Goal: Task Accomplishment & Management: Complete application form

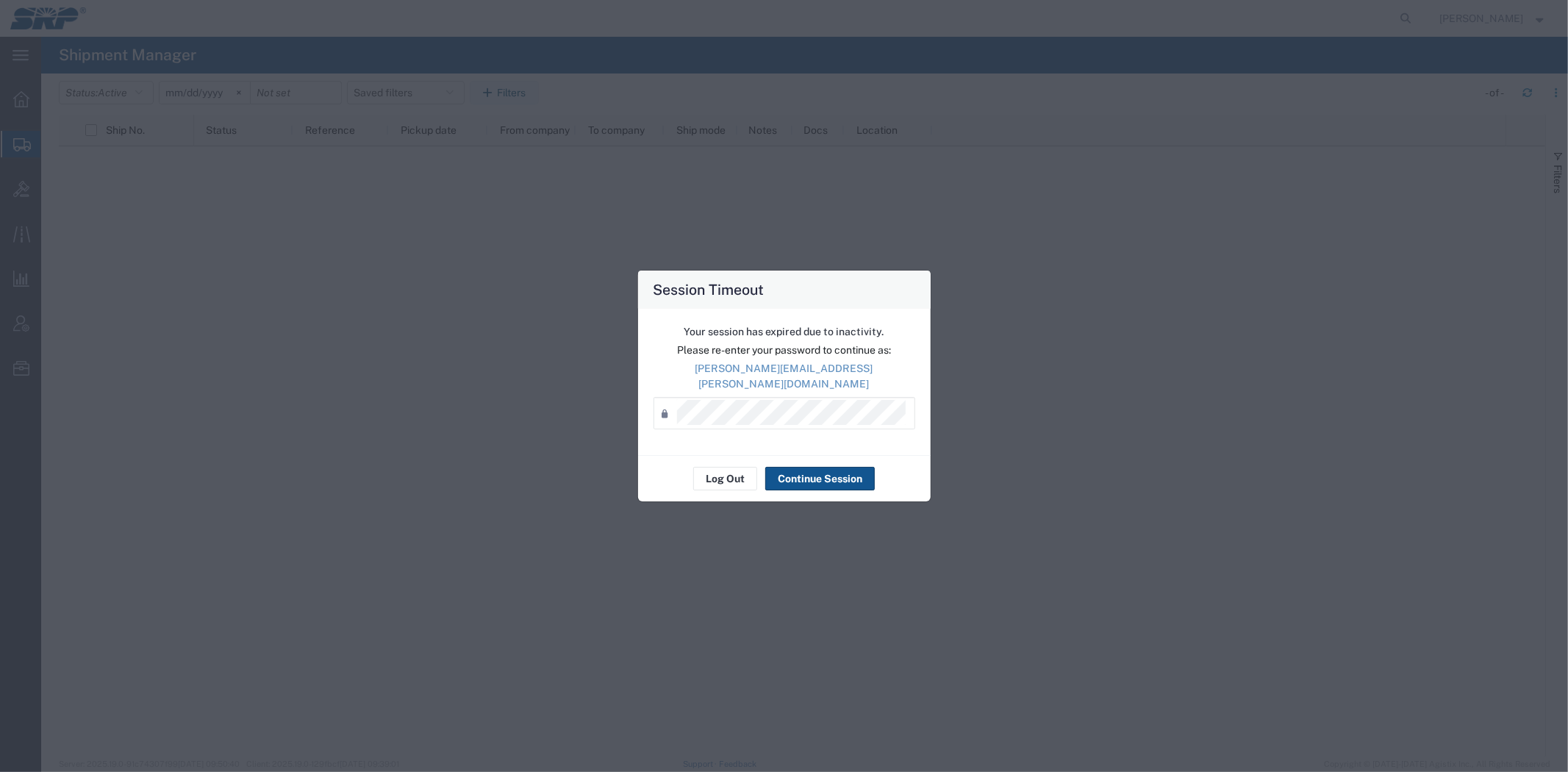
click at [88, 167] on div "Session Timeout Your session has expired due to inactivity. Please re-enter you…" at bounding box center [784, 386] width 1568 height 772
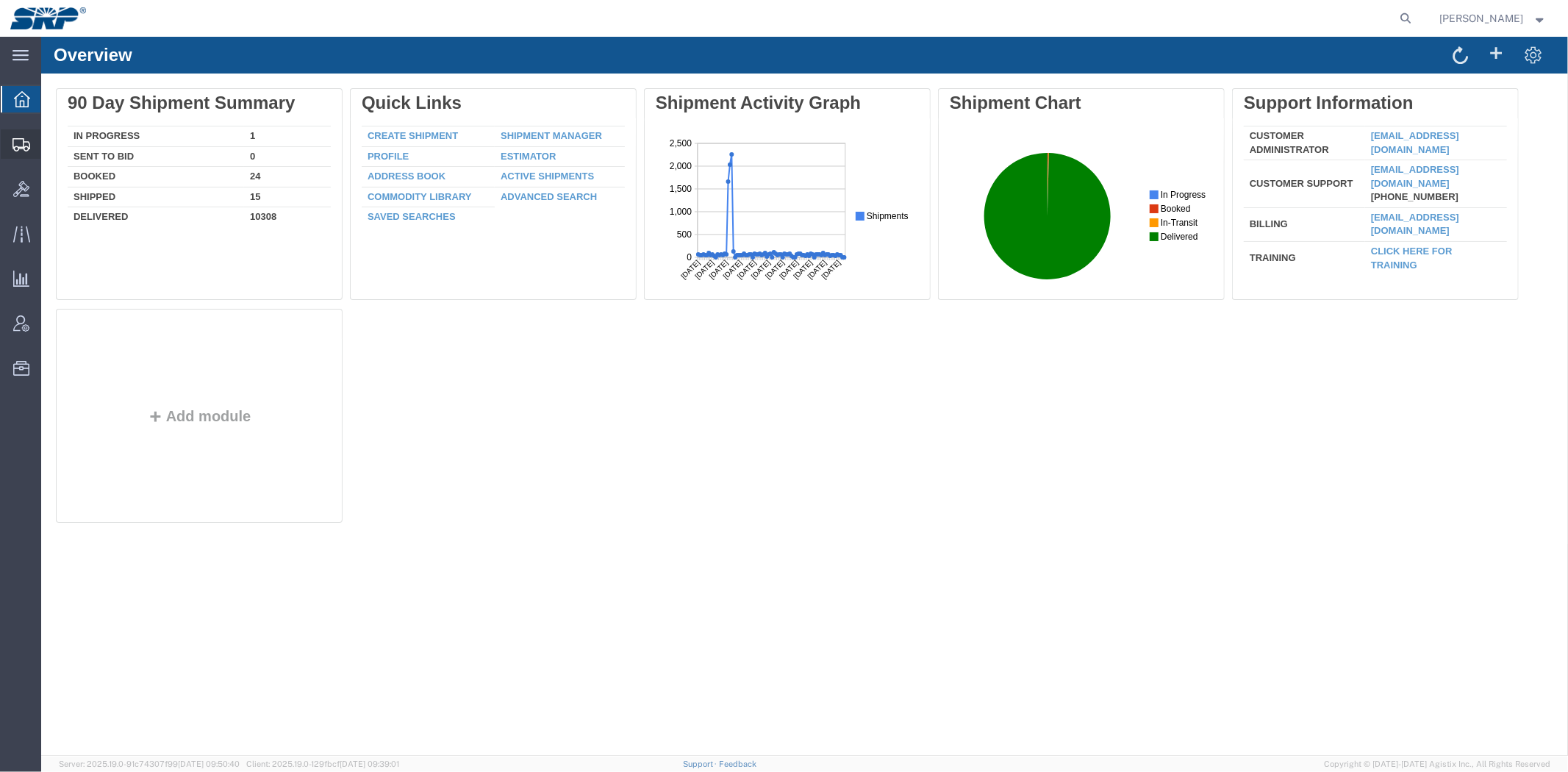
click at [0, 0] on span "Shipment Manager" at bounding box center [0, 0] width 0 height 0
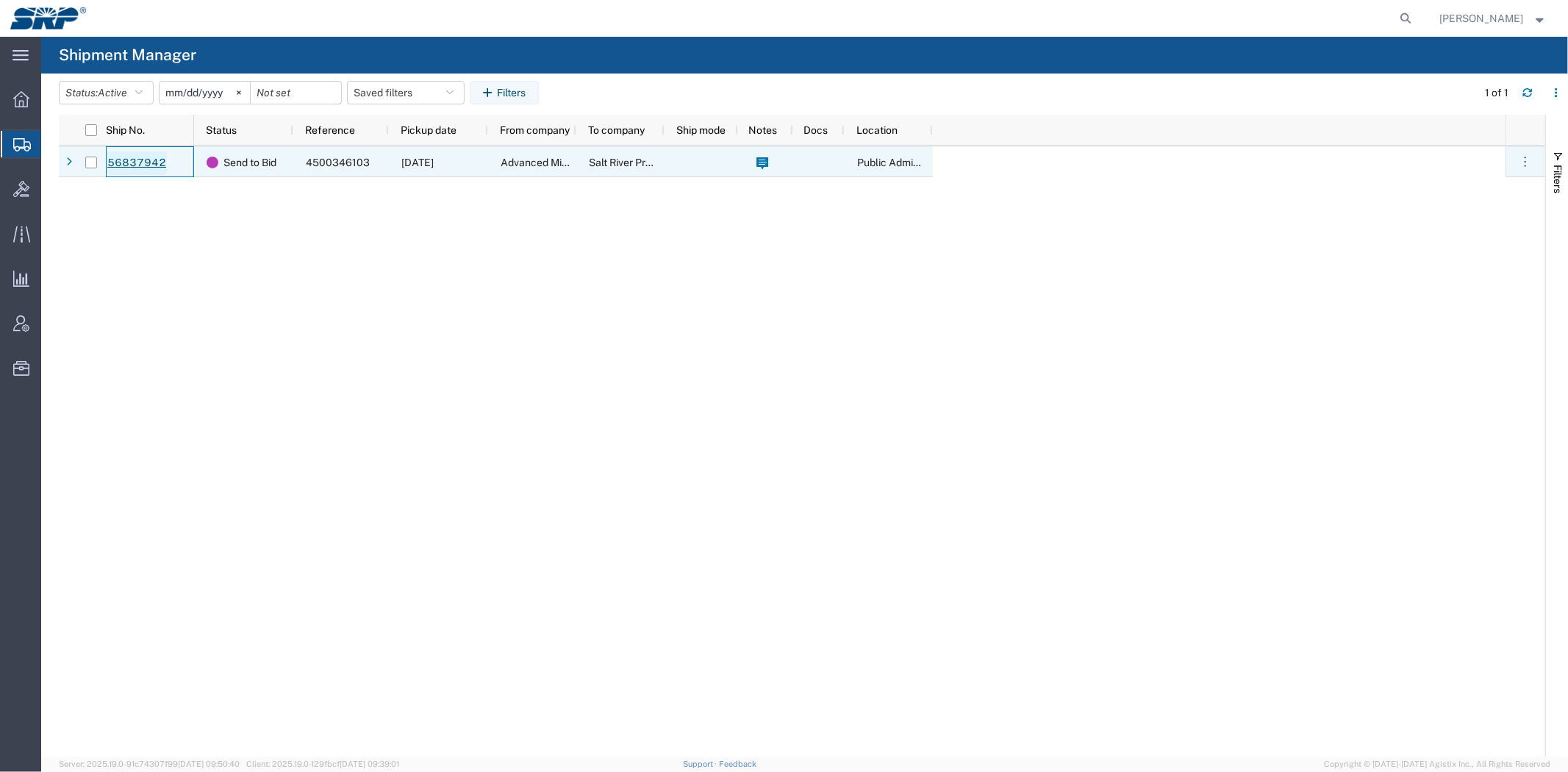
click at [119, 159] on link "56837942" at bounding box center [136, 163] width 60 height 24
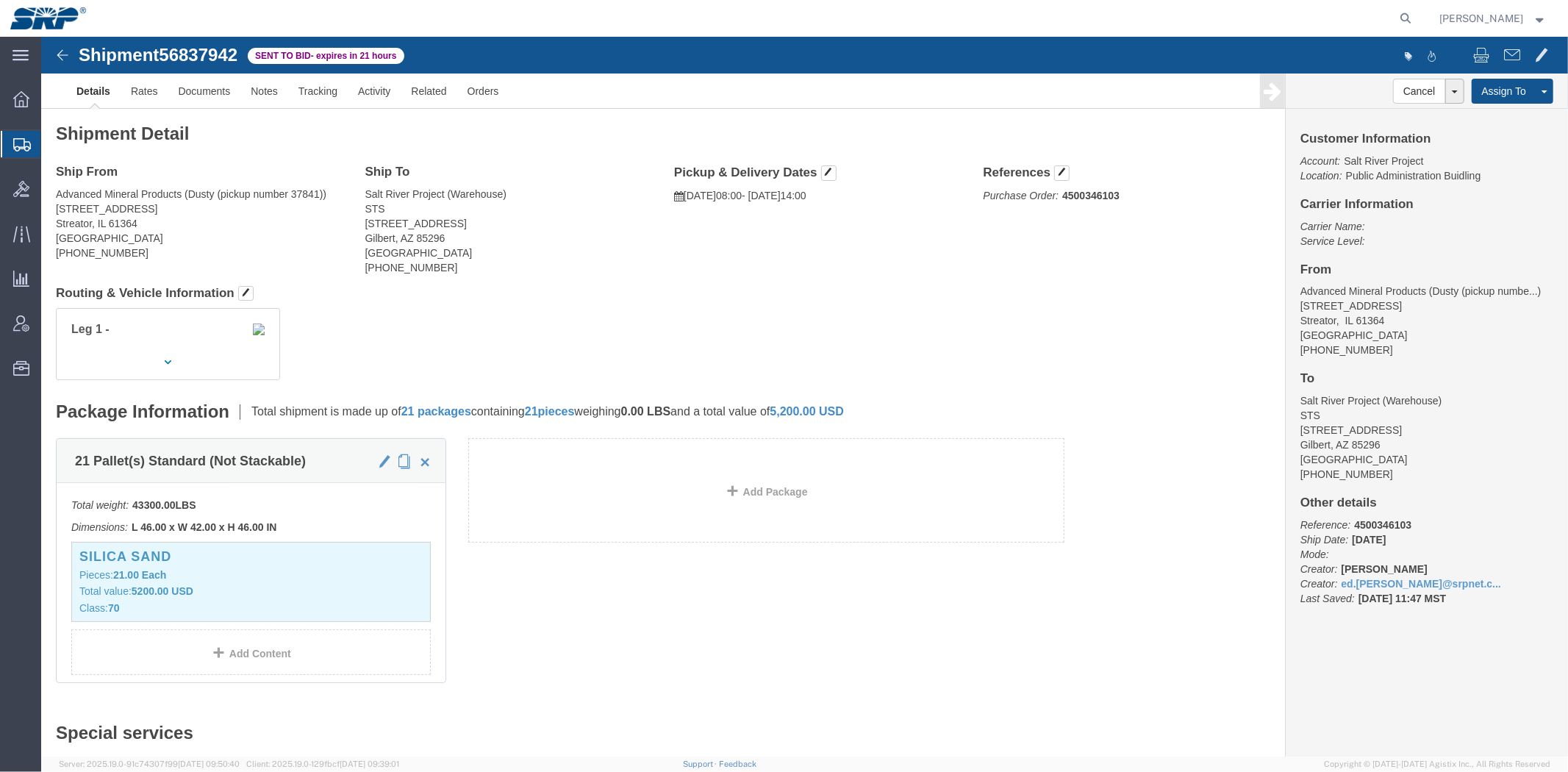
click at [0, 0] on span "Create Shipment" at bounding box center [0, 0] width 0 height 0
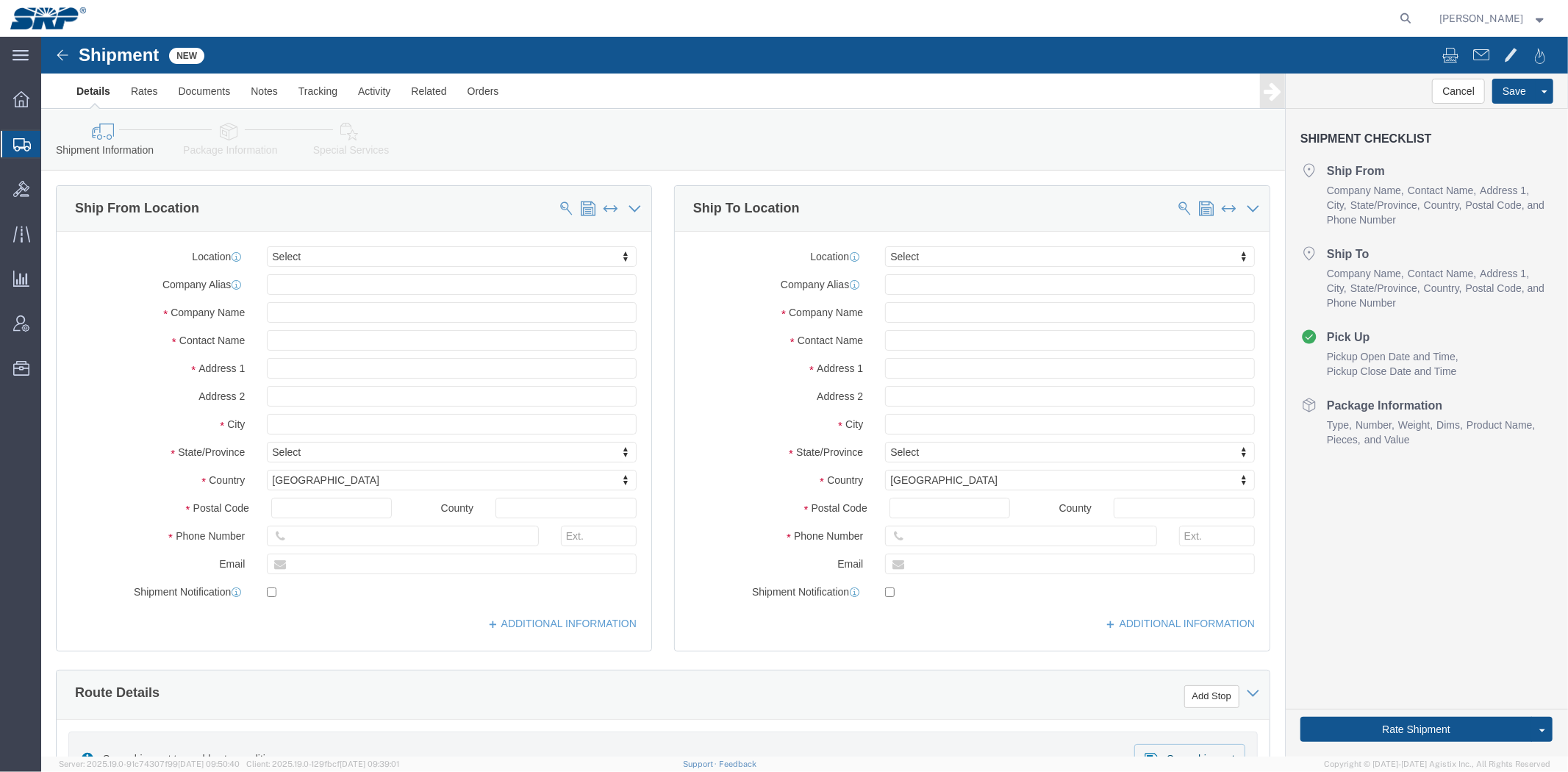
select select
type input "south"
select select "58893"
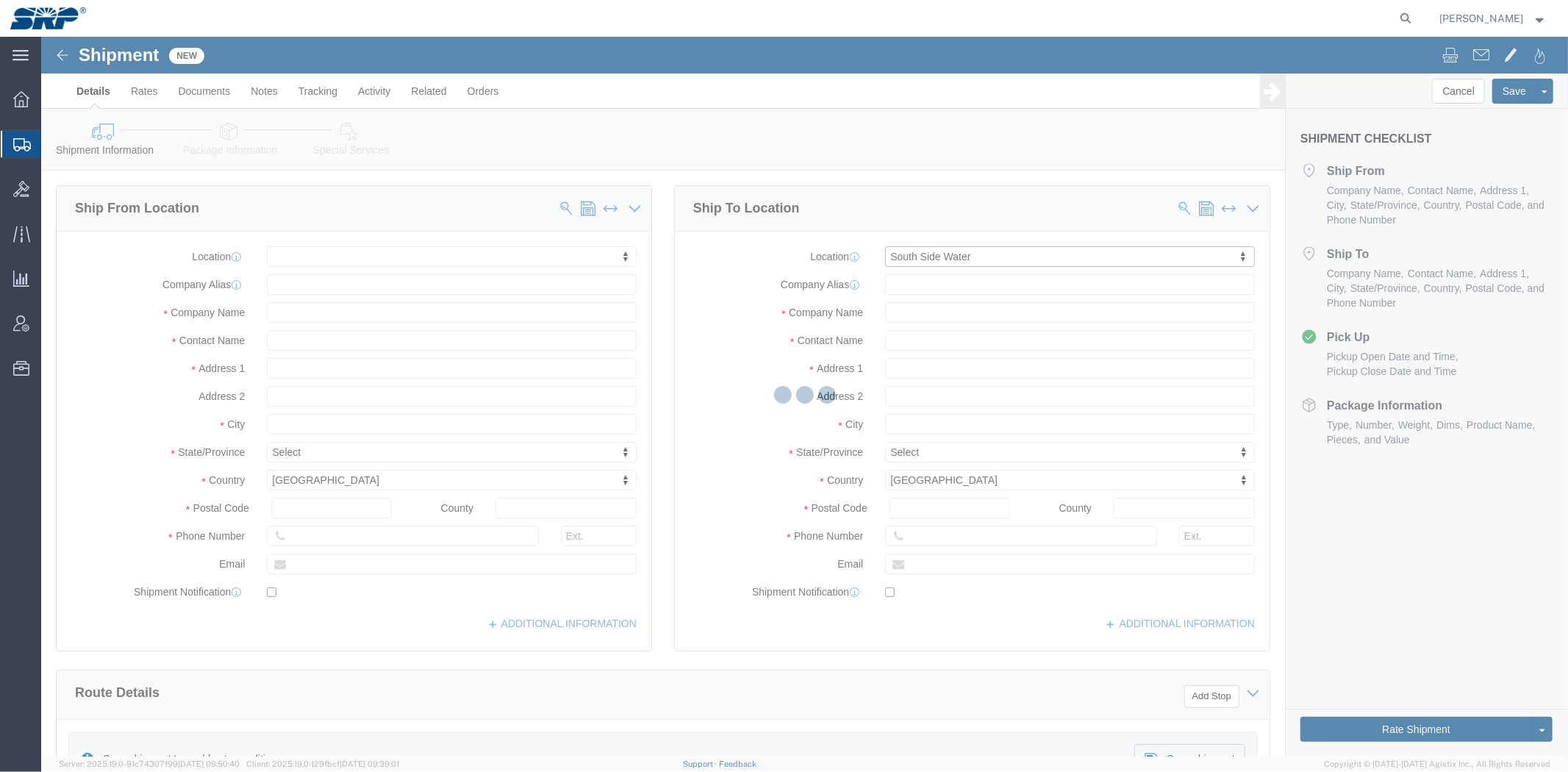
type input "[STREET_ADDRESS][PERSON_NAME]"
type input "85210"
type input "SSW"
type input "Salt River Project"
type input "Mesa"
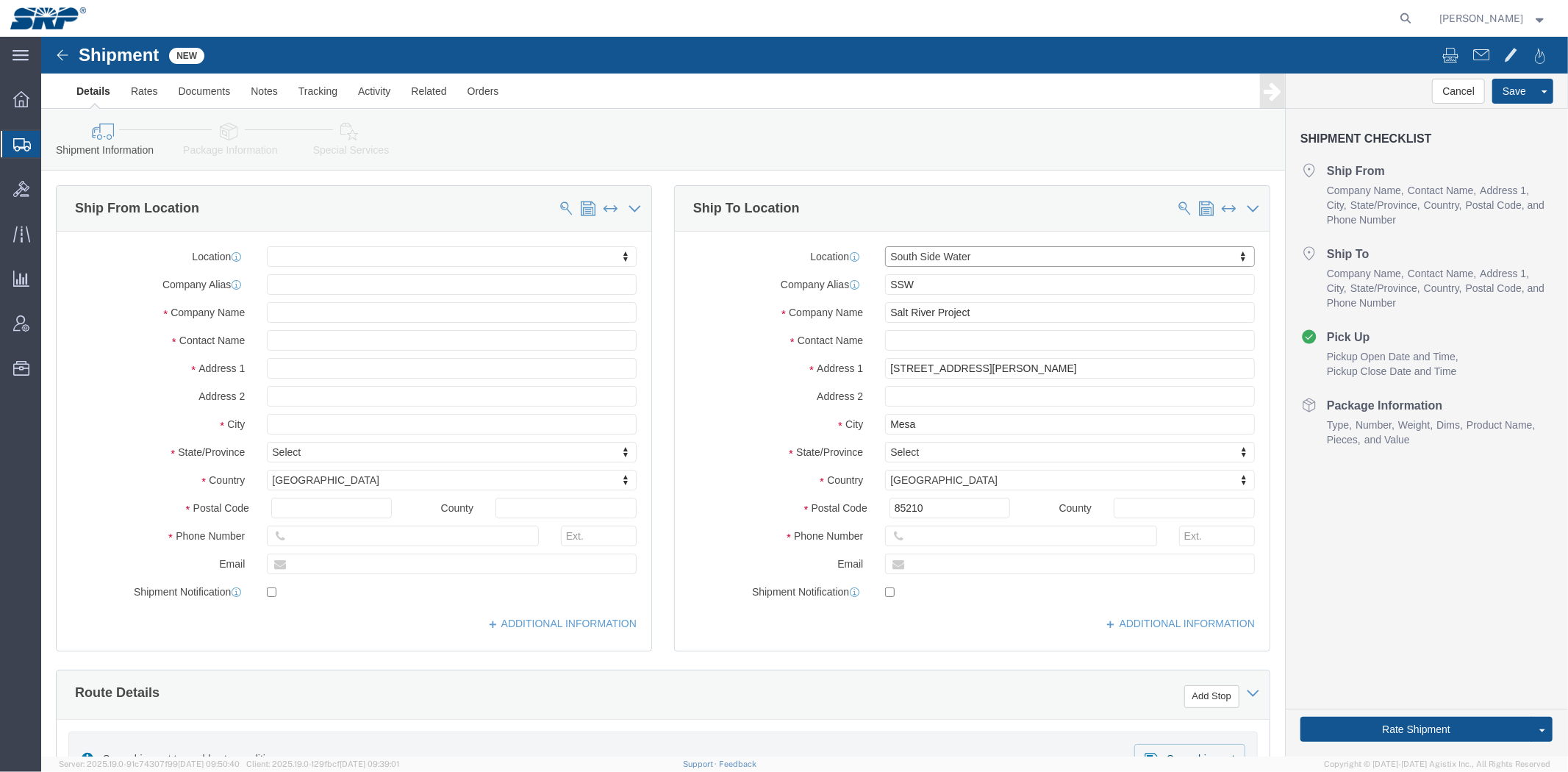
select select "AZ"
drag, startPoint x: 885, startPoint y: 242, endPoint x: 618, endPoint y: 246, distance: 267.0
click div "Ship To Location Location [GEOGRAPHIC_DATA] Water My Profile Location [GEOGRAPH…"
click input "text"
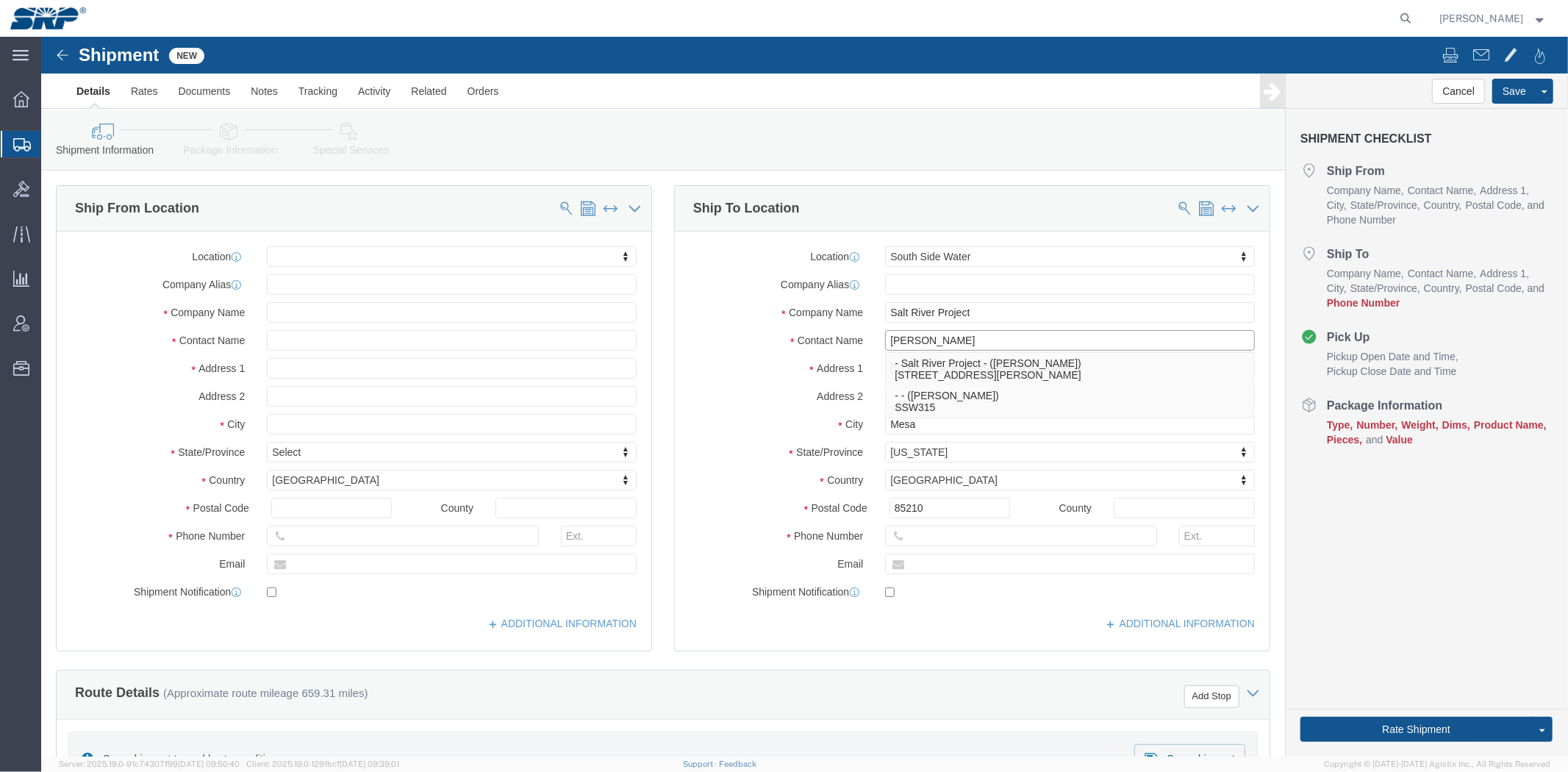
type input "[PERSON_NAME]"
click div "Location [GEOGRAPHIC_DATA] Water My Profile Location [GEOGRAPHIC_DATA] Facility…"
click input "text"
paste input "[GEOGRAPHIC_DATA]"
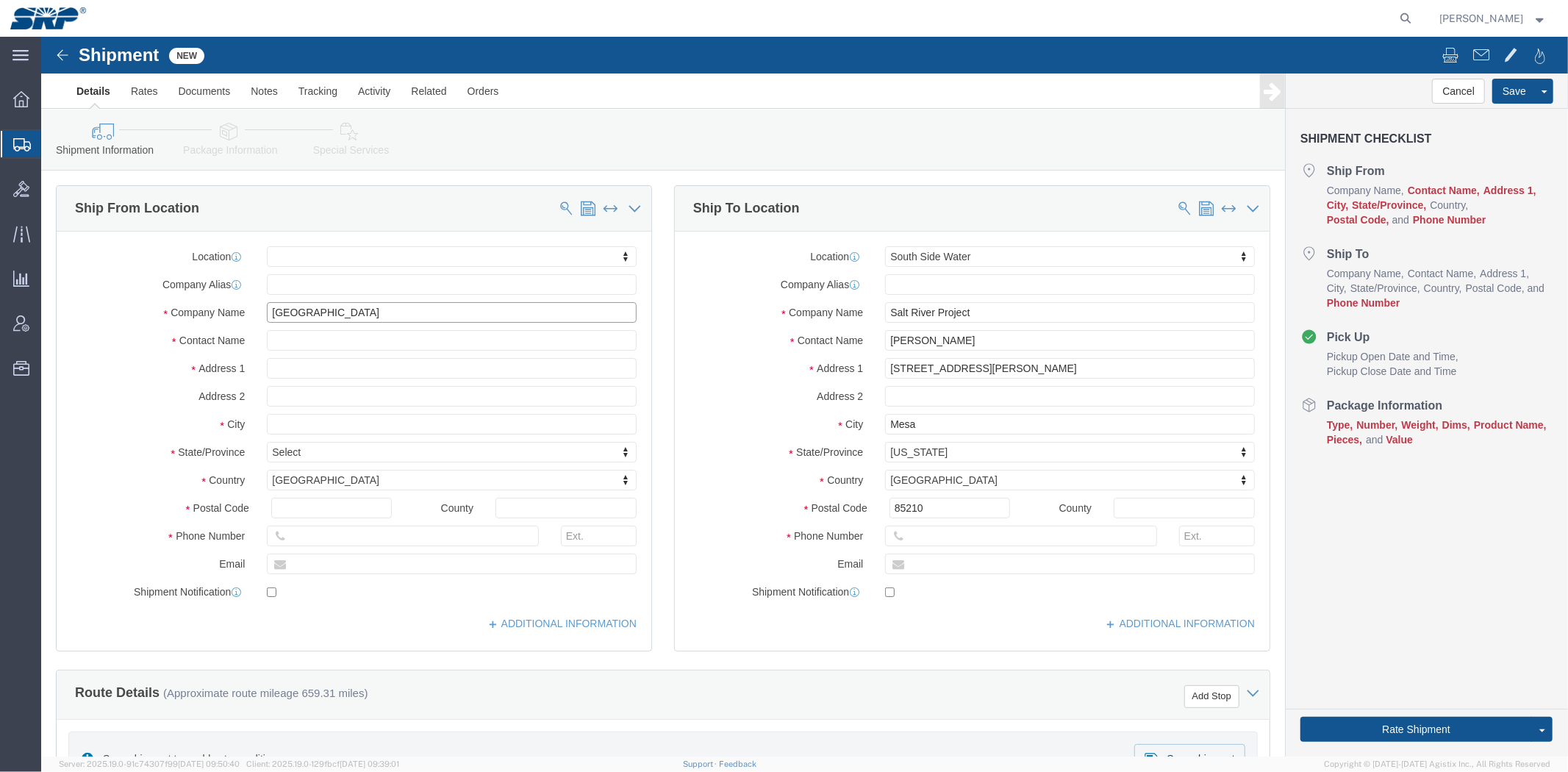
type input "[GEOGRAPHIC_DATA]"
click input "text"
paste input "[STREET_ADDRESS]"
drag, startPoint x: 360, startPoint y: 329, endPoint x: 313, endPoint y: 334, distance: 47.3
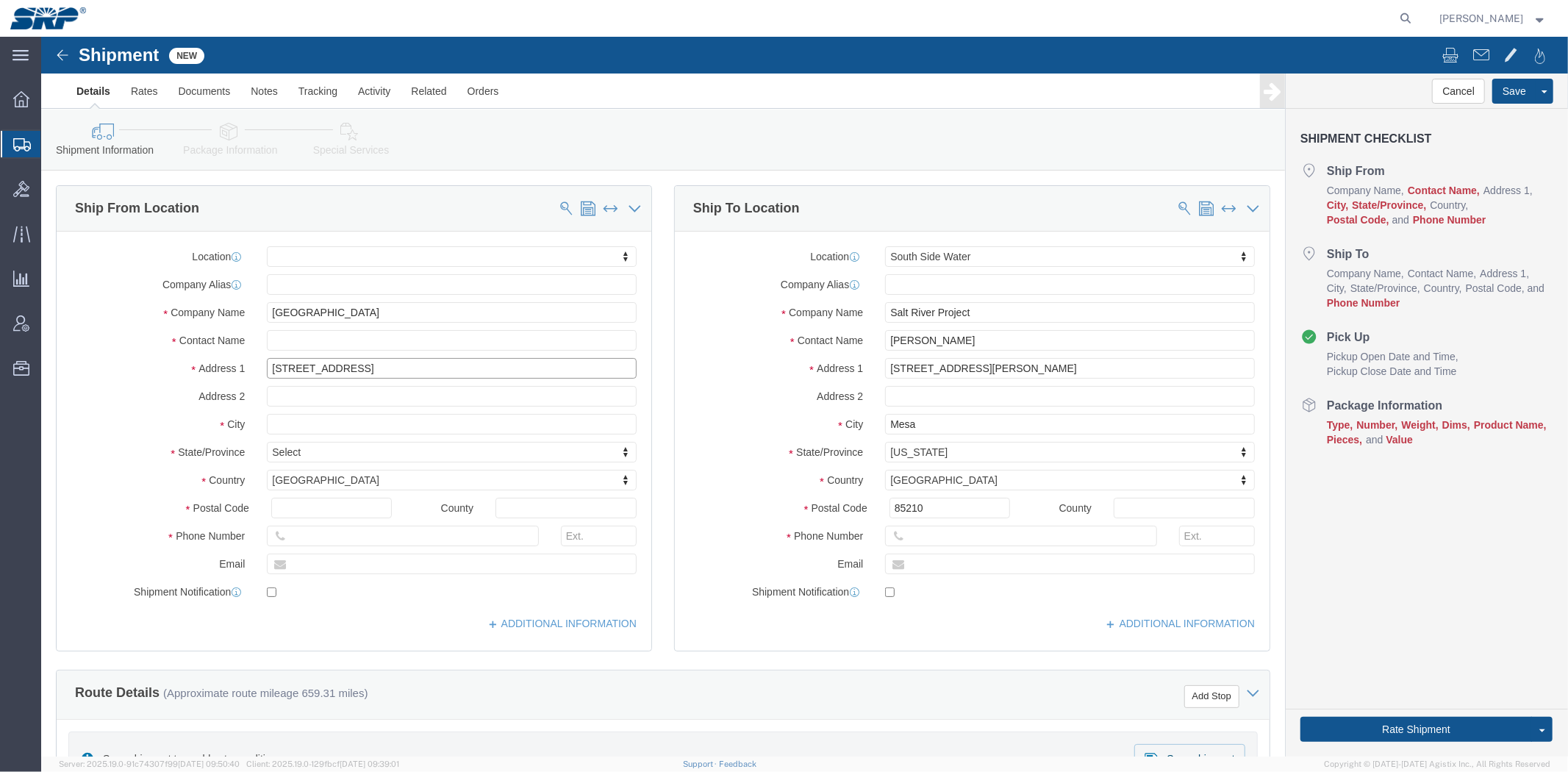
click input "[STREET_ADDRESS]"
type input "[STREET_ADDRESS]"
select select
click input "text"
paste input "[GEOGRAPHIC_DATA]"
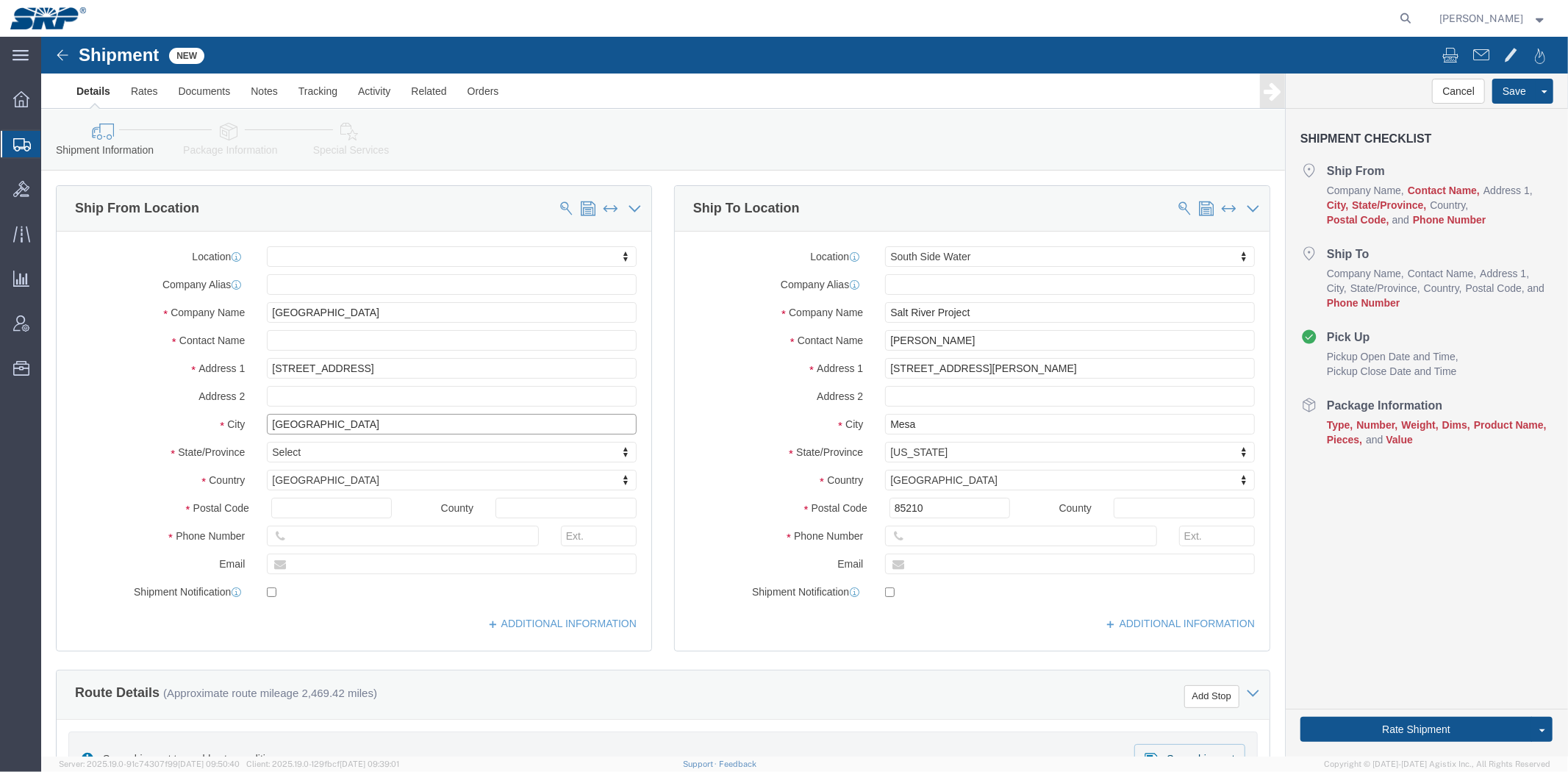
type input "[GEOGRAPHIC_DATA]"
select select
type input "new"
select select
select select "NY"
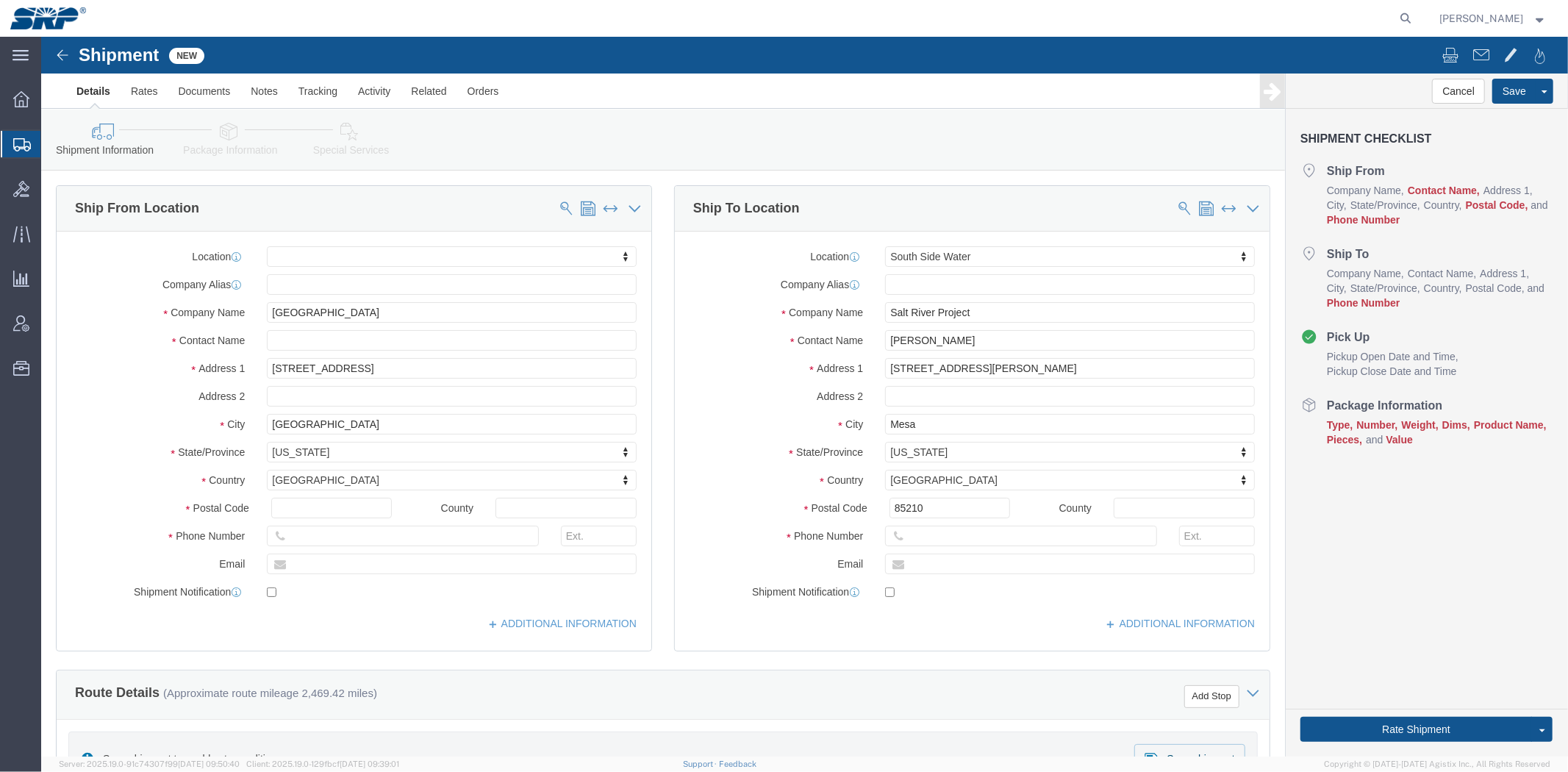
click div "Postal Code"
click input "text"
paste input "12085"
type input "12085"
select select
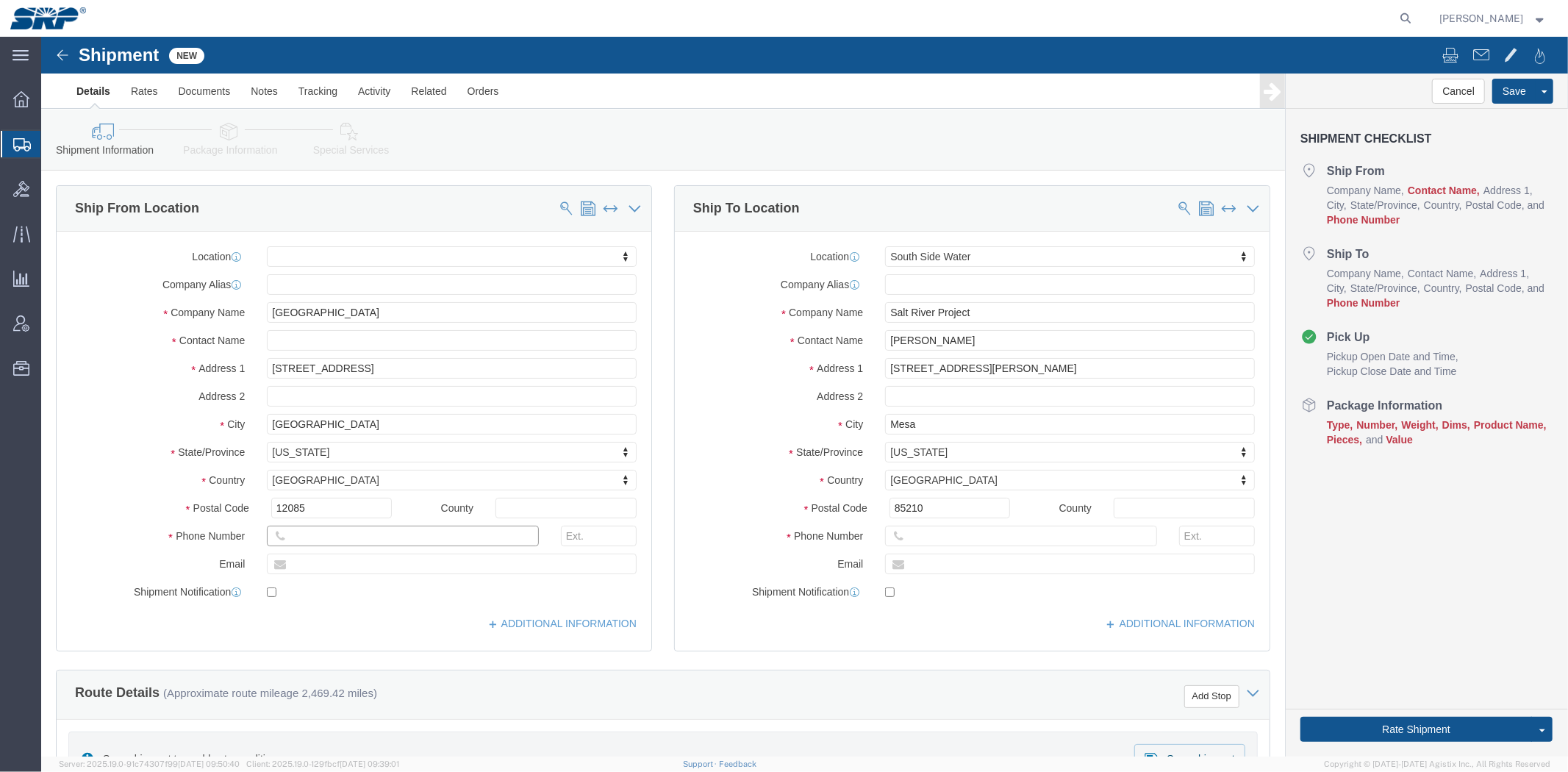
click input "text"
type input "Shipping"
click input "text"
paste input "[PHONE_NUMBER]"
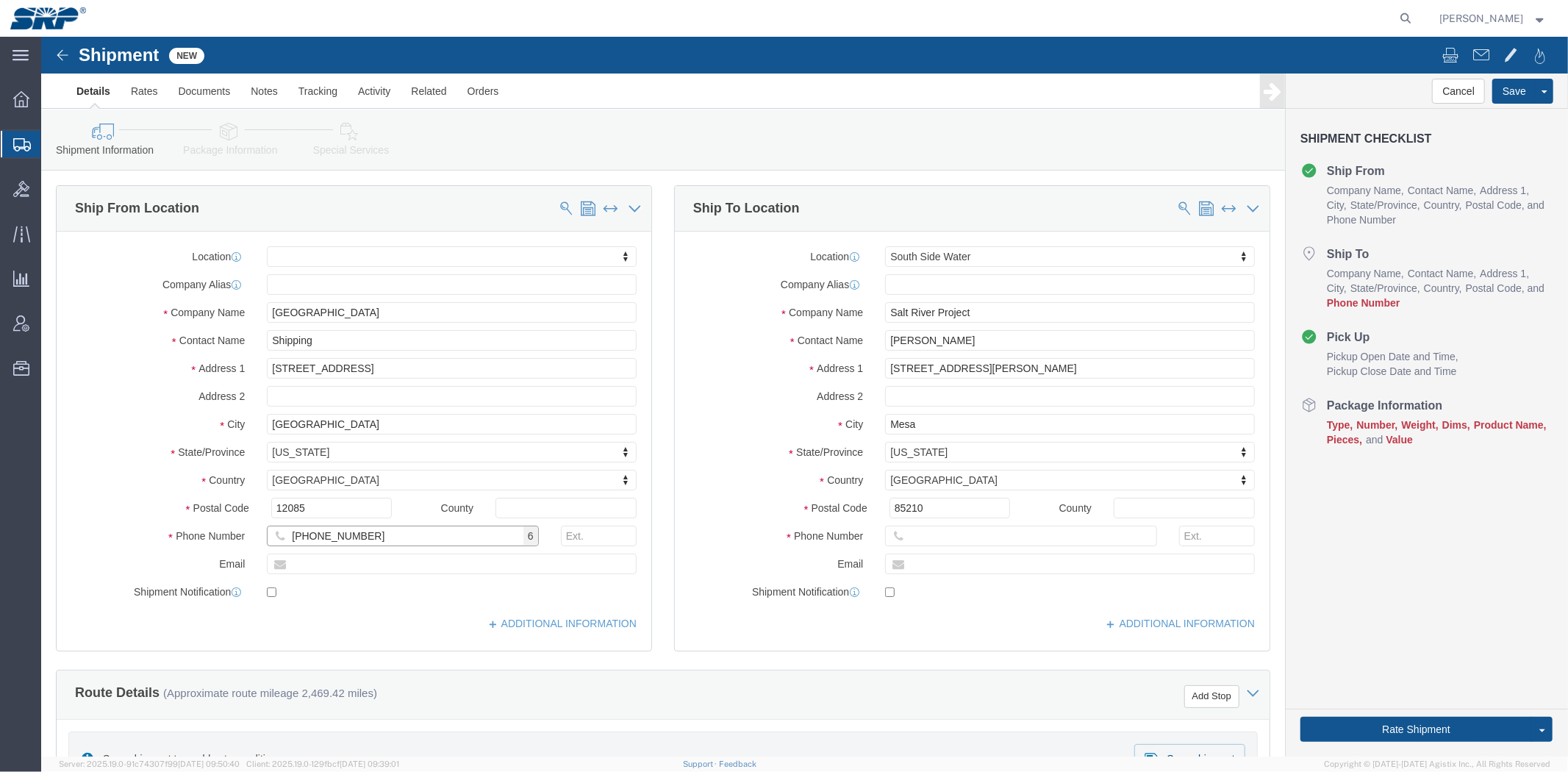
drag, startPoint x: 277, startPoint y: 501, endPoint x: 118, endPoint y: 487, distance: 159.6
click div "Phone Number [PHONE_NUMBER] 6"
type input "[PHONE_NUMBER]"
click label "Address 2"
drag, startPoint x: 621, startPoint y: 334, endPoint x: 621, endPoint y: 346, distance: 12.0
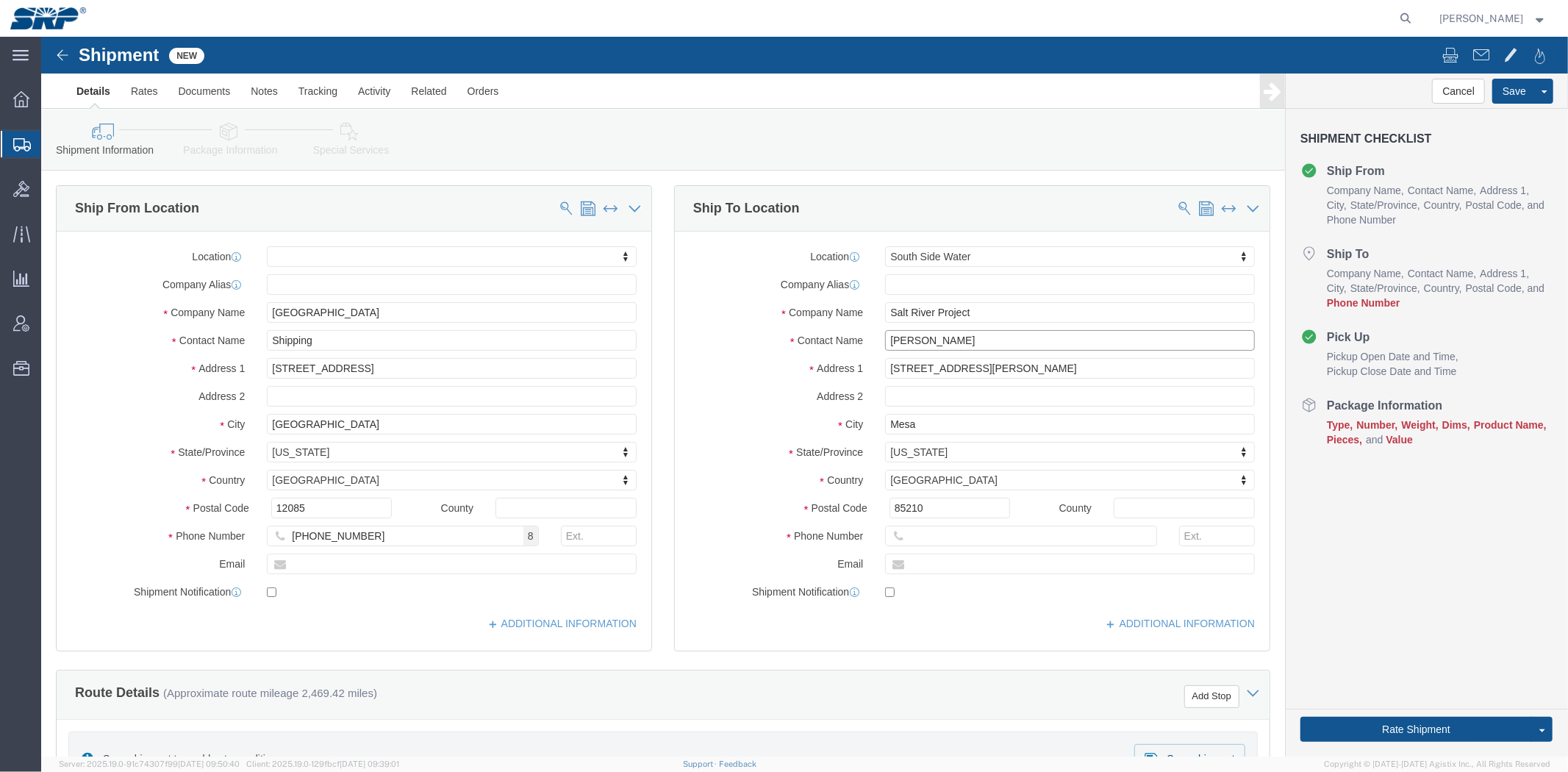
click input "[PERSON_NAME]"
type input "[PERSON_NAME]/[PERSON_NAME]"
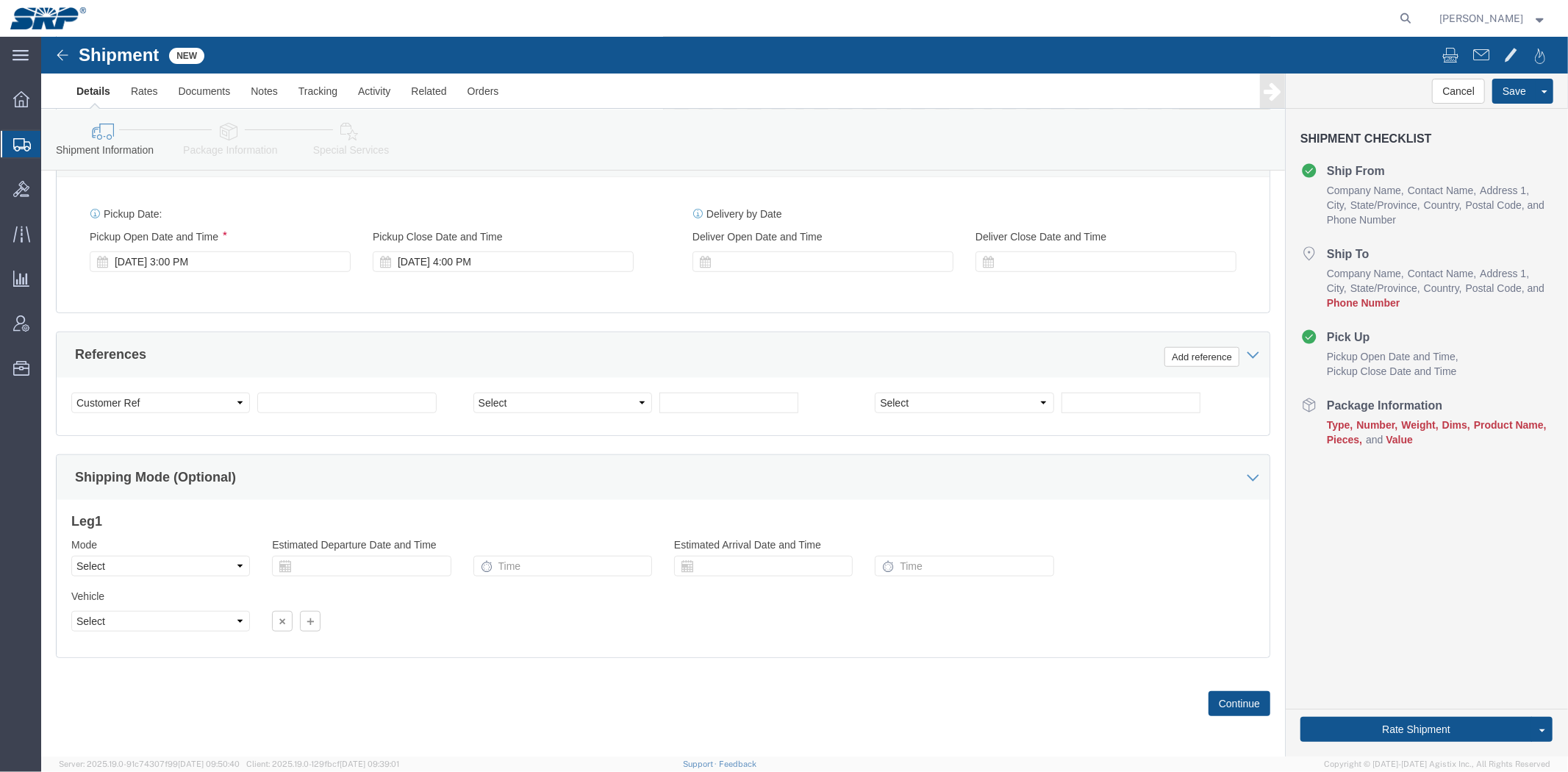
drag, startPoint x: 682, startPoint y: 295, endPoint x: 660, endPoint y: 451, distance: 157.5
click select "Select Account Type Activity ID Airline Appointment Number ASN Batch Request # …"
select select "PURCHORD"
click select "Select Account Type Activity ID Airline Appointment Number ASN Batch Request # …"
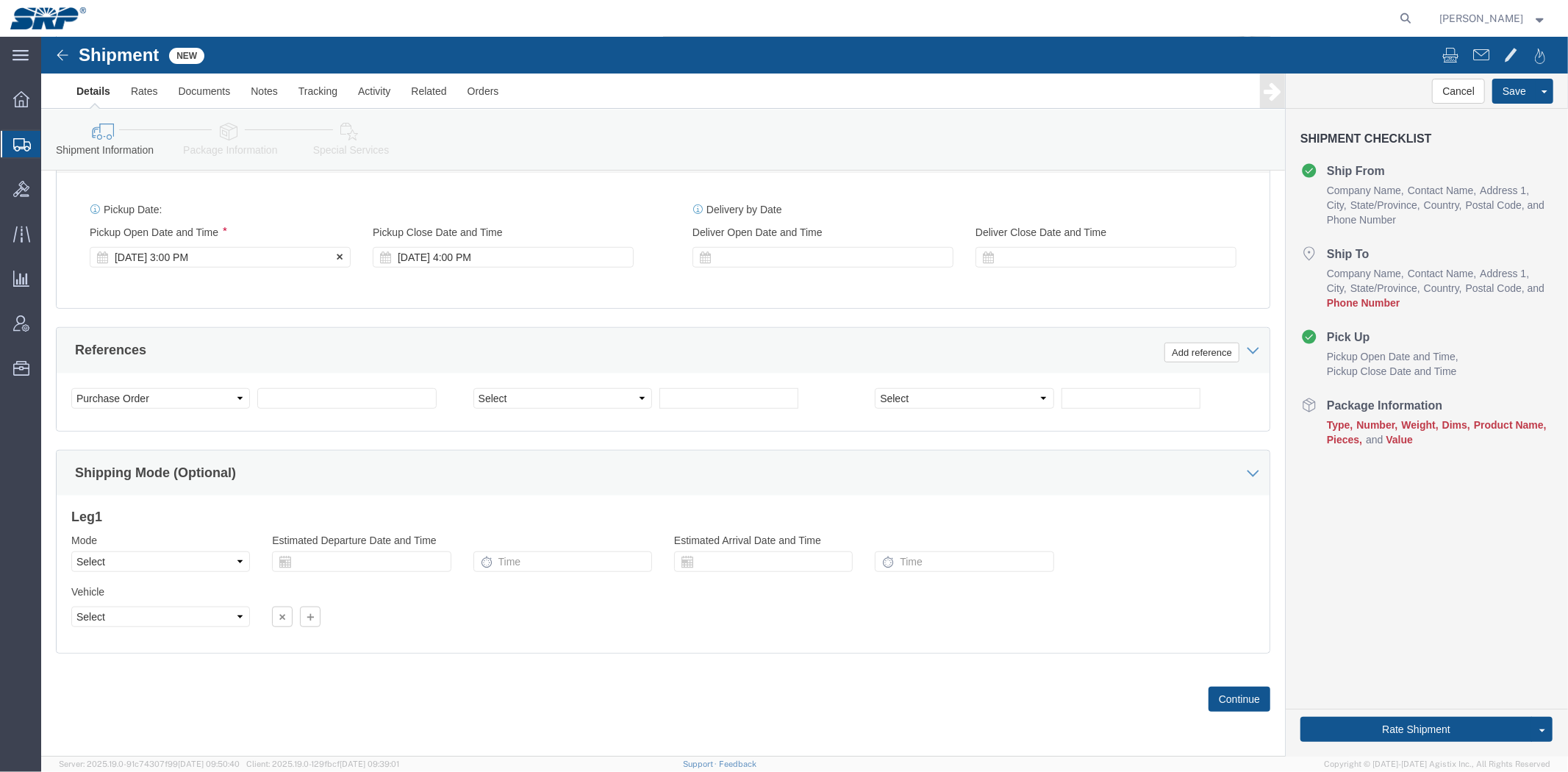
click div "[DATE] 3:00 PM"
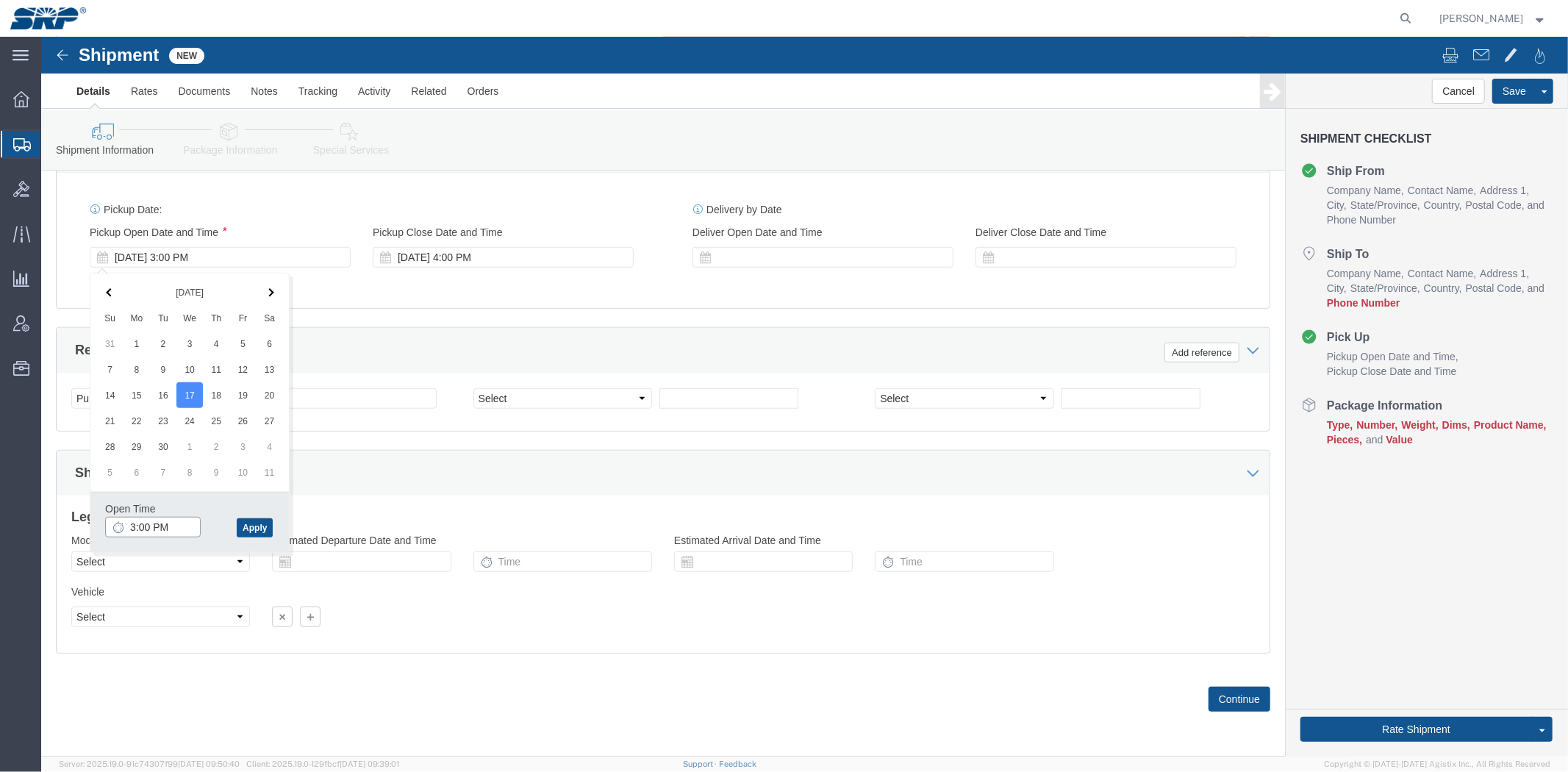
click input "3:00 PM"
type input "10:00 AM"
click button "Apply"
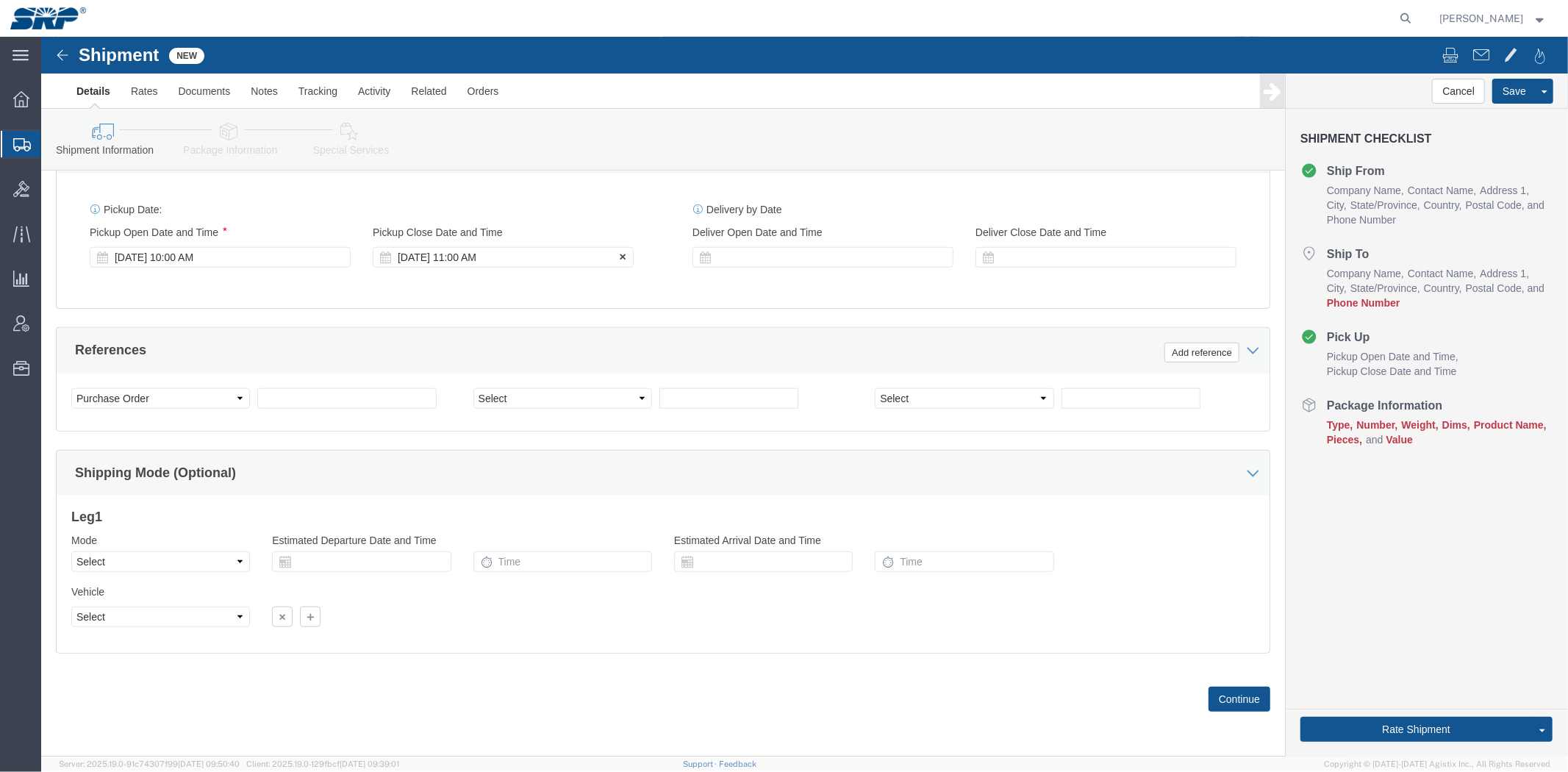
click div "[DATE] 11:00 AM"
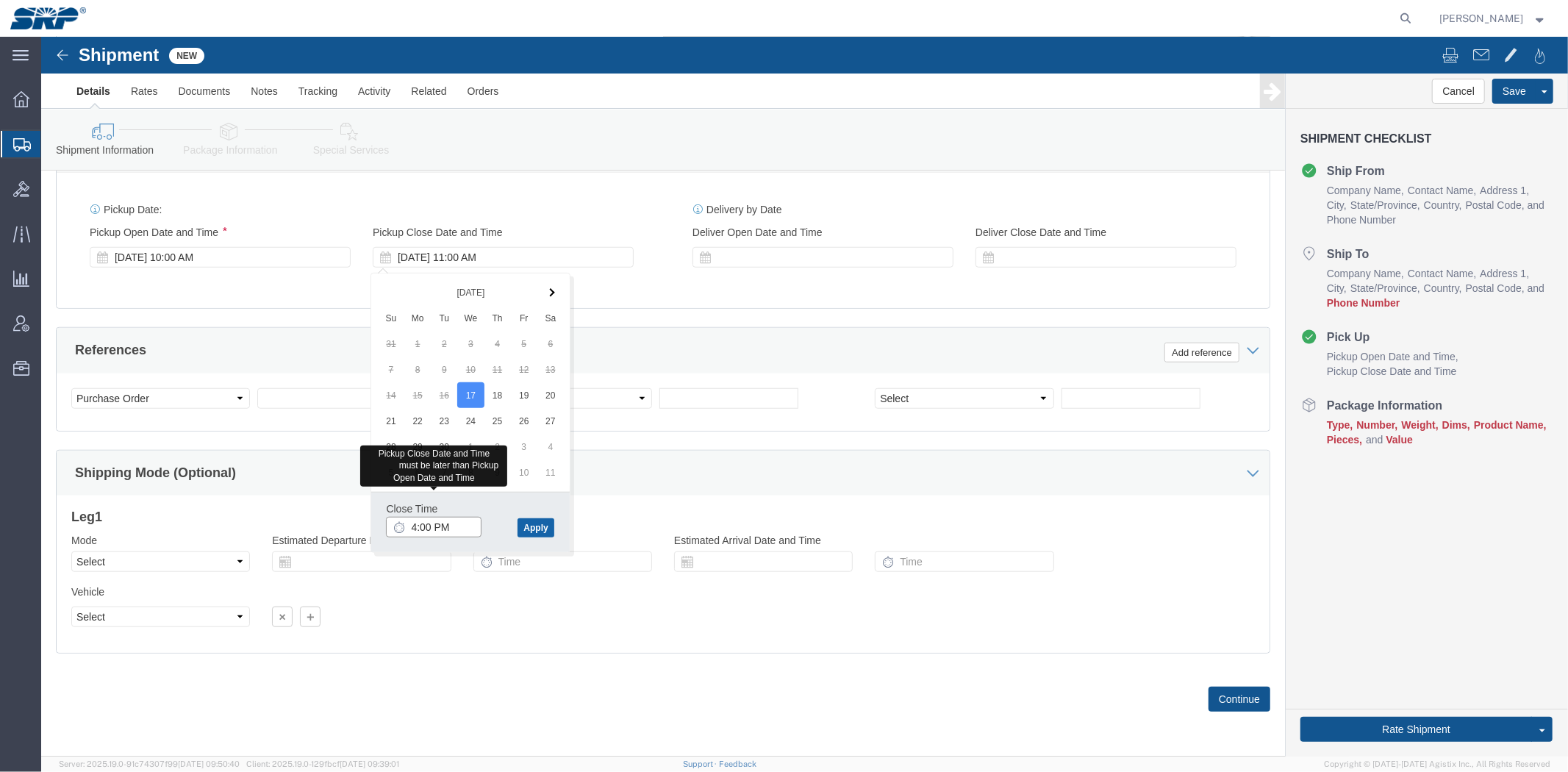
type input "4:00 PM"
click button "Apply"
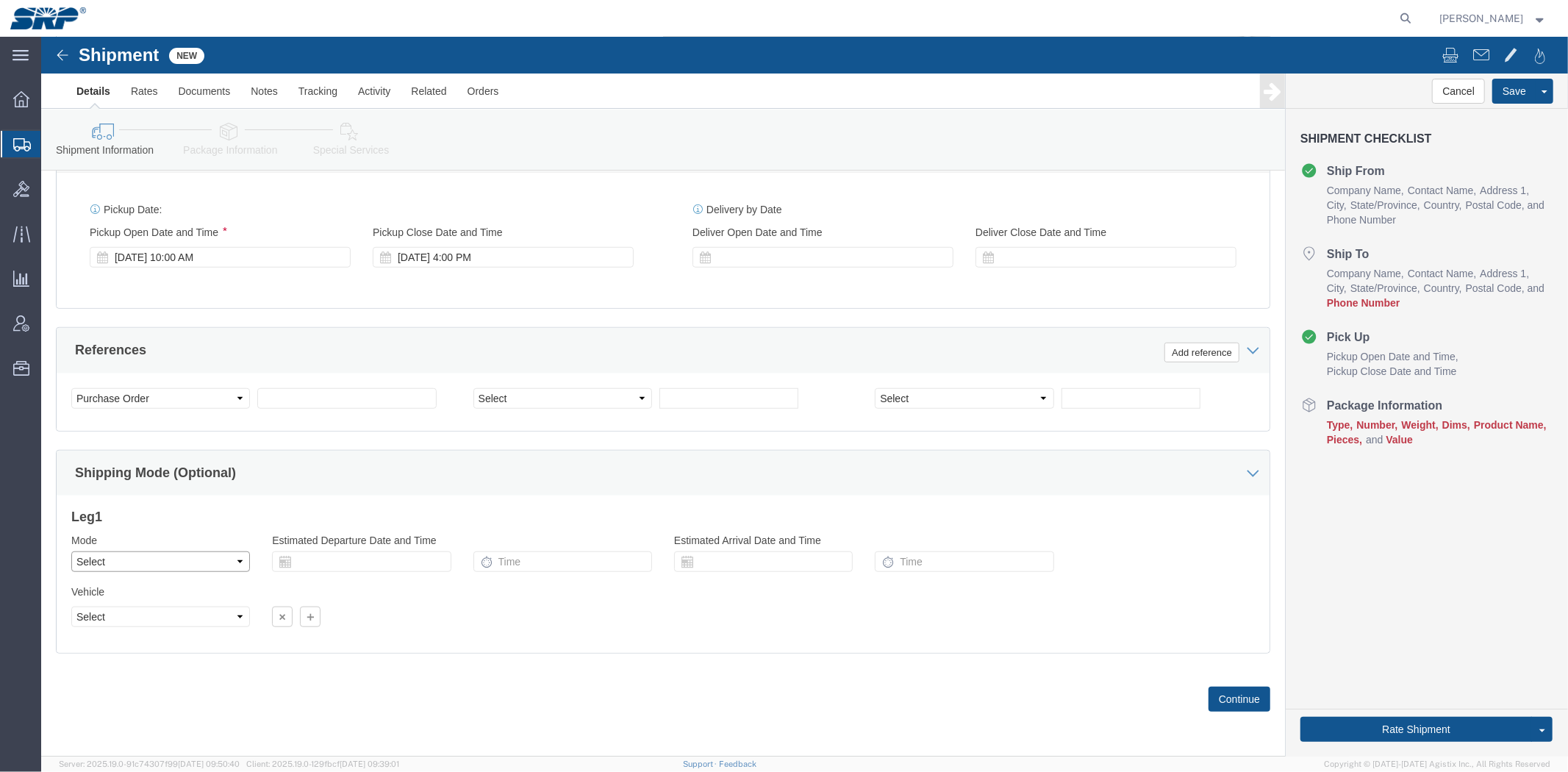
click select "Select Air Less than Truckload Multi-Leg Ocean Freight Rail Small Parcel Truckl…"
click input "text"
paste input "13867699 / PO# N122725"
click input "13867699 / PO# N122725"
type input "13867699, PO N122725"
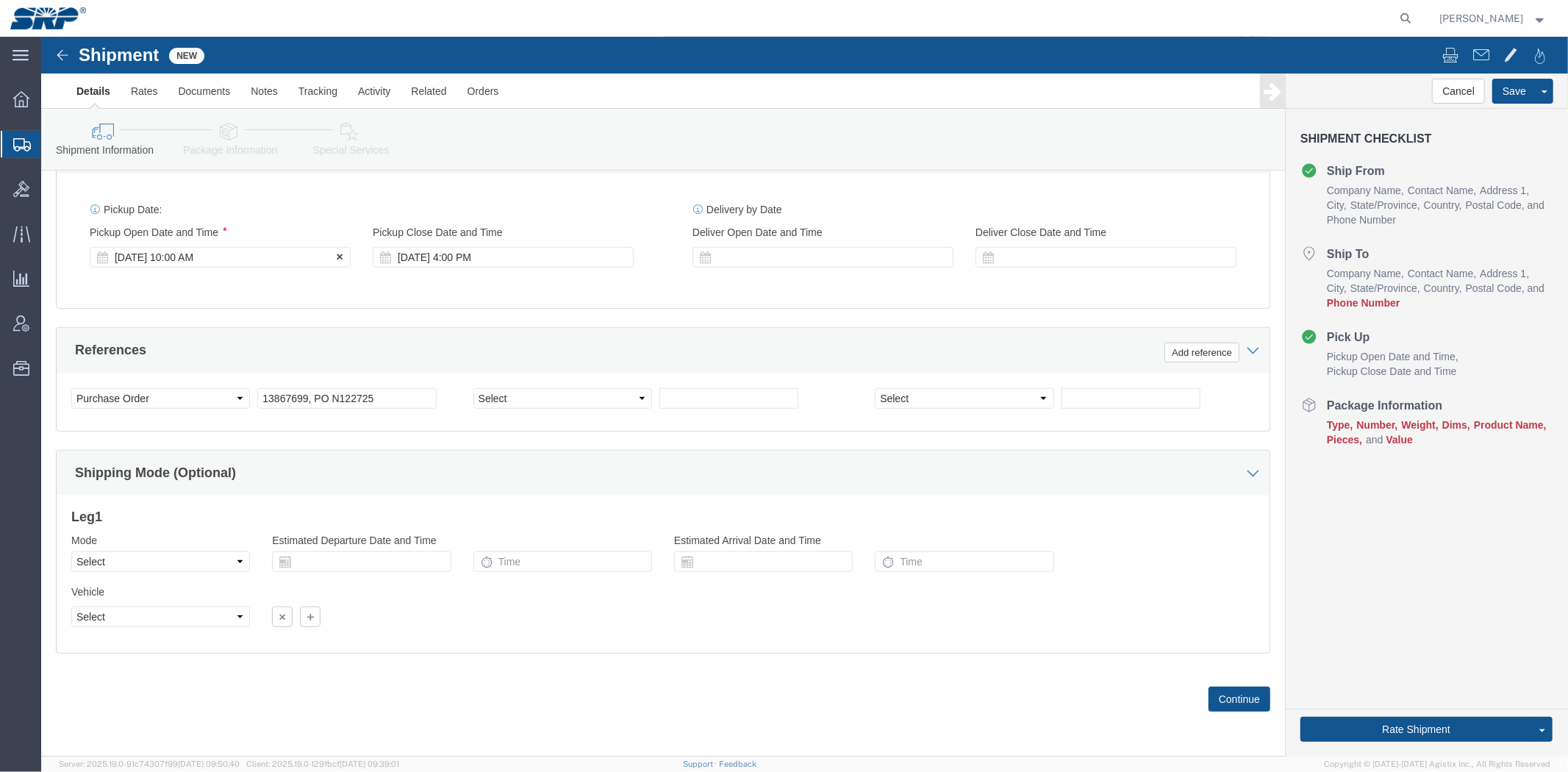
drag, startPoint x: 152, startPoint y: 465, endPoint x: 173, endPoint y: 189, distance: 276.8
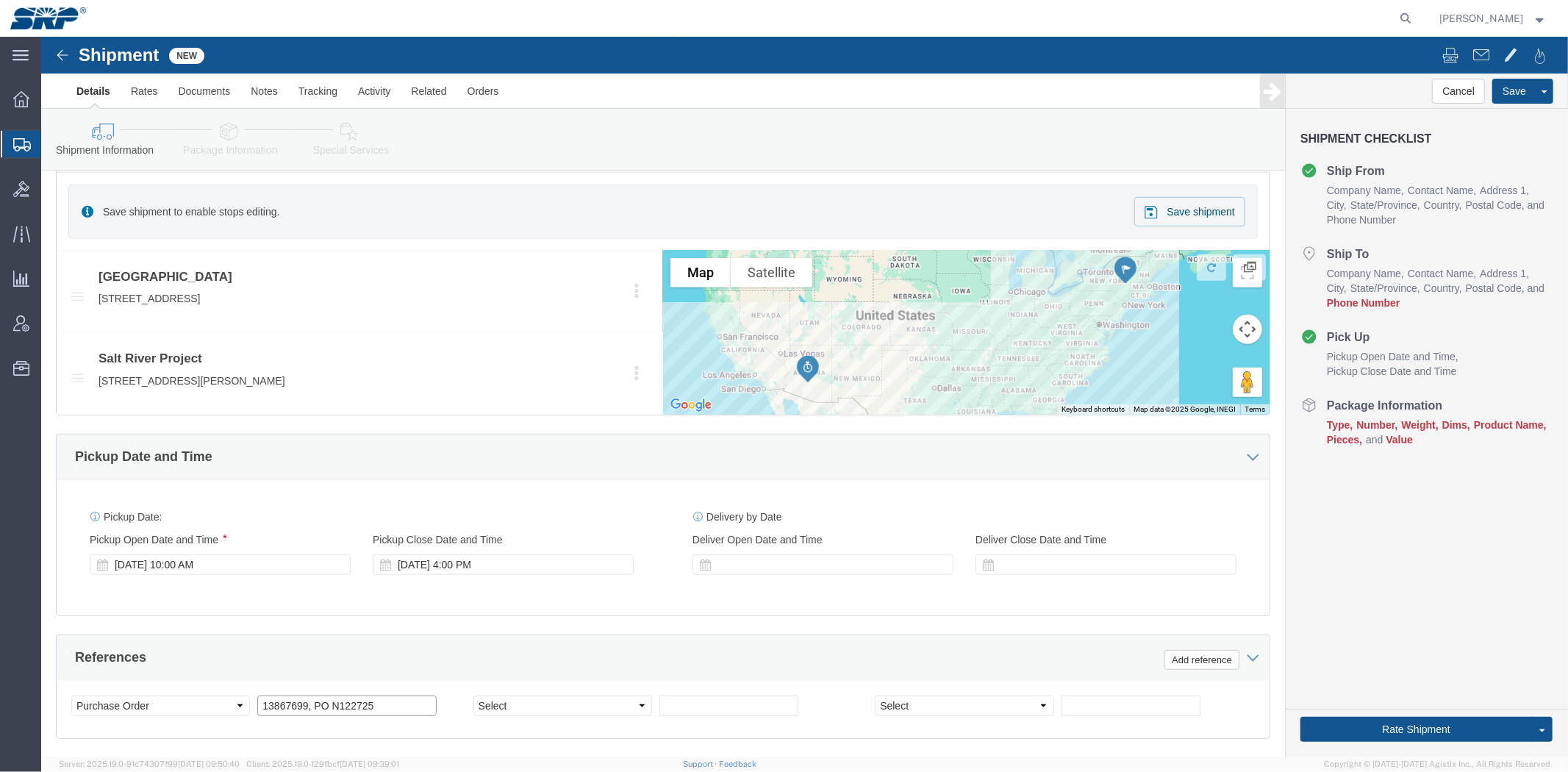
scroll to position [0, 0]
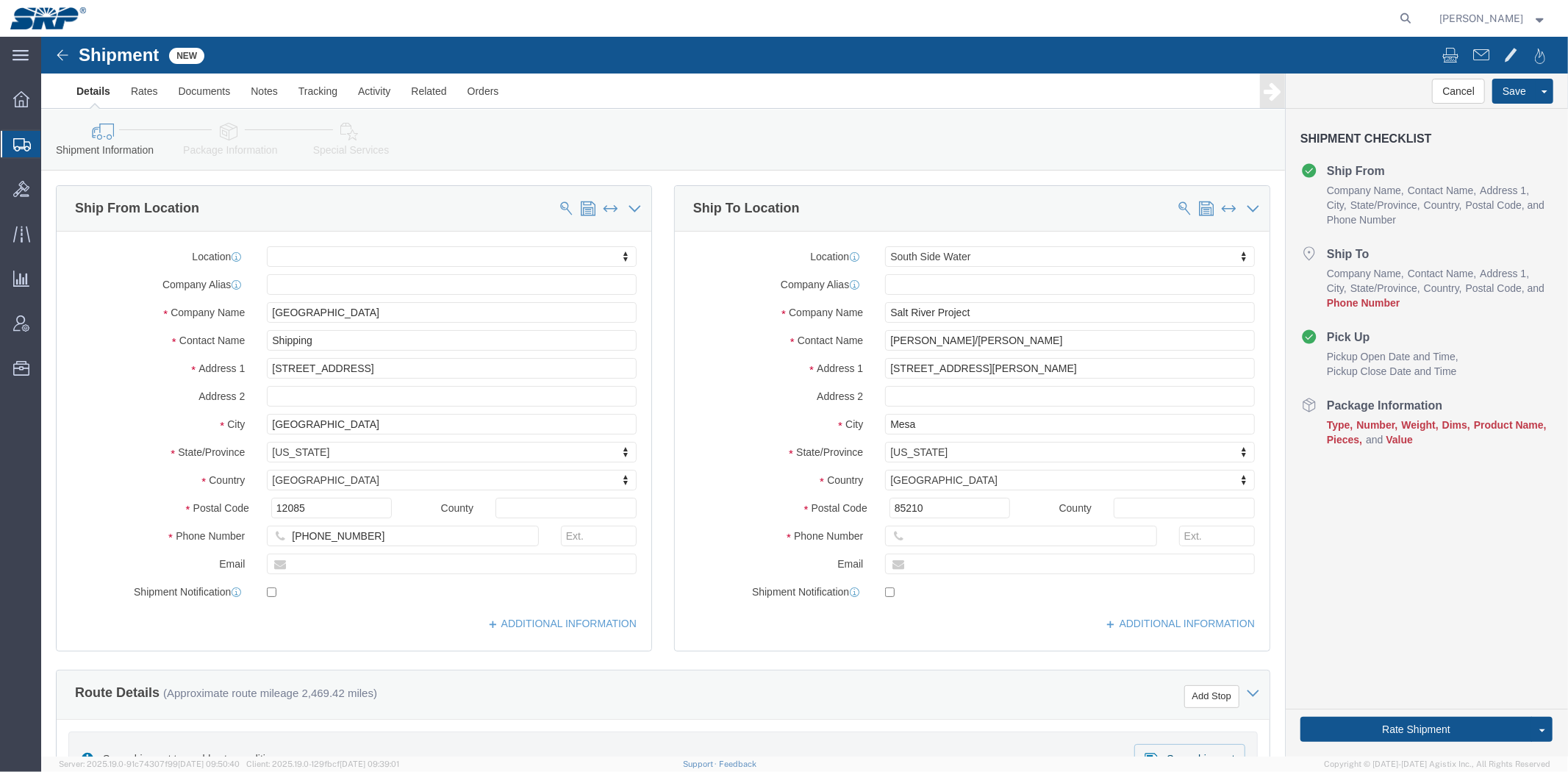
drag, startPoint x: 344, startPoint y: 355, endPoint x: 286, endPoint y: 109, distance: 252.7
click link "Package Information"
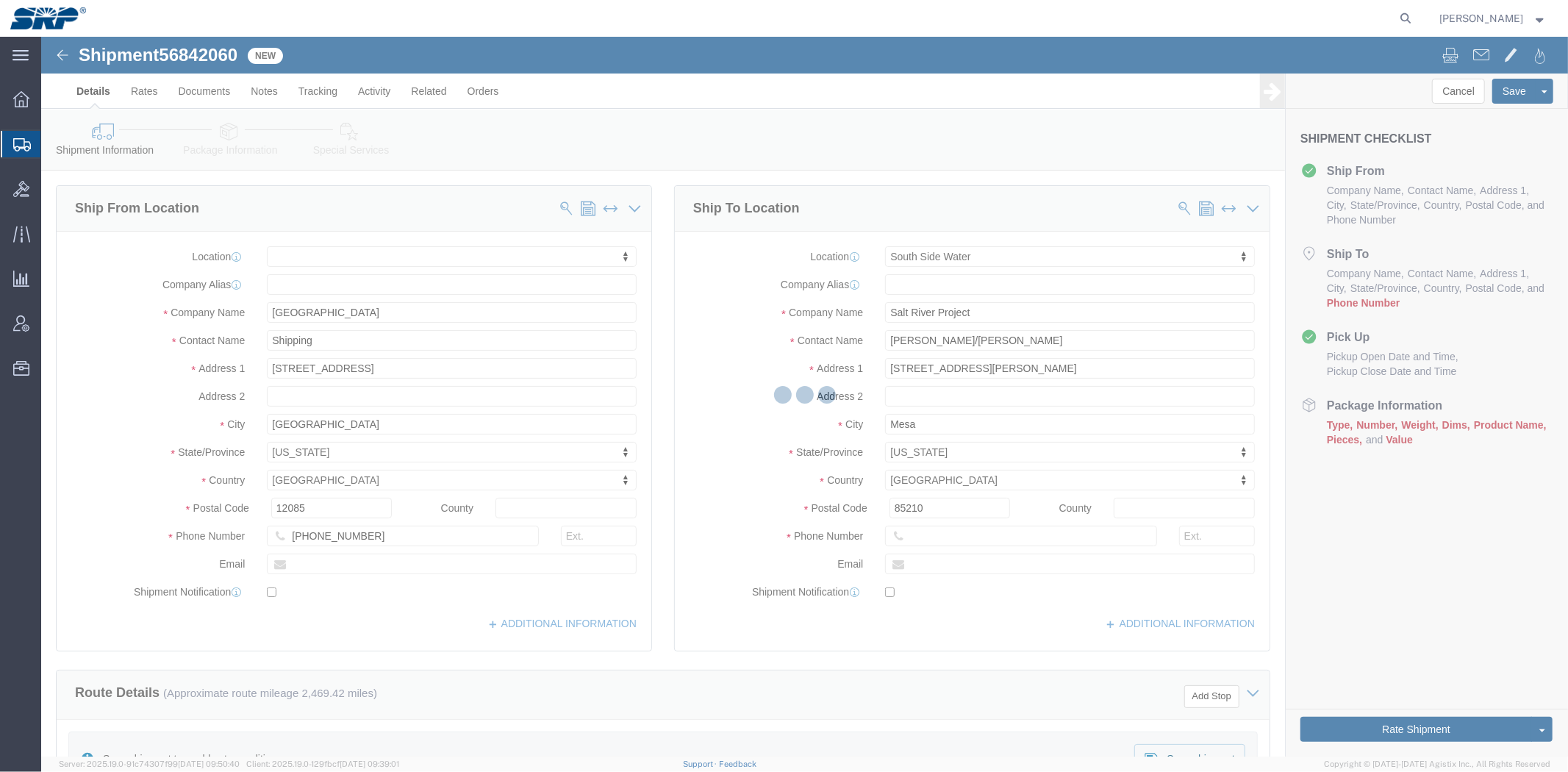
select select "58893"
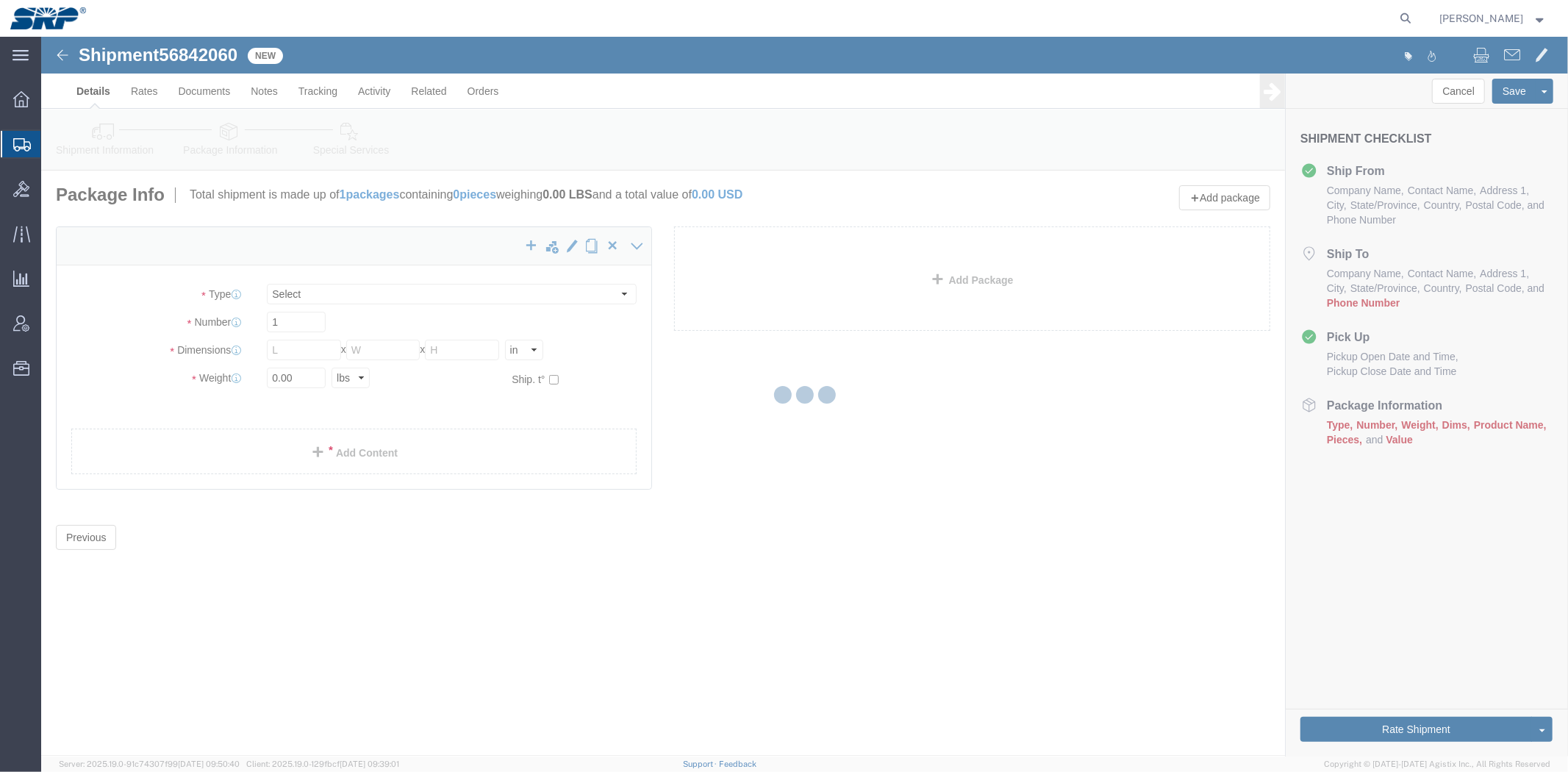
click at [321, 302] on div at bounding box center [804, 396] width 1527 height 720
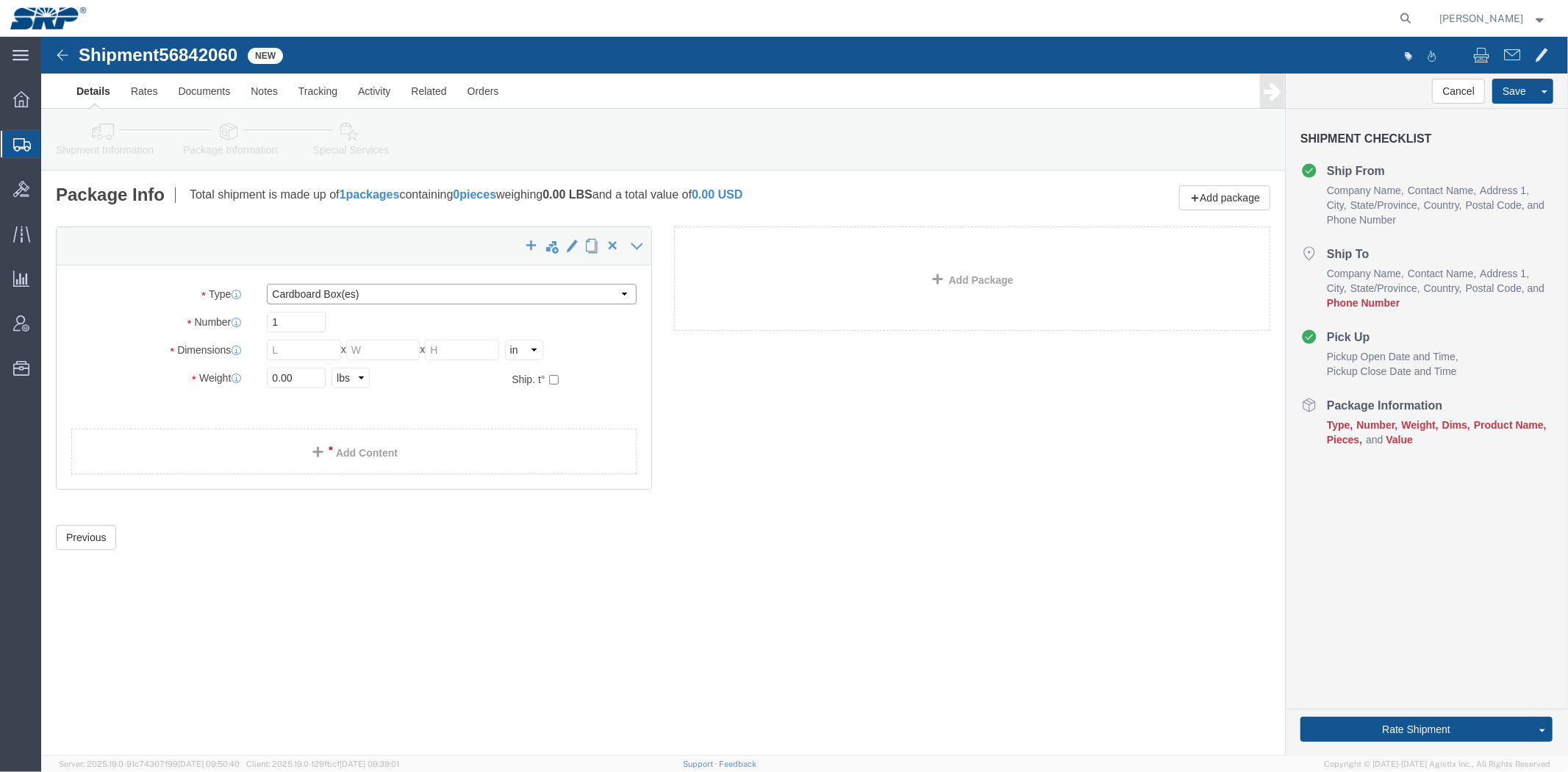
click select "Select Bale(s) Basket(s) Bolt(s) Bottle(s) Buckets Bulk Bundle(s) Can(s) Cardbo…"
select select "PSNS"
click select "Select Bale(s) Basket(s) Bolt(s) Bottle(s) Buckets Bulk Bundle(s) Can(s) Cardbo…"
click input "text"
type input "13"
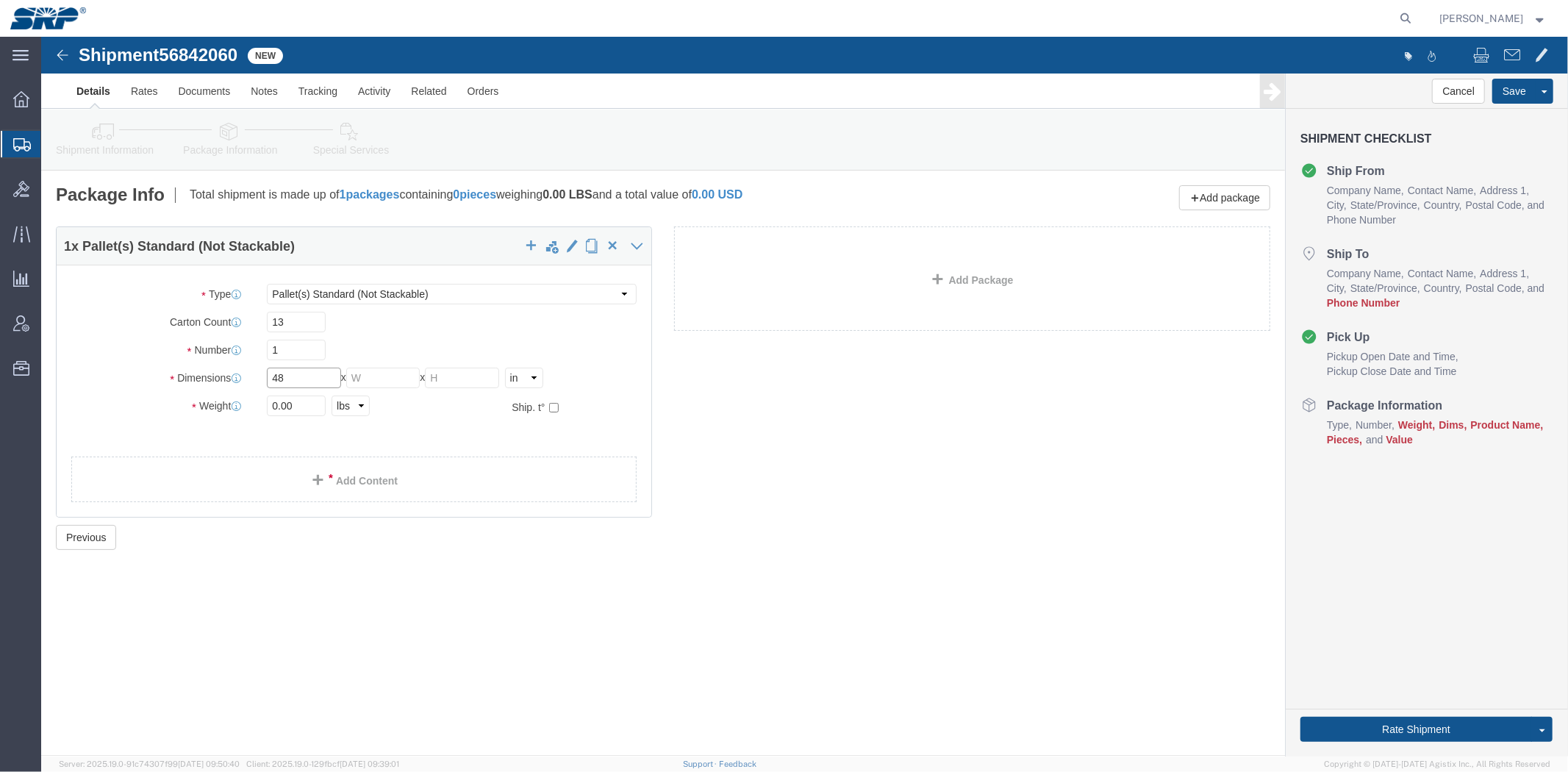
type input "48"
type input "40"
type input "61"
type input "261"
click link "Add Content"
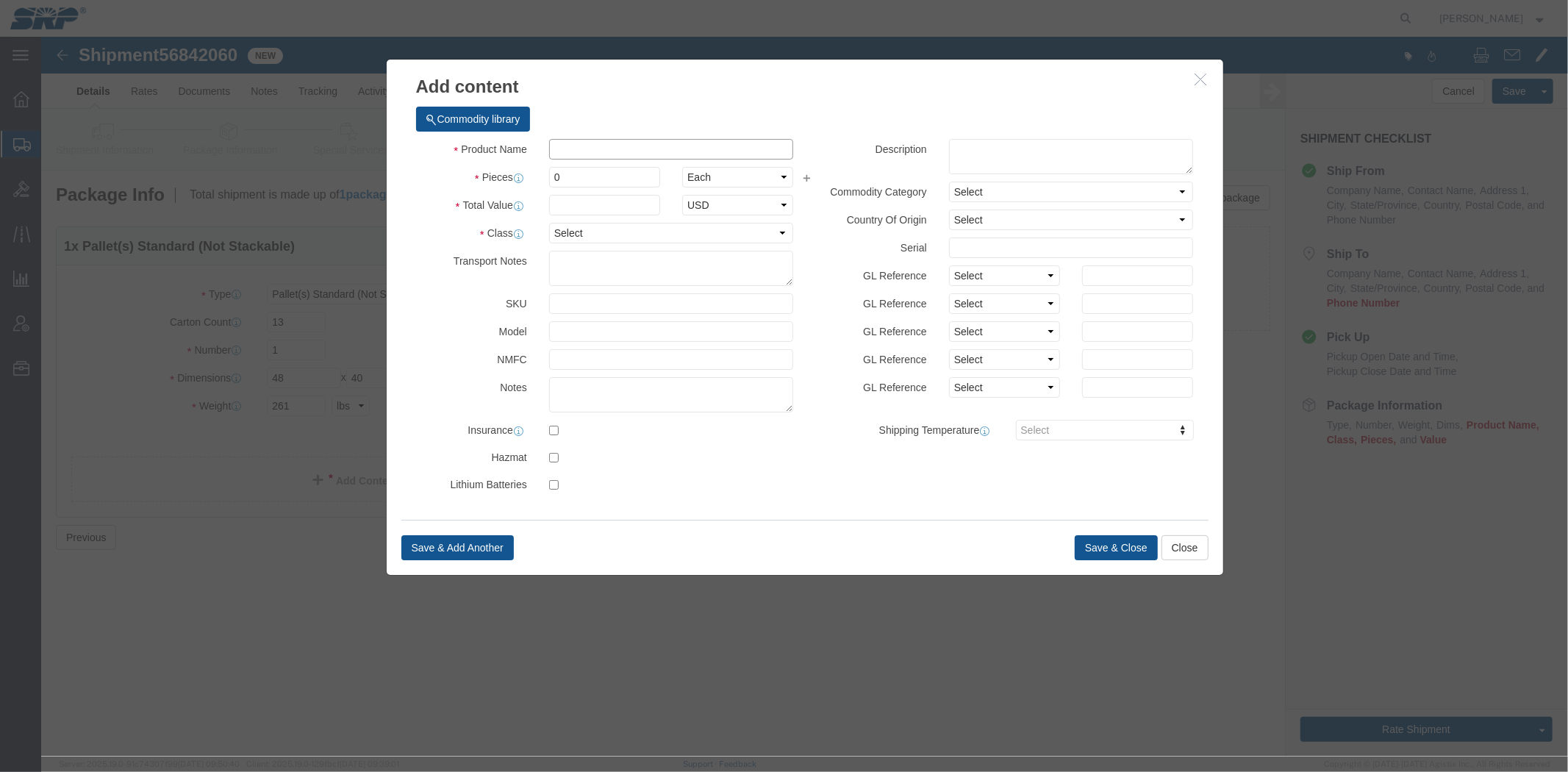
click input "text"
type input "Sunglasses"
drag, startPoint x: 556, startPoint y: 138, endPoint x: 431, endPoint y: 148, distance: 125.4
click div "Pieces 0 Select Bag Barrels 100Board Feet Bottle Box Blister Pack Carats Can Ca…"
type input "500"
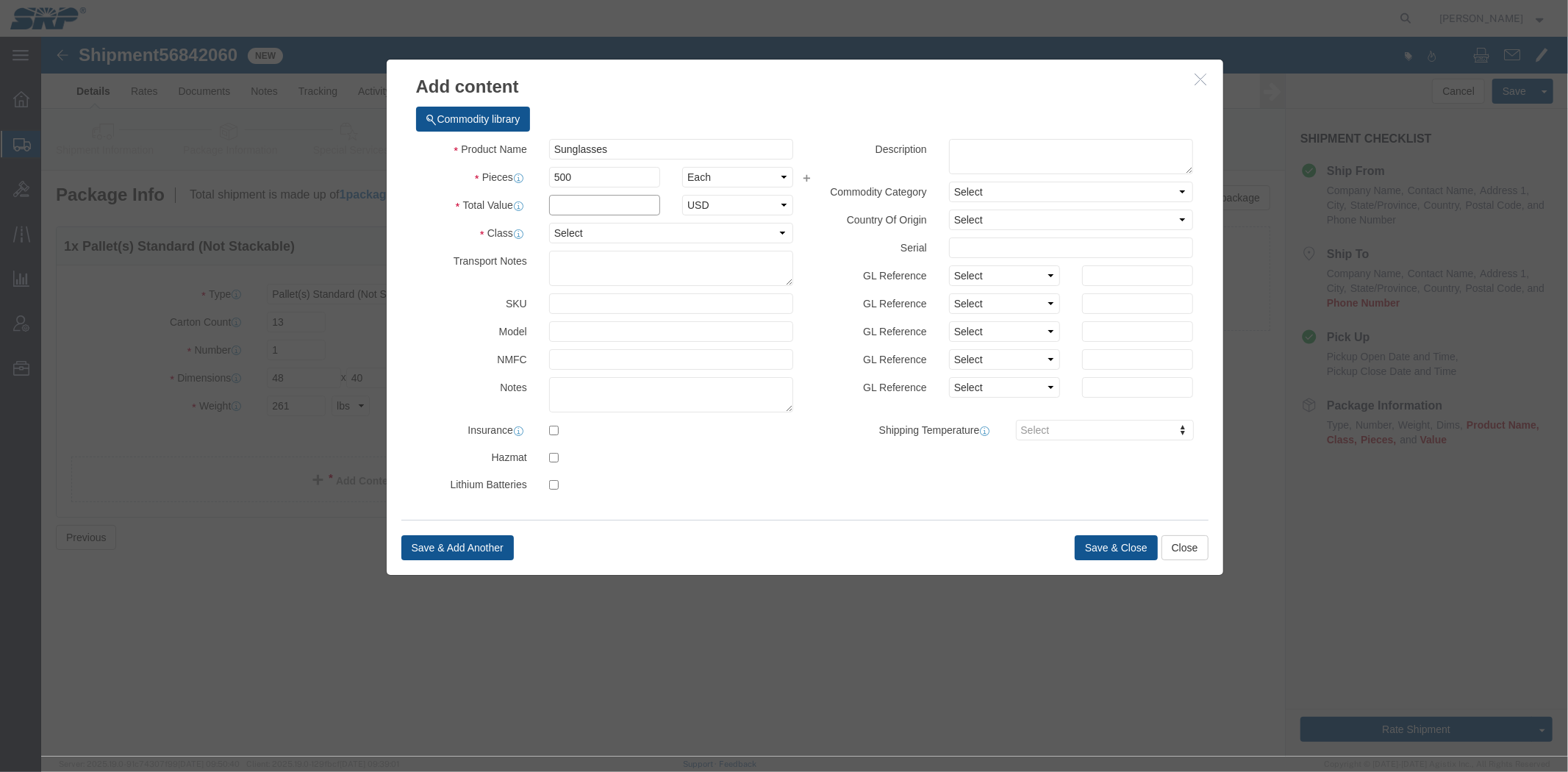
click input "text"
type input "2000"
click select "Select 50 55 60 65 70 85 92.5 100 125 175 250 300 400"
click div "Product Name Sunglasses Pieces 500 Select Bag Barrels 100Board Feet Bottle Box …"
click select "Select 50 55 60 65 70 85 92.5 100 125 175 250 300 400"
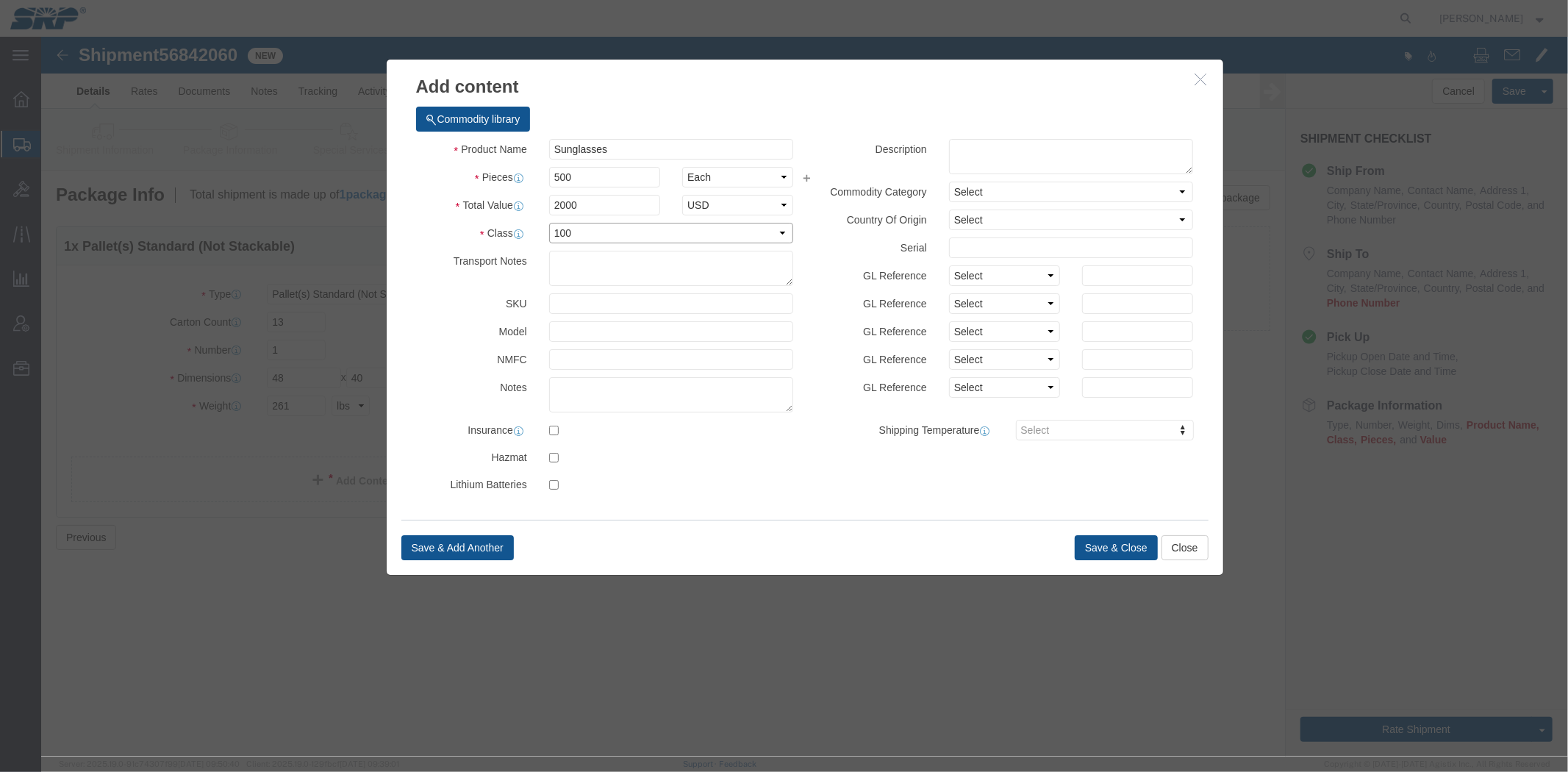
click select "Select 50 55 60 65 70 85 92.5 100 125 175 250 300 400"
select select "125"
click select "Select 50 55 60 65 70 85 92.5 100 125 175 250 300 400"
click button "Save & Close"
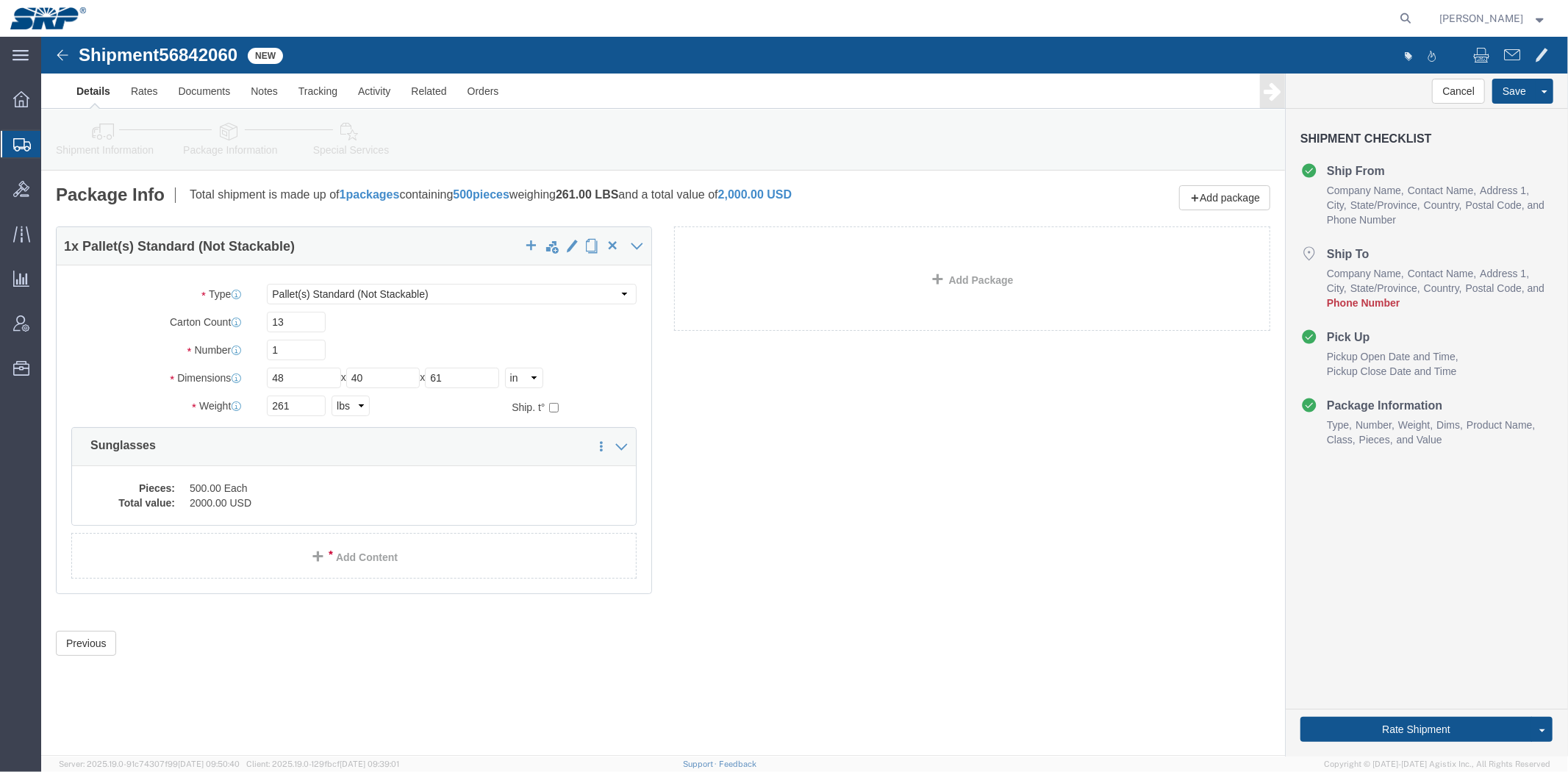
click link "Shipment Information"
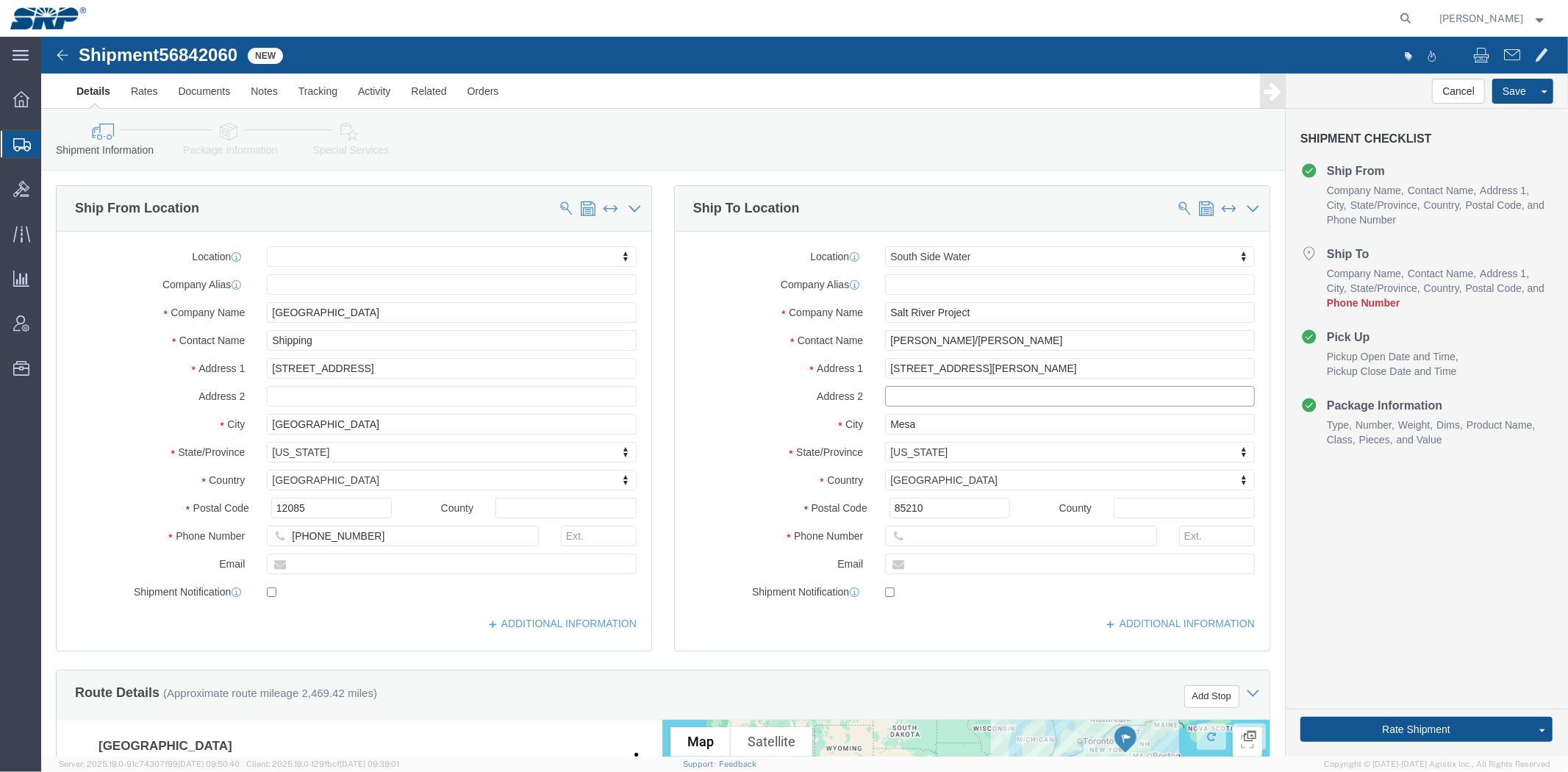
click input "text"
type input "Warehouse #6"
click div "Location South Side Water My Profile Location [GEOGRAPHIC_DATA] Facility 27th […"
click input "text"
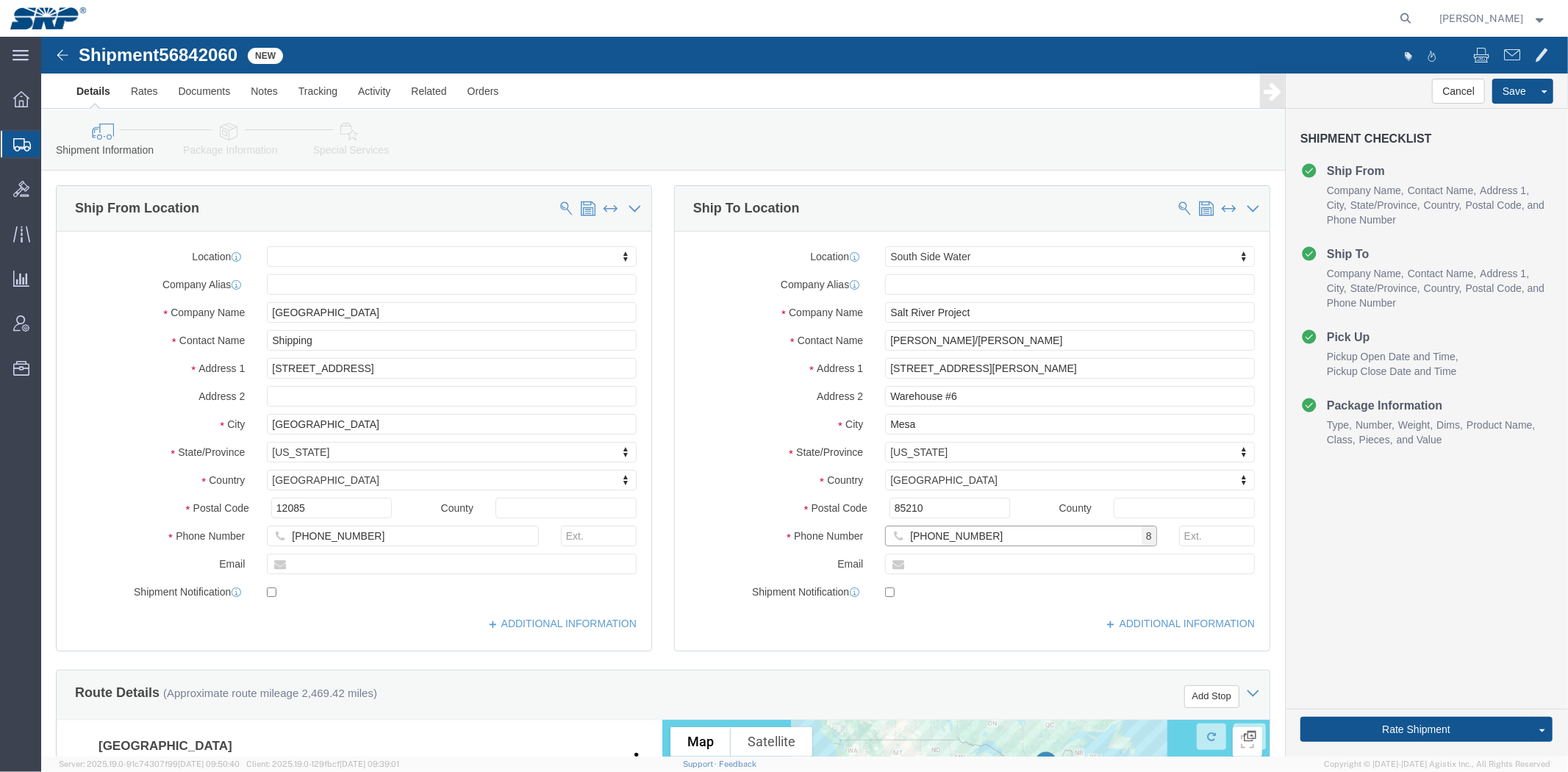
type input "[PHONE_NUMBER]"
click div "Ship From Location Location My Profile Location [GEOGRAPHIC_DATA] Facility [GEO…"
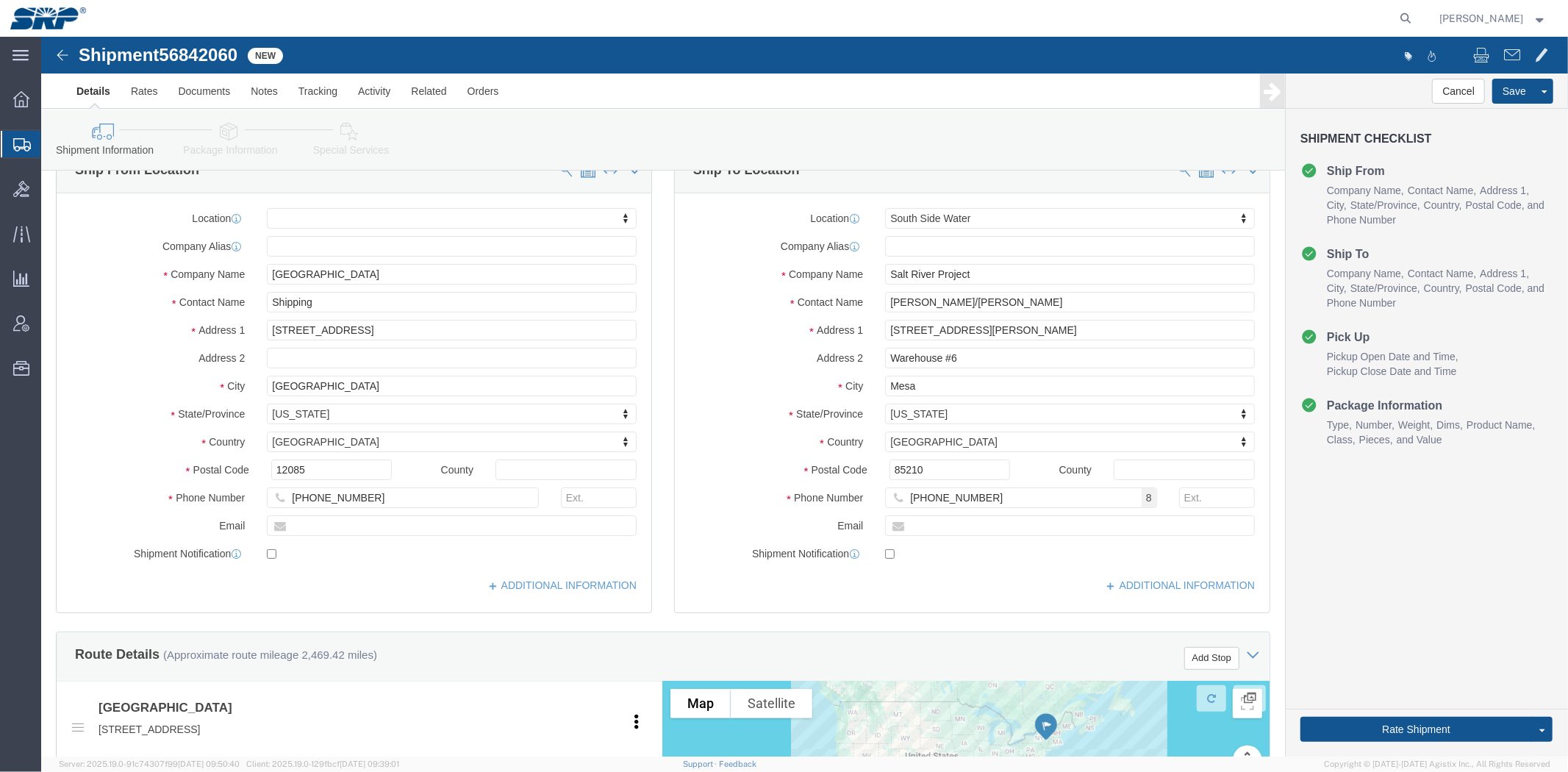
drag, startPoint x: 622, startPoint y: 319, endPoint x: 622, endPoint y: 346, distance: 27.0
click div "Ship To Location Location South Side Water My Profile Location [GEOGRAPHIC_DATA…"
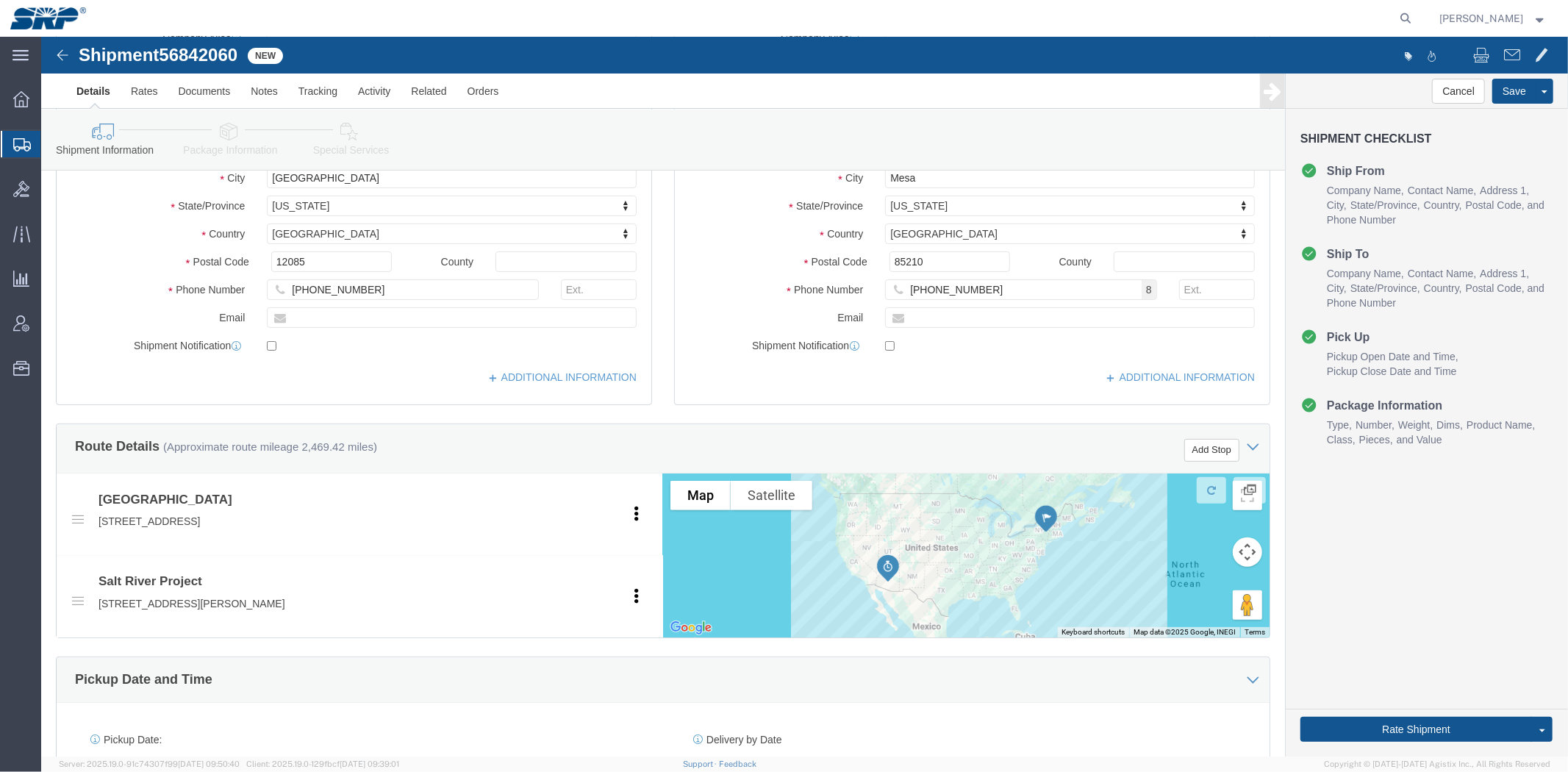
scroll to position [780, 0]
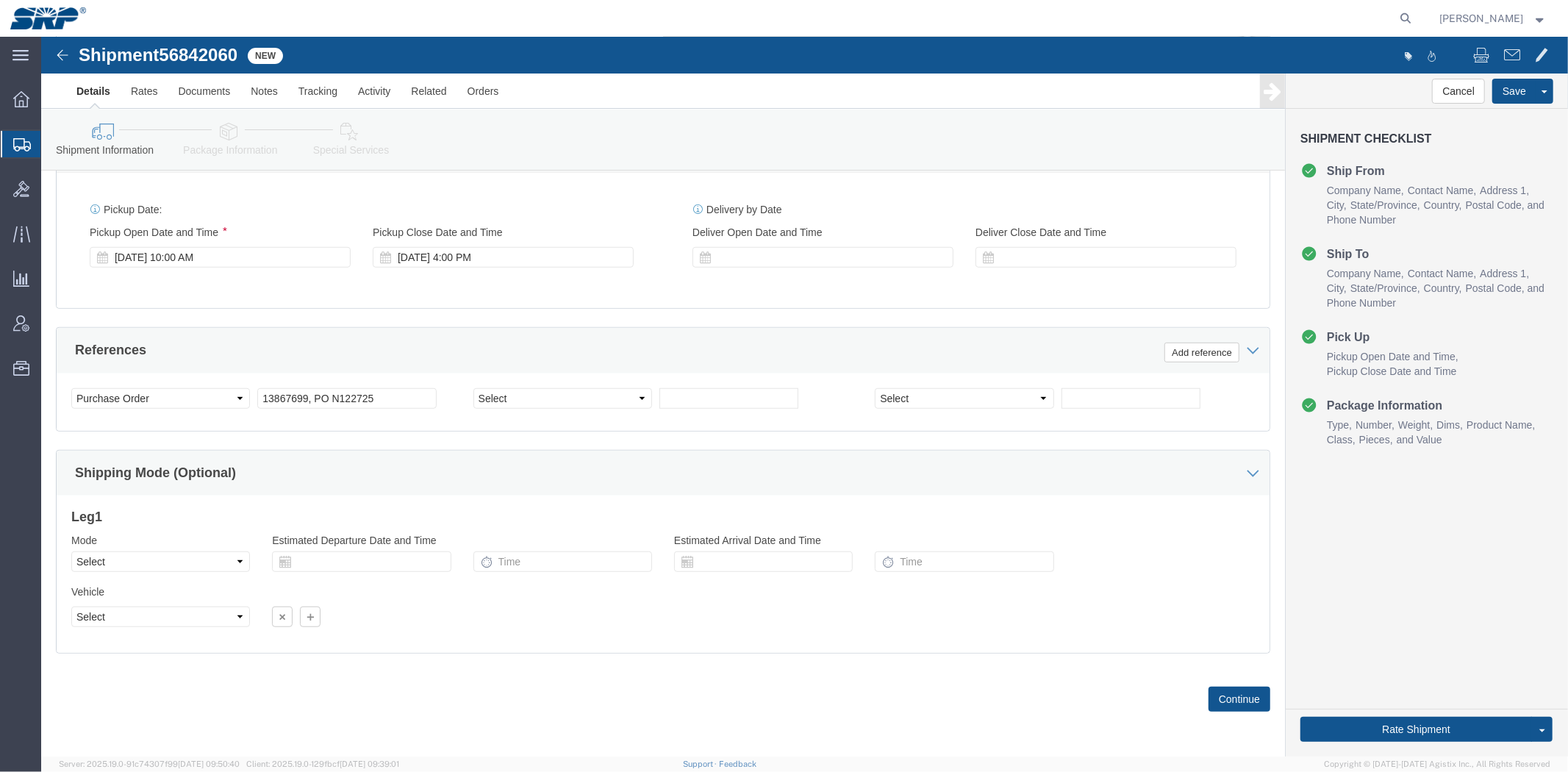
drag, startPoint x: 639, startPoint y: 355, endPoint x: 622, endPoint y: 481, distance: 127.1
click input "13867699, PO N122725"
drag, startPoint x: 271, startPoint y: 359, endPoint x: 108, endPoint y: 358, distance: 163.0
click div "Select Account Type Activity ID Airline Appointment Number ASN Batch Request # …"
type input "PO N122725"
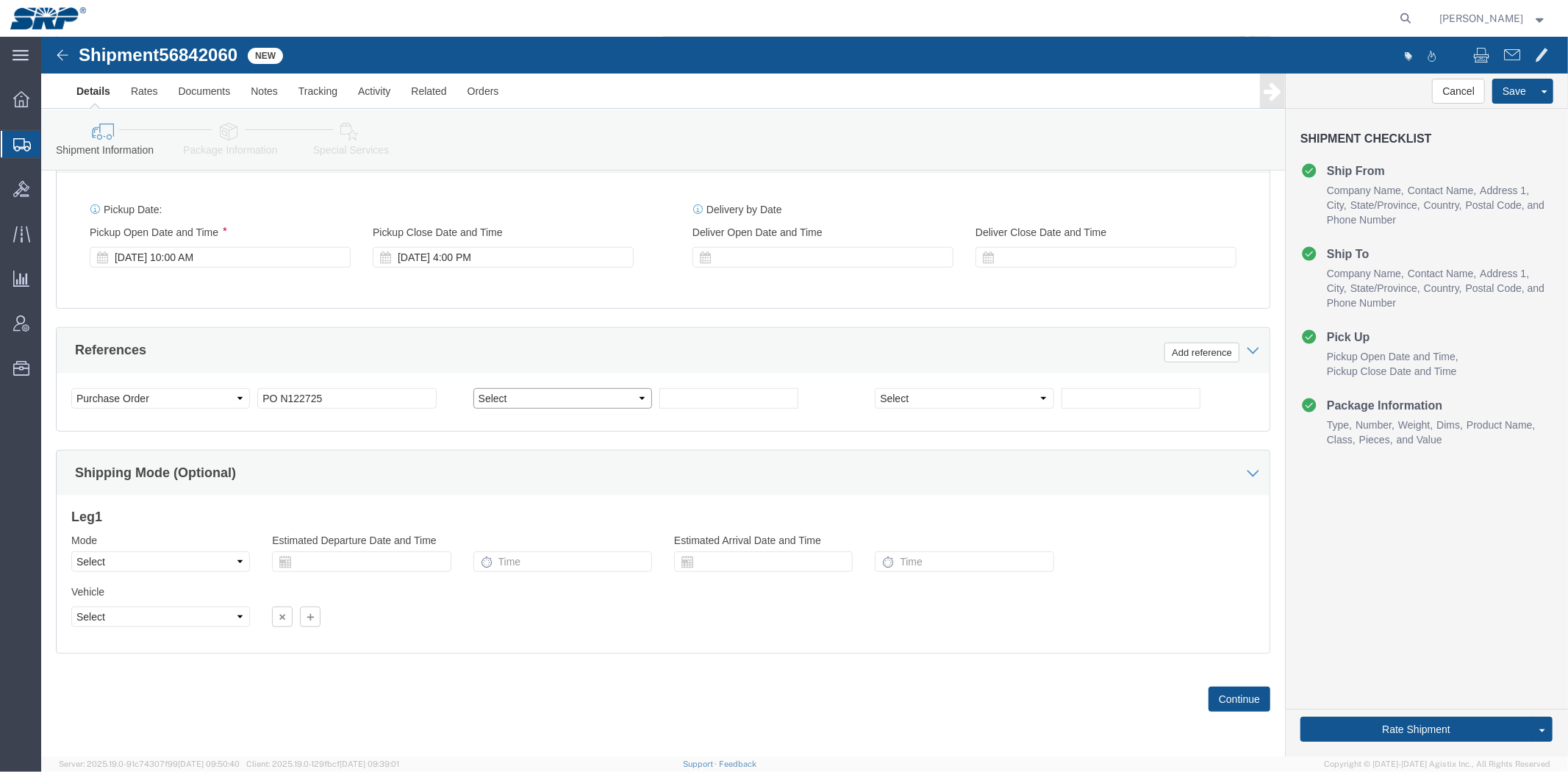
click select "Select Account Type Activity ID Airline Appointment Number ASN Batch Request # …"
select select "SALEORDR"
click select "Select Account Type Activity ID Airline Appointment Number ASN Batch Request # …"
click div "Select Account Type Activity ID Airline Appointment Number ASN Batch Request # …"
click input "text"
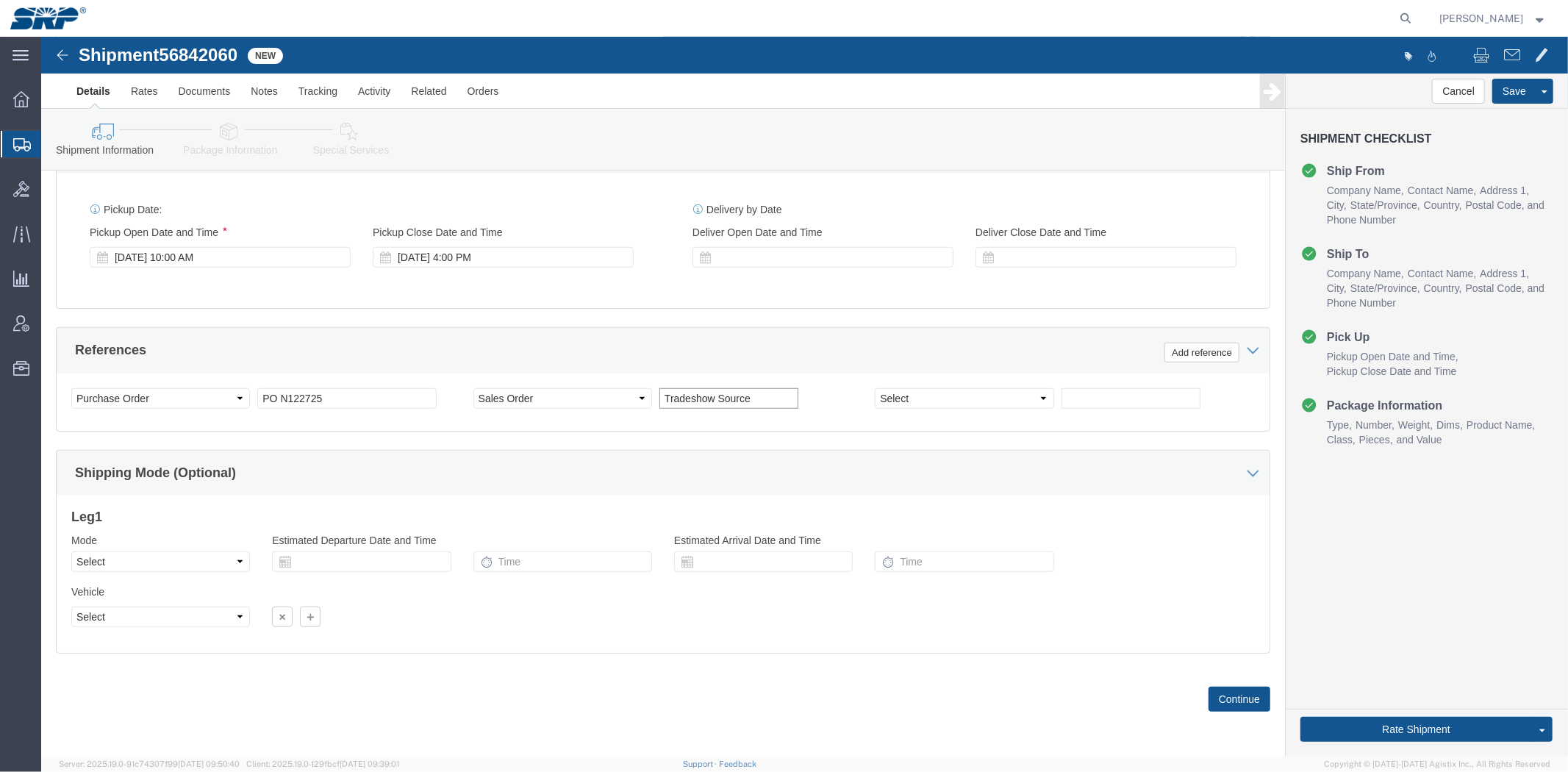
paste input "13867699,"
type input "Tradeshow Source 13867699,"
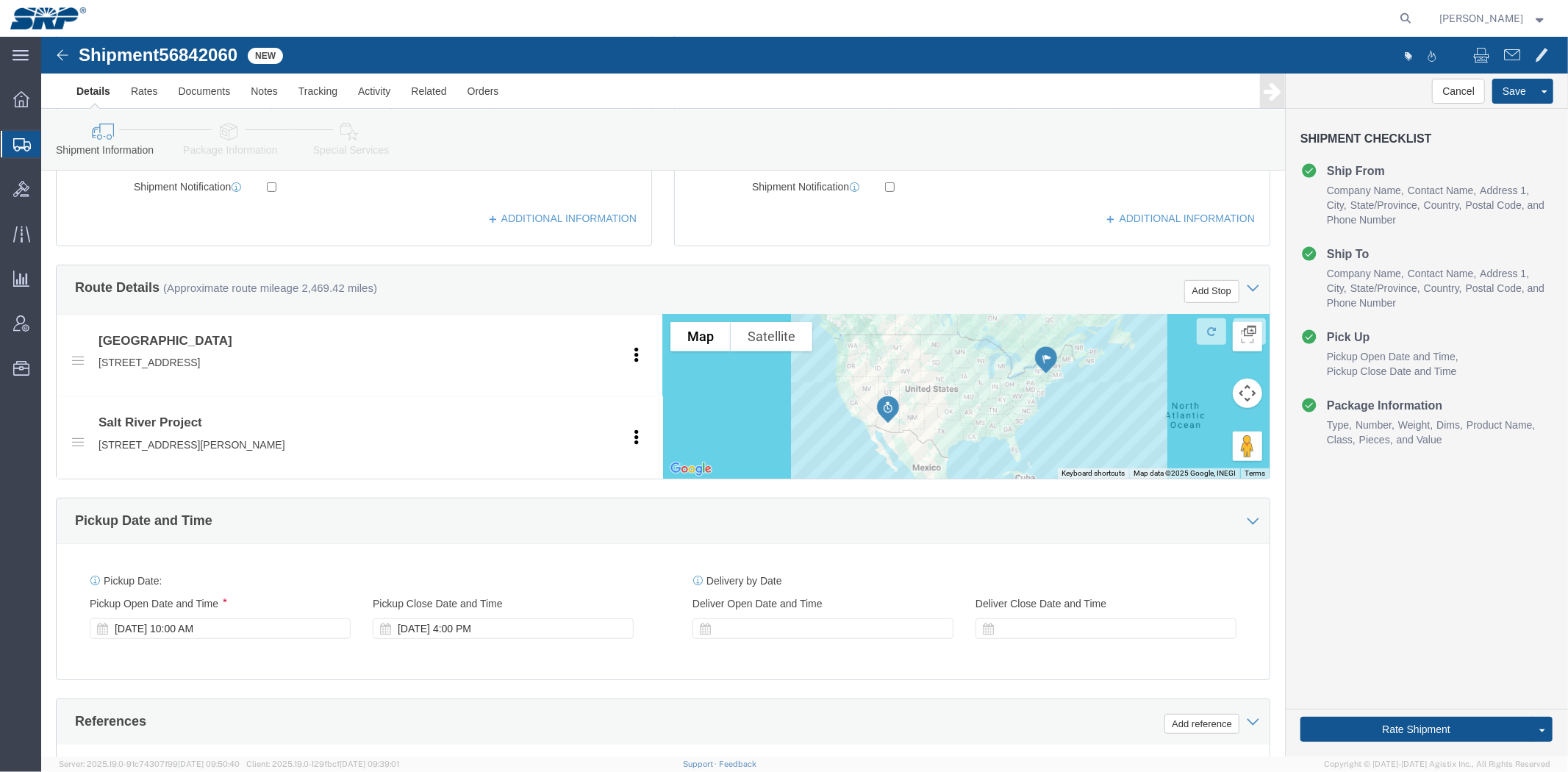
scroll to position [0, 0]
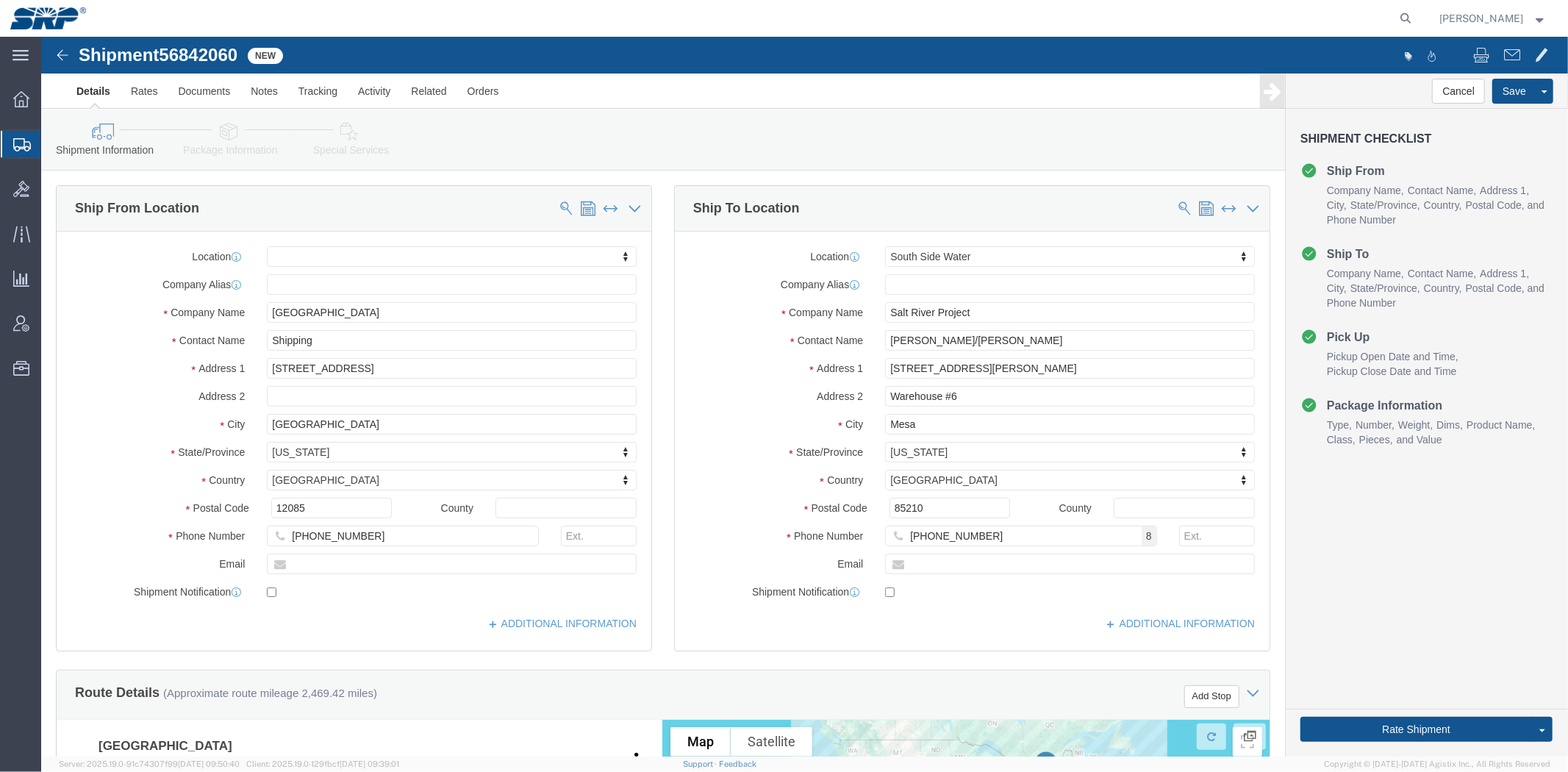
drag, startPoint x: 290, startPoint y: 451, endPoint x: 299, endPoint y: 177, distance: 274.1
click link "Special Services"
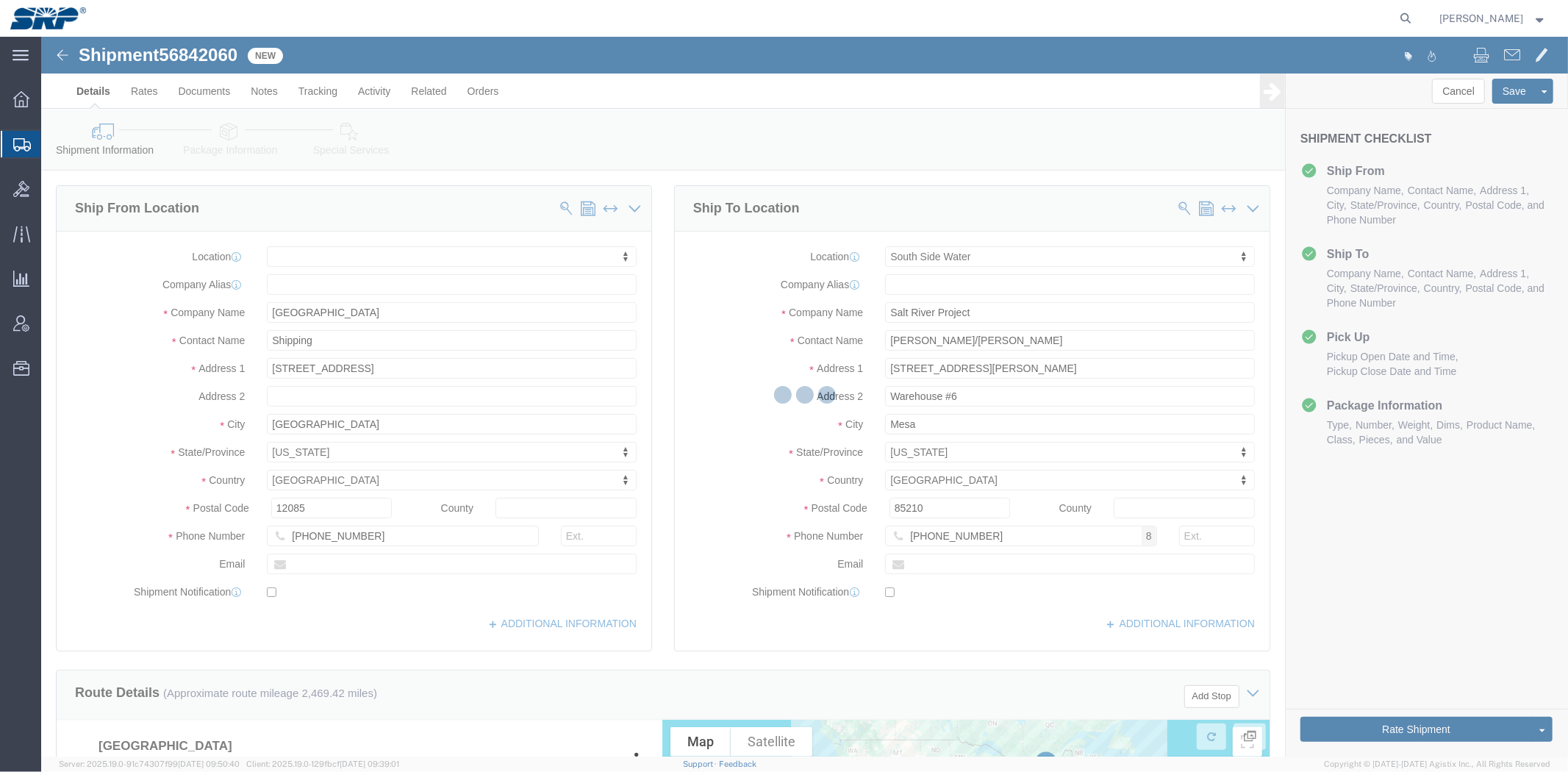
select select
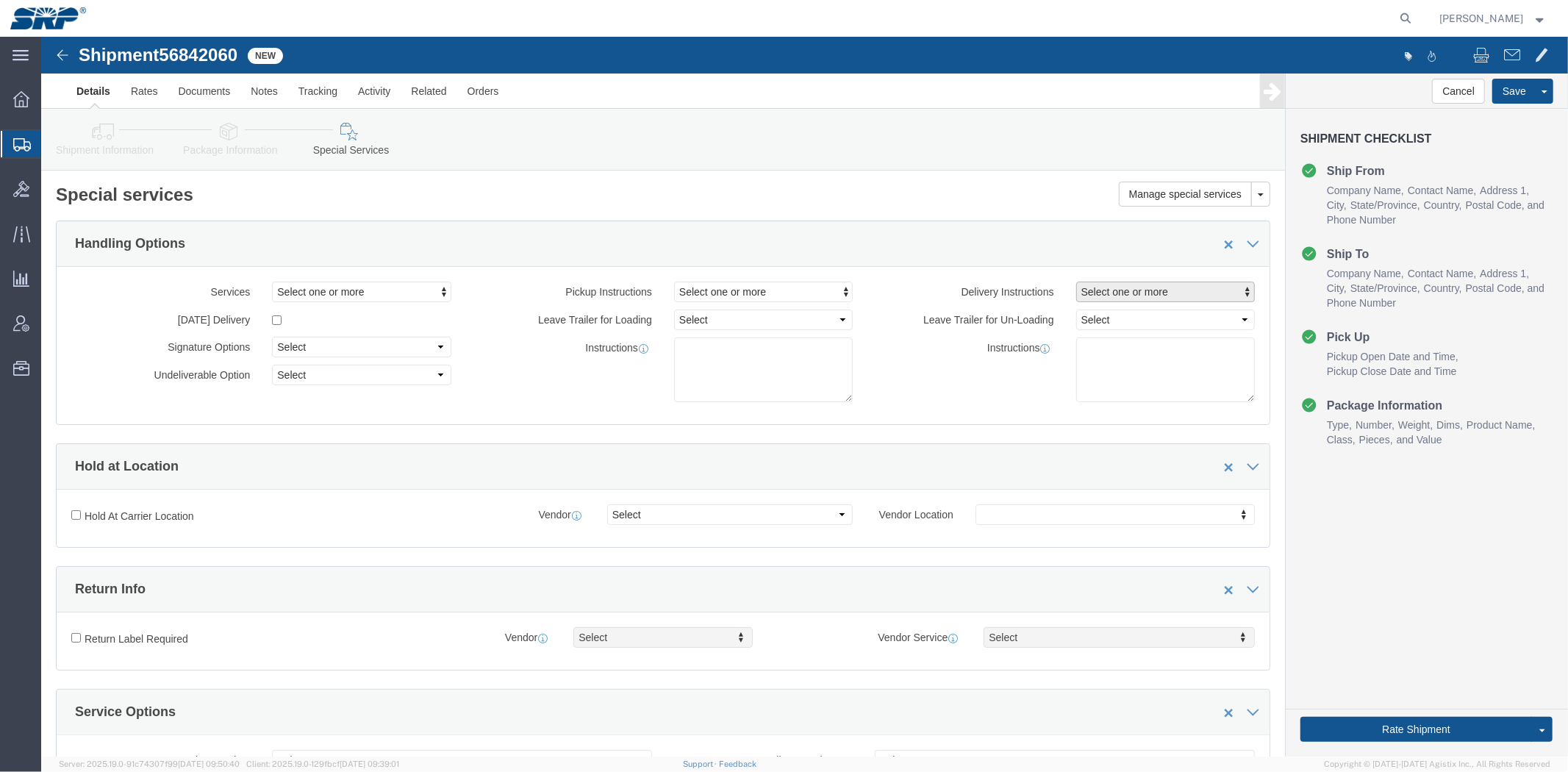
click span "Select one or more"
click link "Lift Gate"
select select "DELIVERY_LIFT_GATE"
click div "Instructions"
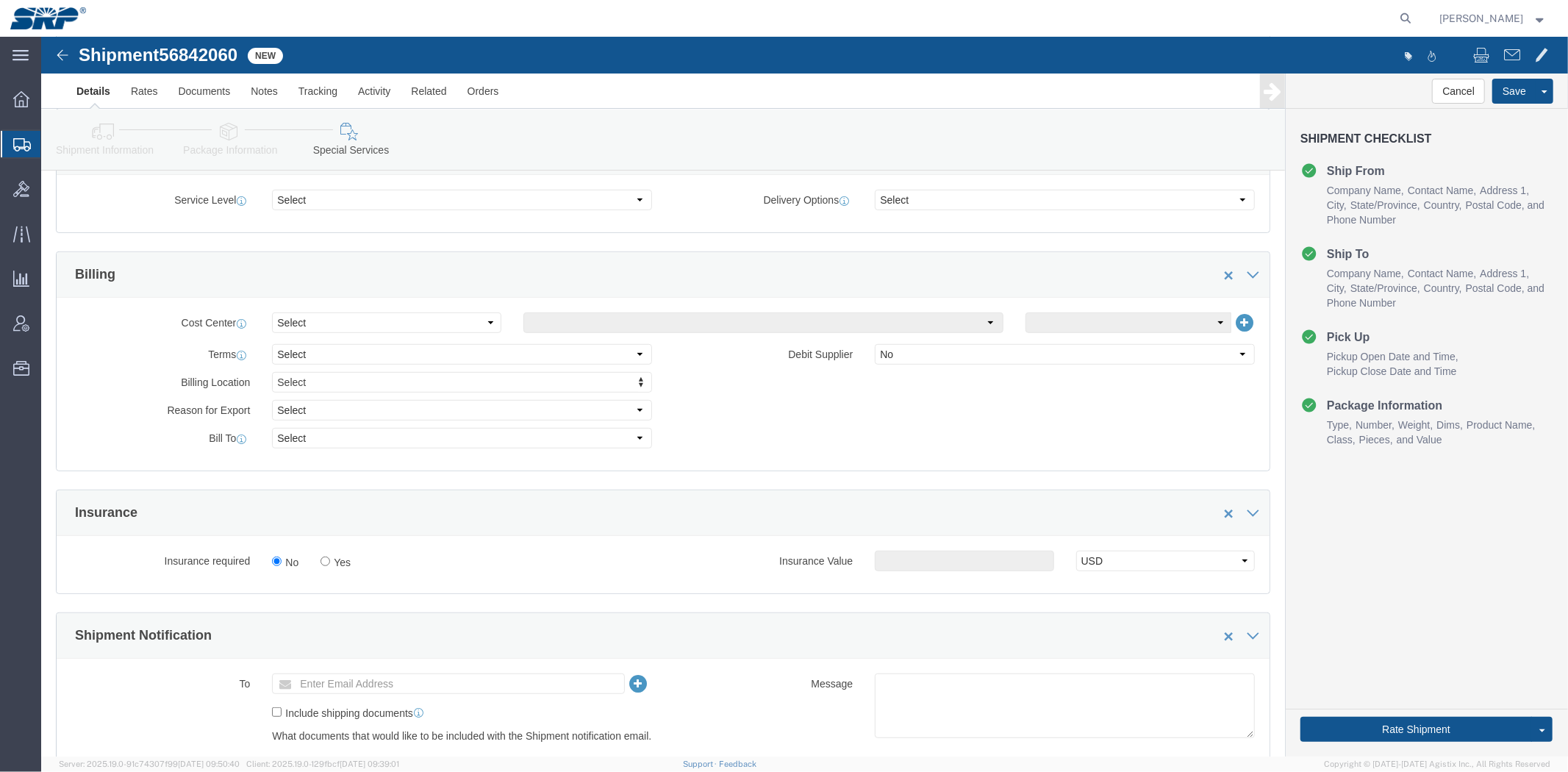
scroll to position [715, 0]
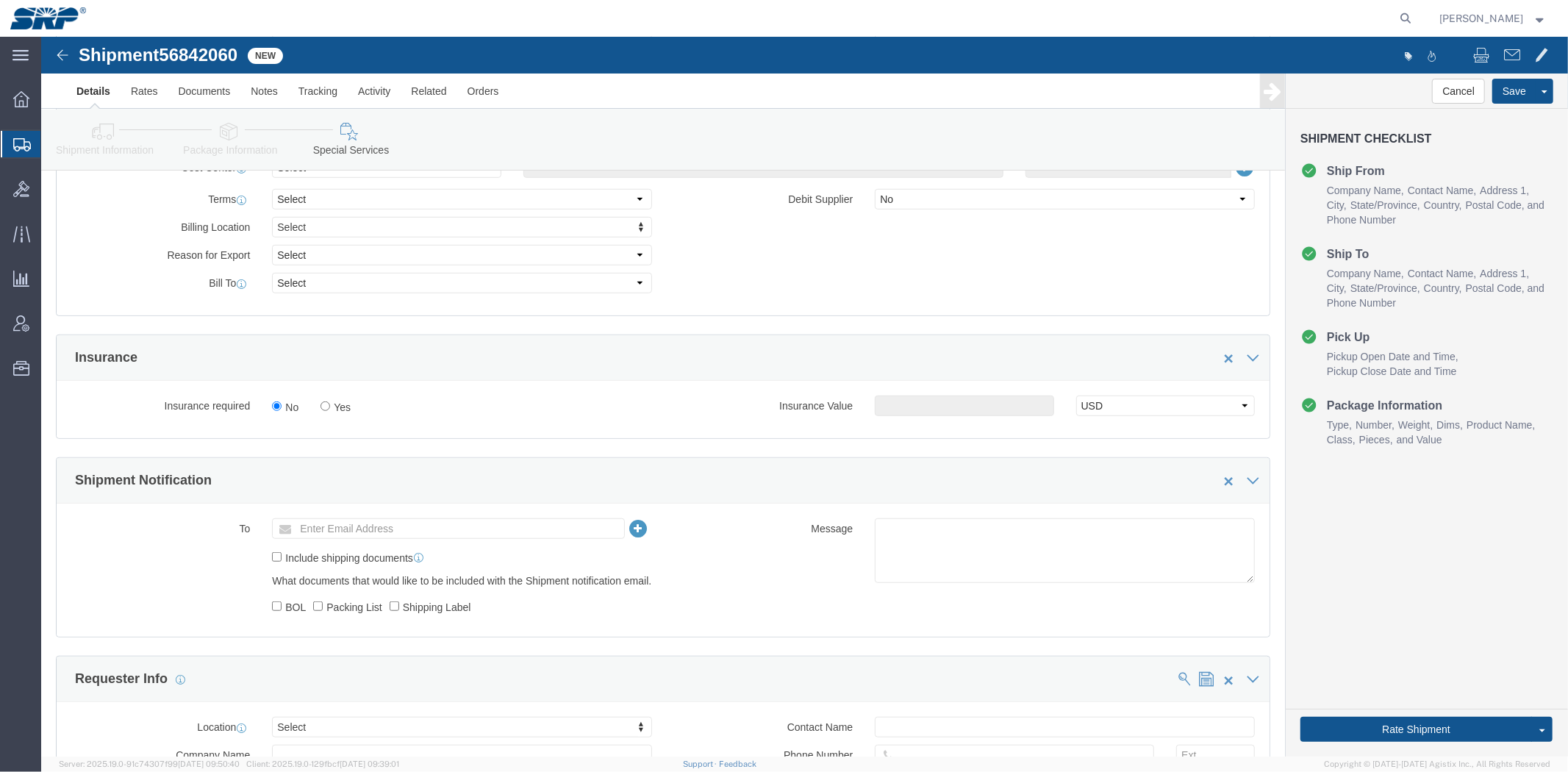
drag, startPoint x: 452, startPoint y: 320, endPoint x: 448, endPoint y: 412, distance: 92.1
click select "Select Recipient Account Sender/Shipper Third Party Account"
select select "THRD"
click select "Select Recipient Account Sender/Shipper Third Party Account"
select select
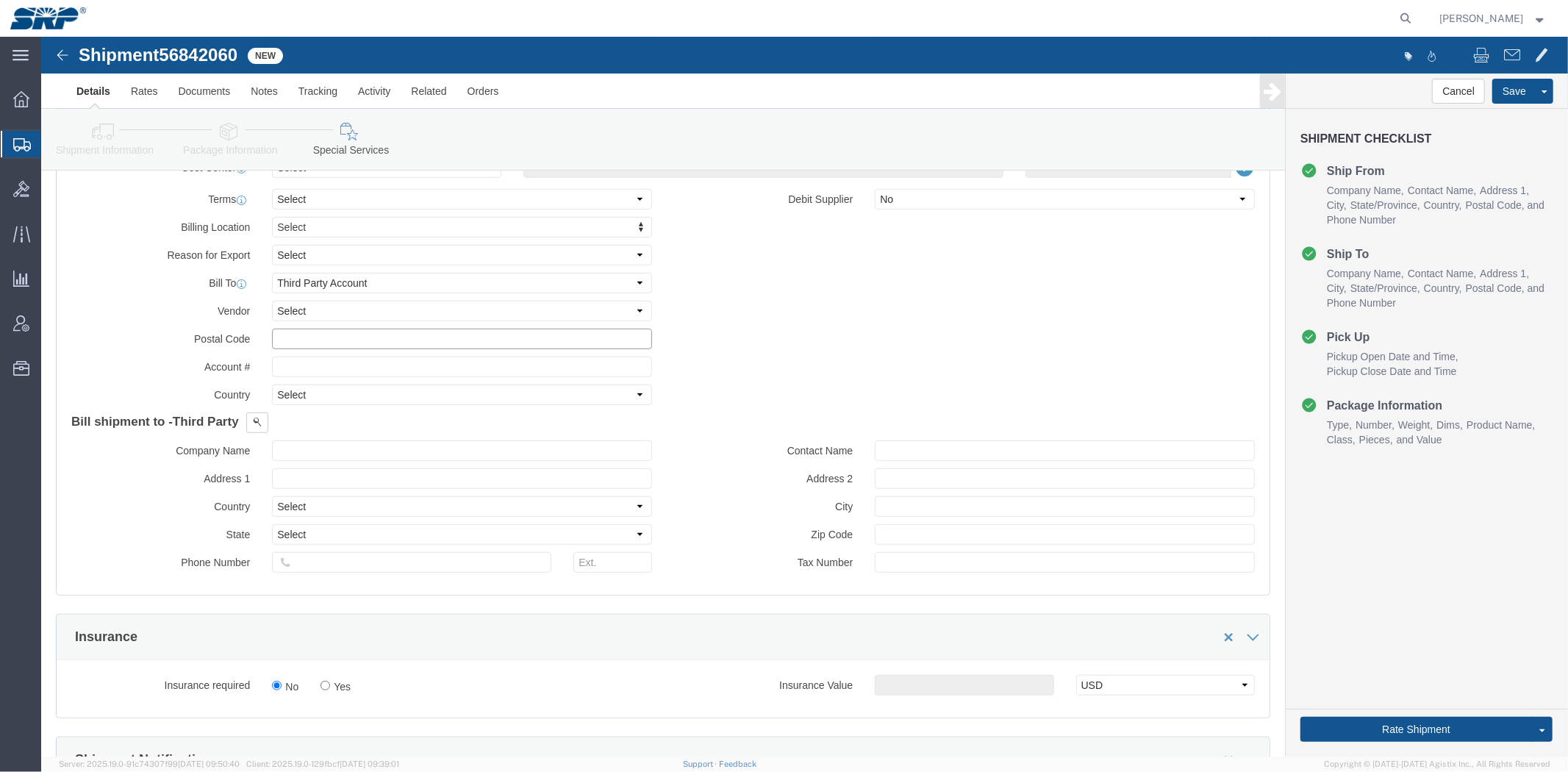
click input "text"
type input "84296522"
click button
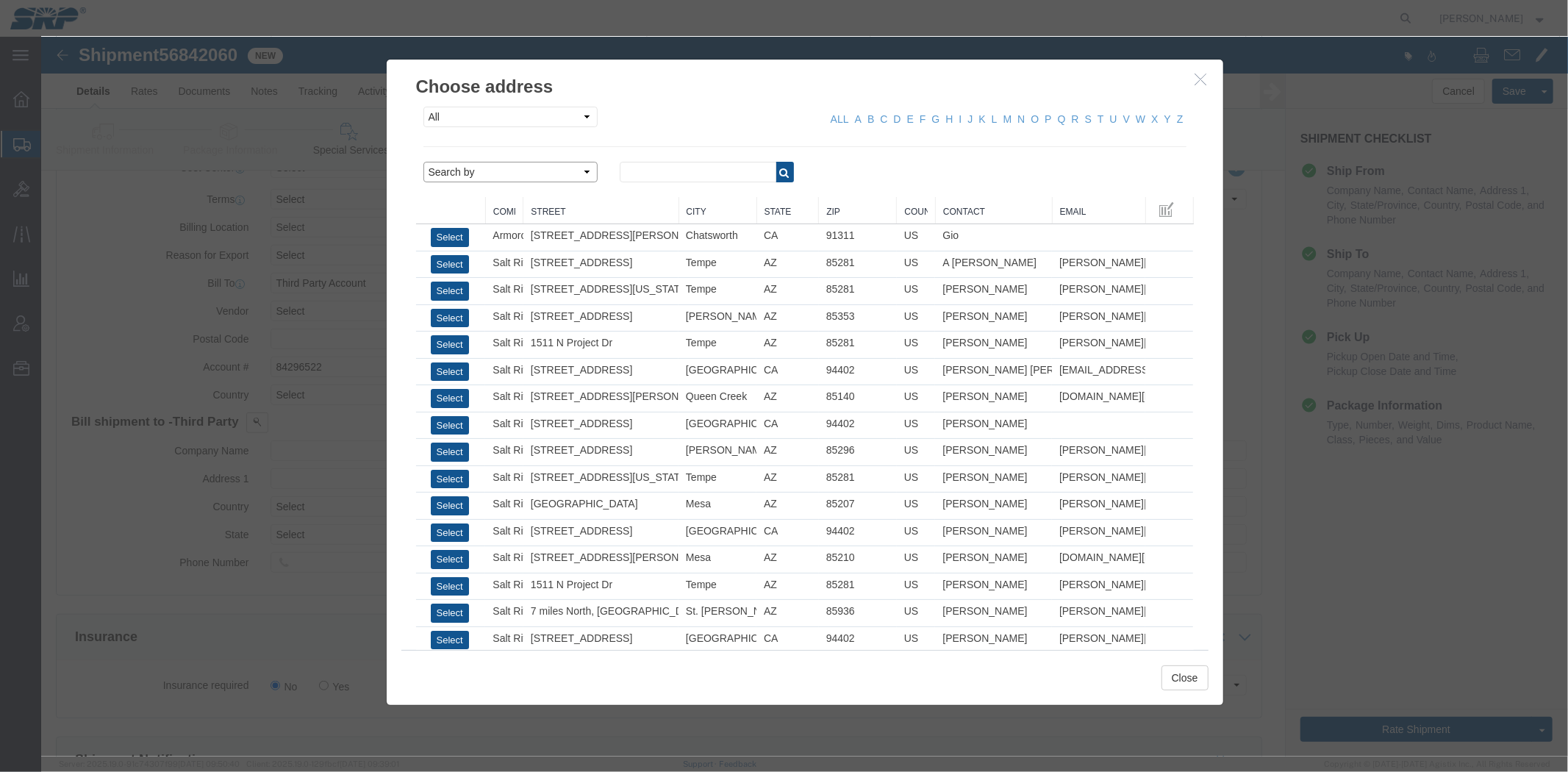
click select "Search by Address Book Name City Company Name Contact Name Country CustomerAlia…"
select select "city"
click select "Search by Address Book Name City Company Name Contact Name Country CustomerAlia…"
click input "text"
click icon "button"
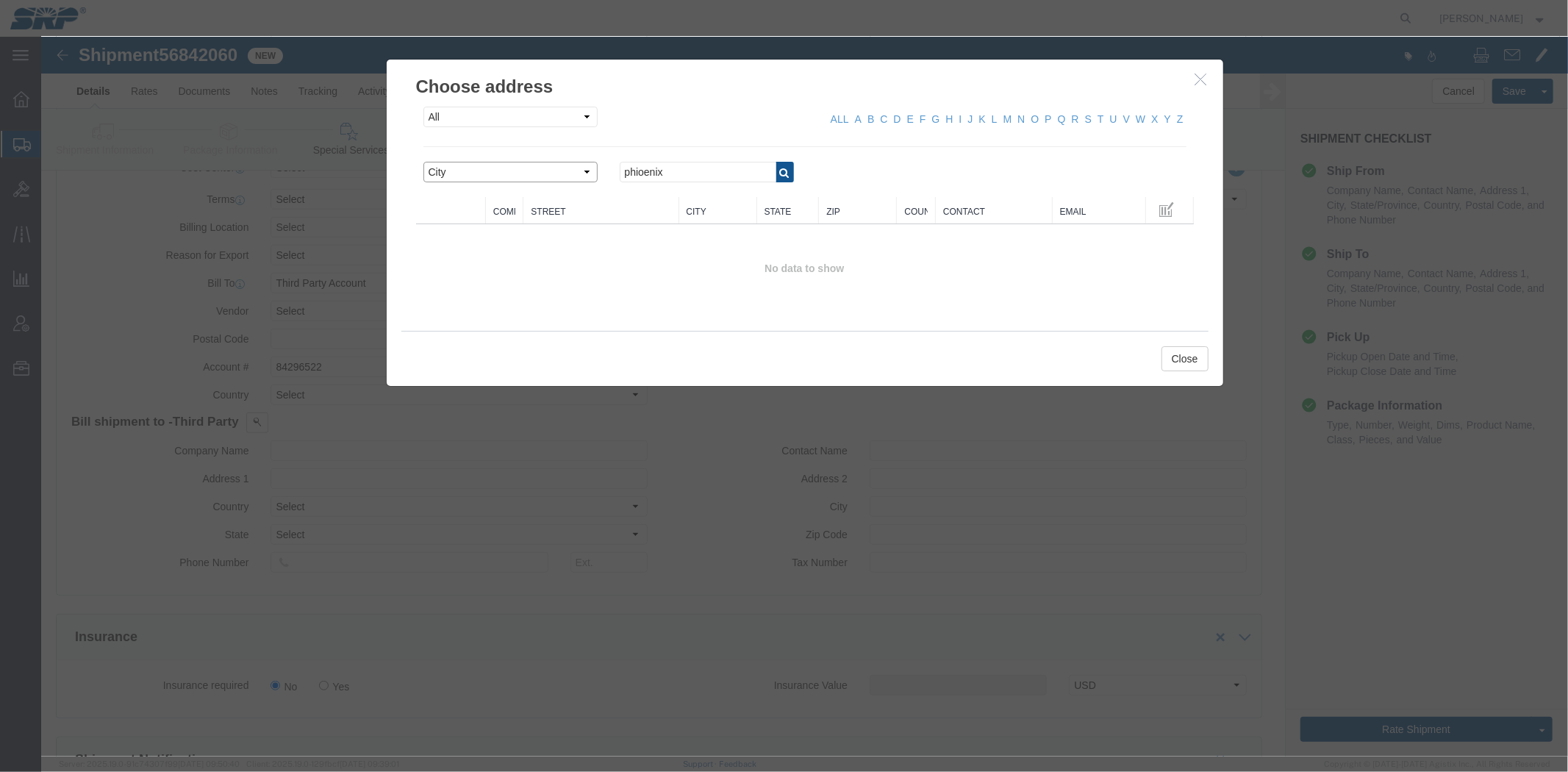
click select "Search by Address Book Name City Company Name Contact Name Country CustomerAlia…"
drag, startPoint x: 686, startPoint y: 135, endPoint x: 325, endPoint y: 142, distance: 361.1
click div "Choose address All Company Location Other Personal Shared ALL A B C D E F G H I…"
type input "phoenix"
click button "button"
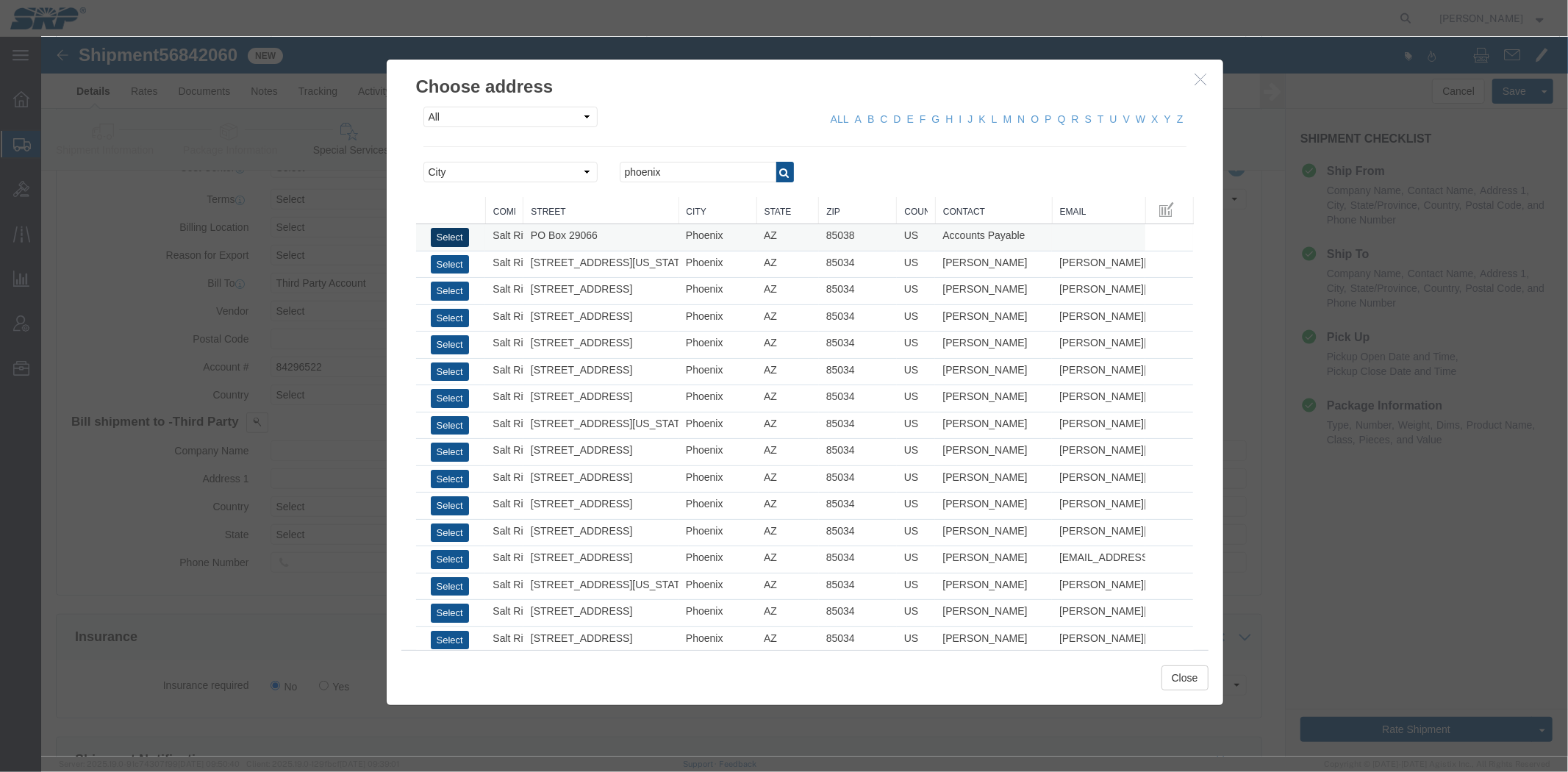
click button "Select"
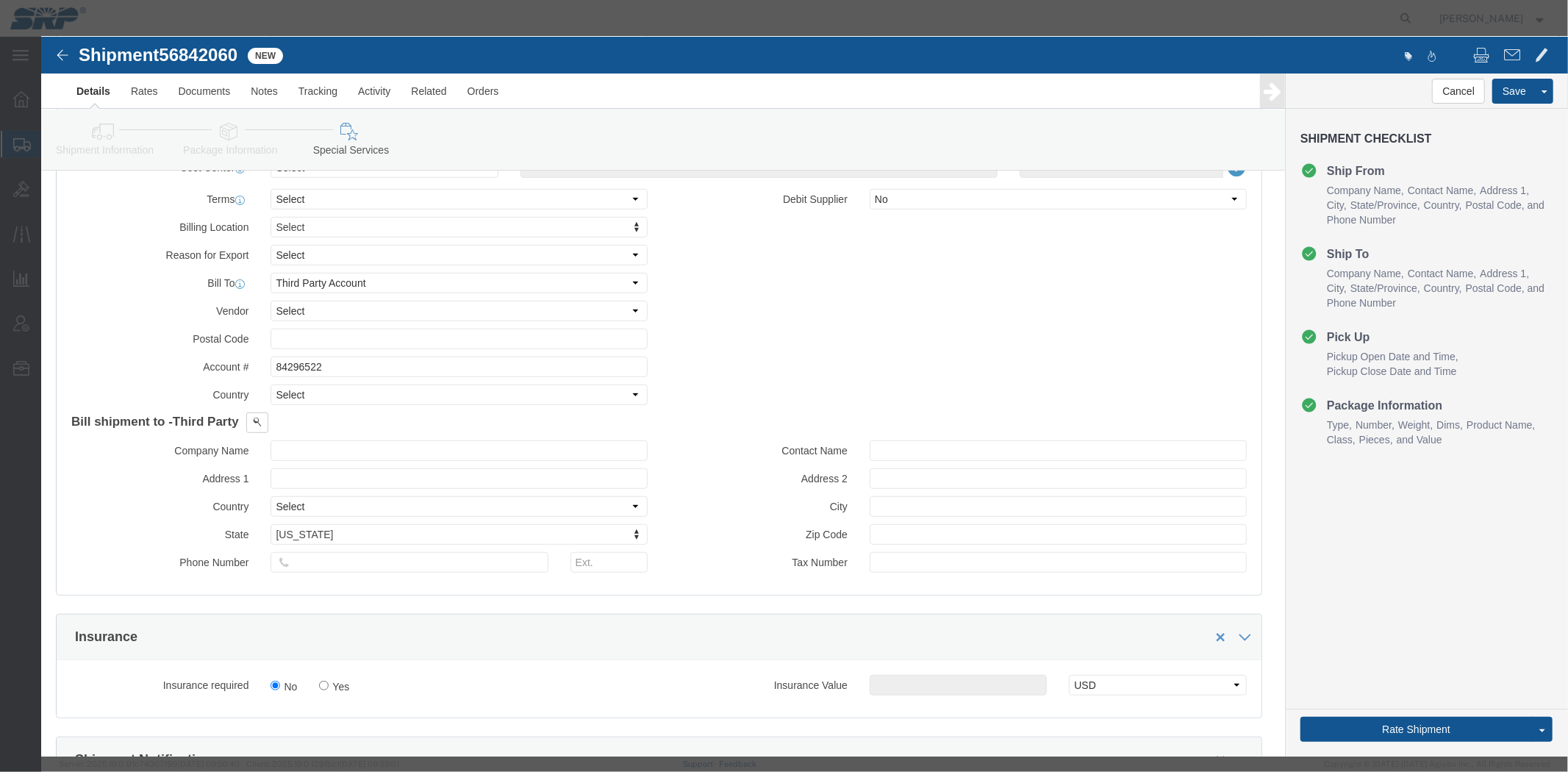
type input "Salt River Project"
type input "PO Box 29066"
select select "US"
select select "AZ"
type input "6022368759"
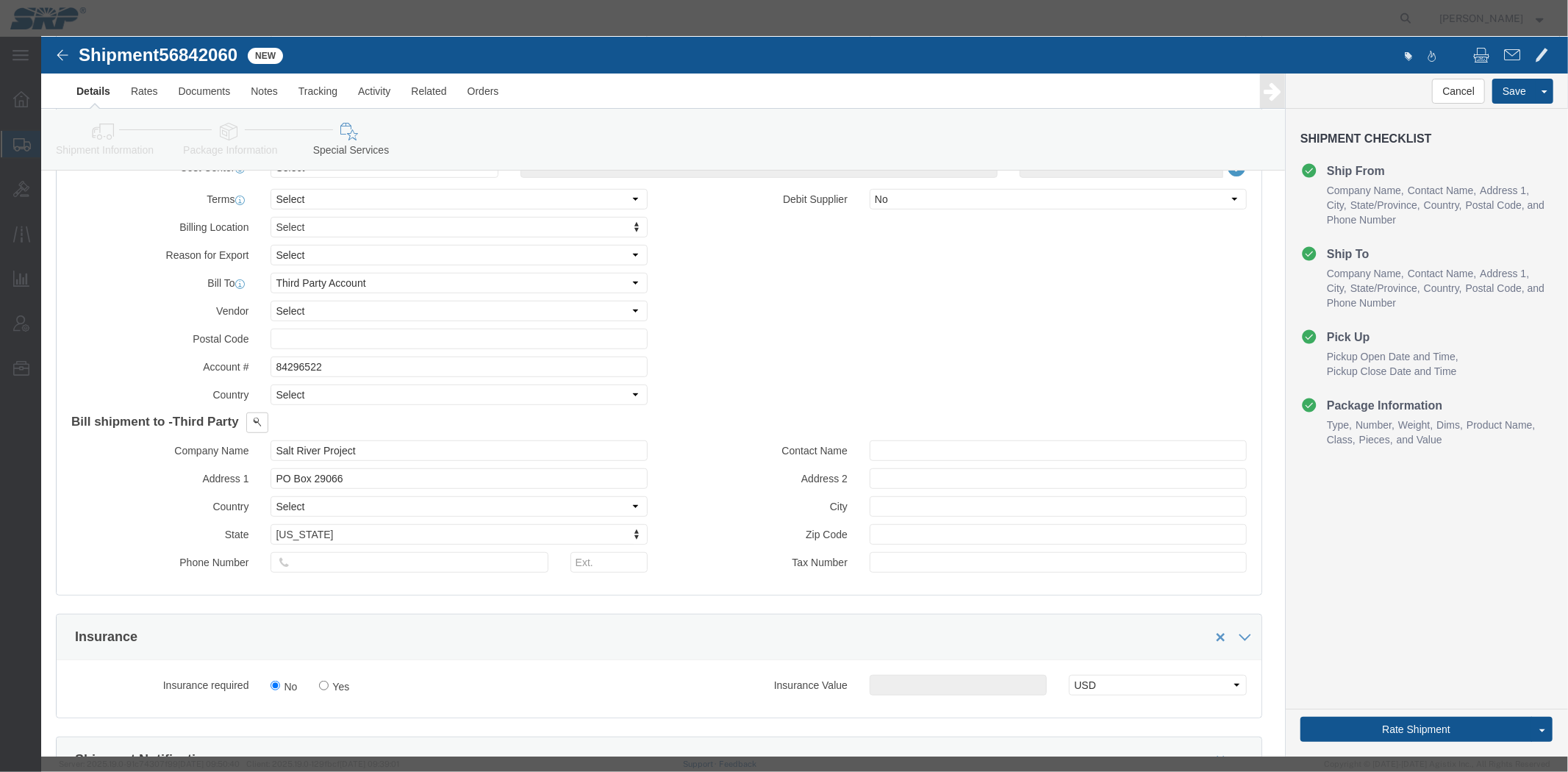
type input "Accounts Payable"
type input "Phoenix"
type input "85038"
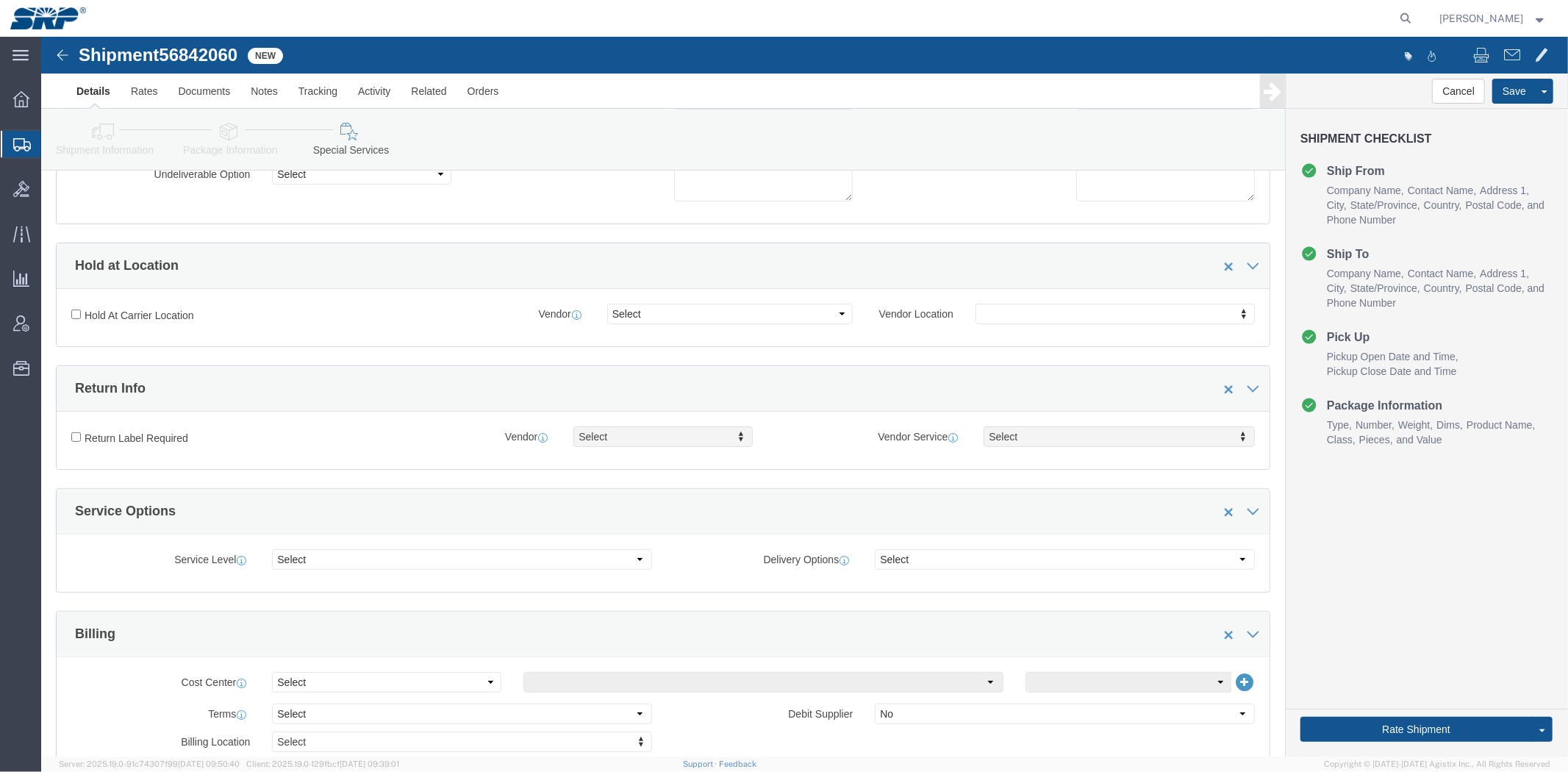
scroll to position [0, 0]
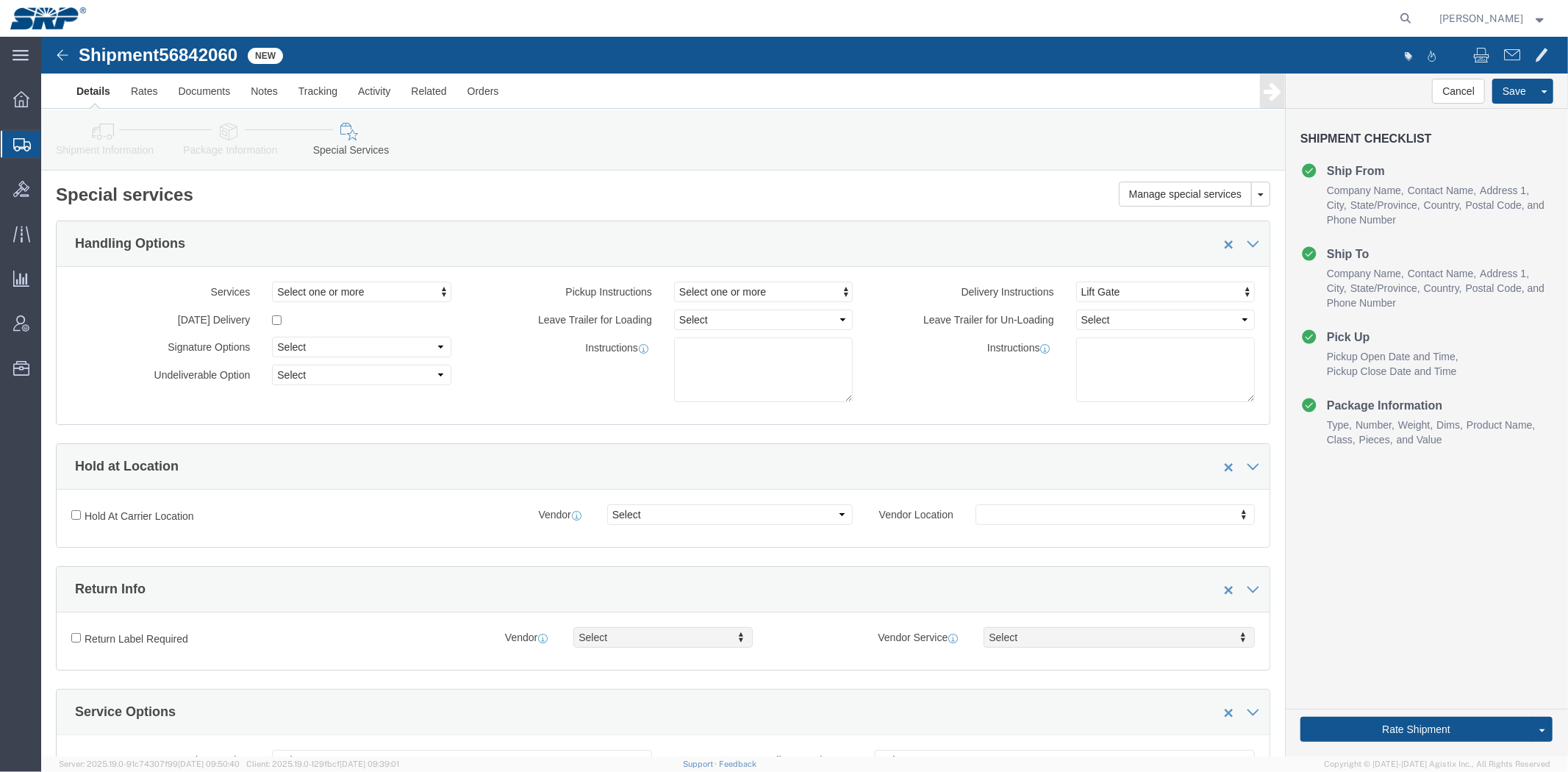
drag, startPoint x: 606, startPoint y: 470, endPoint x: 559, endPoint y: 204, distance: 270.1
click link "Shipment Information"
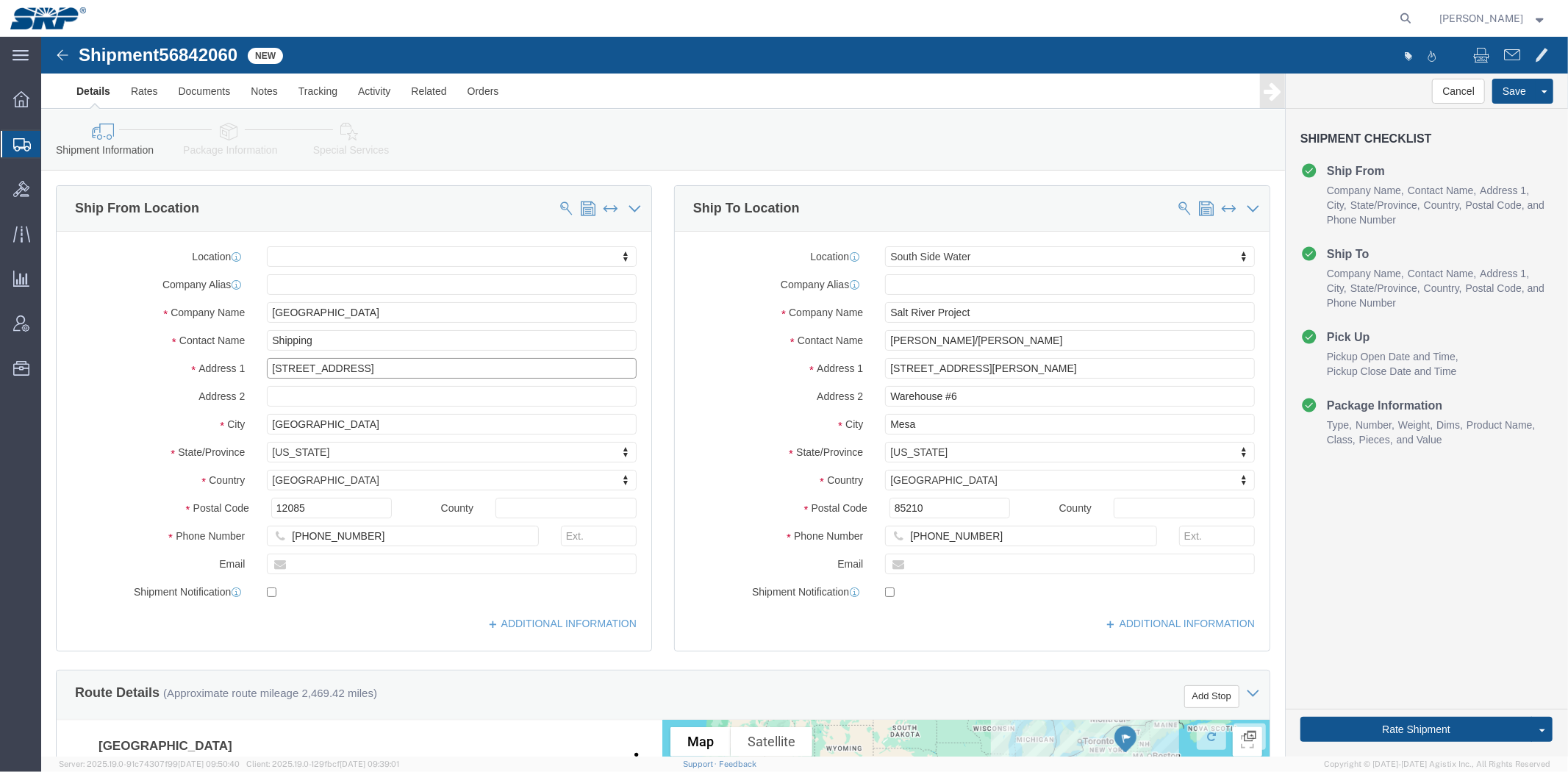
drag, startPoint x: 350, startPoint y: 331, endPoint x: 312, endPoint y: 331, distance: 38.0
click input "[STREET_ADDRESS]"
type input "[STREET_ADDRESS]"
select select
click input "text"
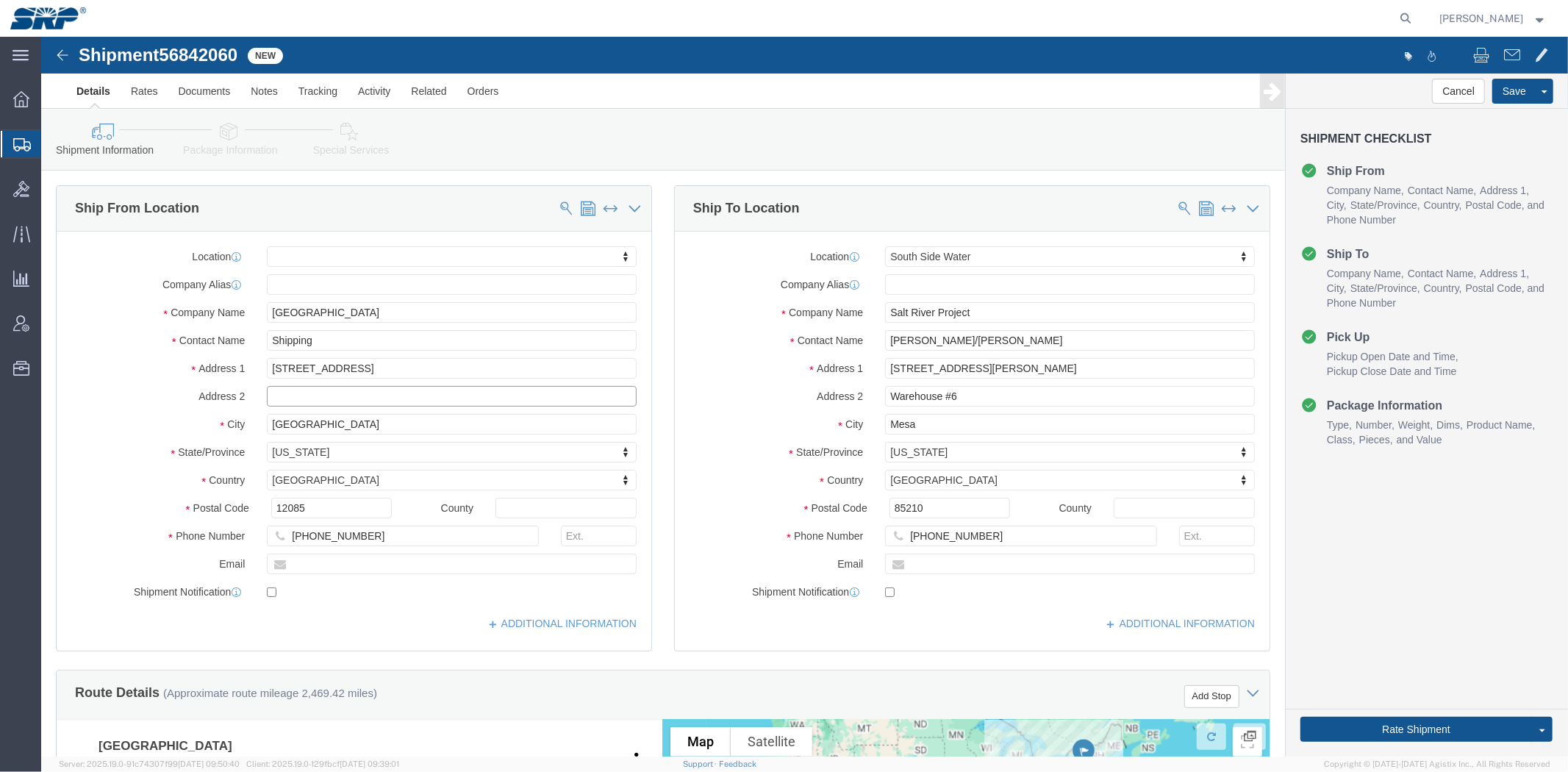
paste input "Bldg 27"
type input "Bldg 27"
click label "City"
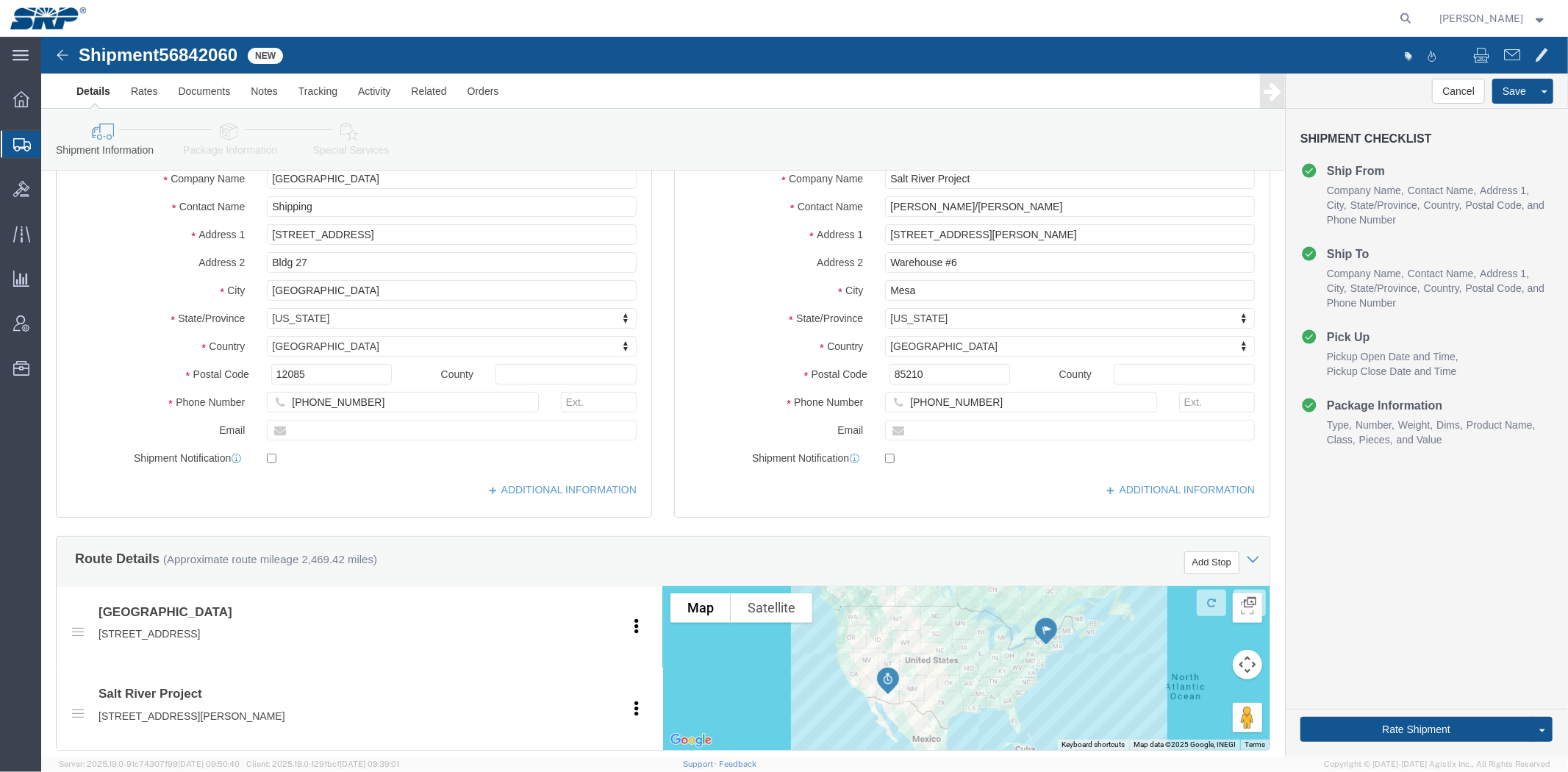
drag, startPoint x: 632, startPoint y: 298, endPoint x: 628, endPoint y: 338, distance: 40.2
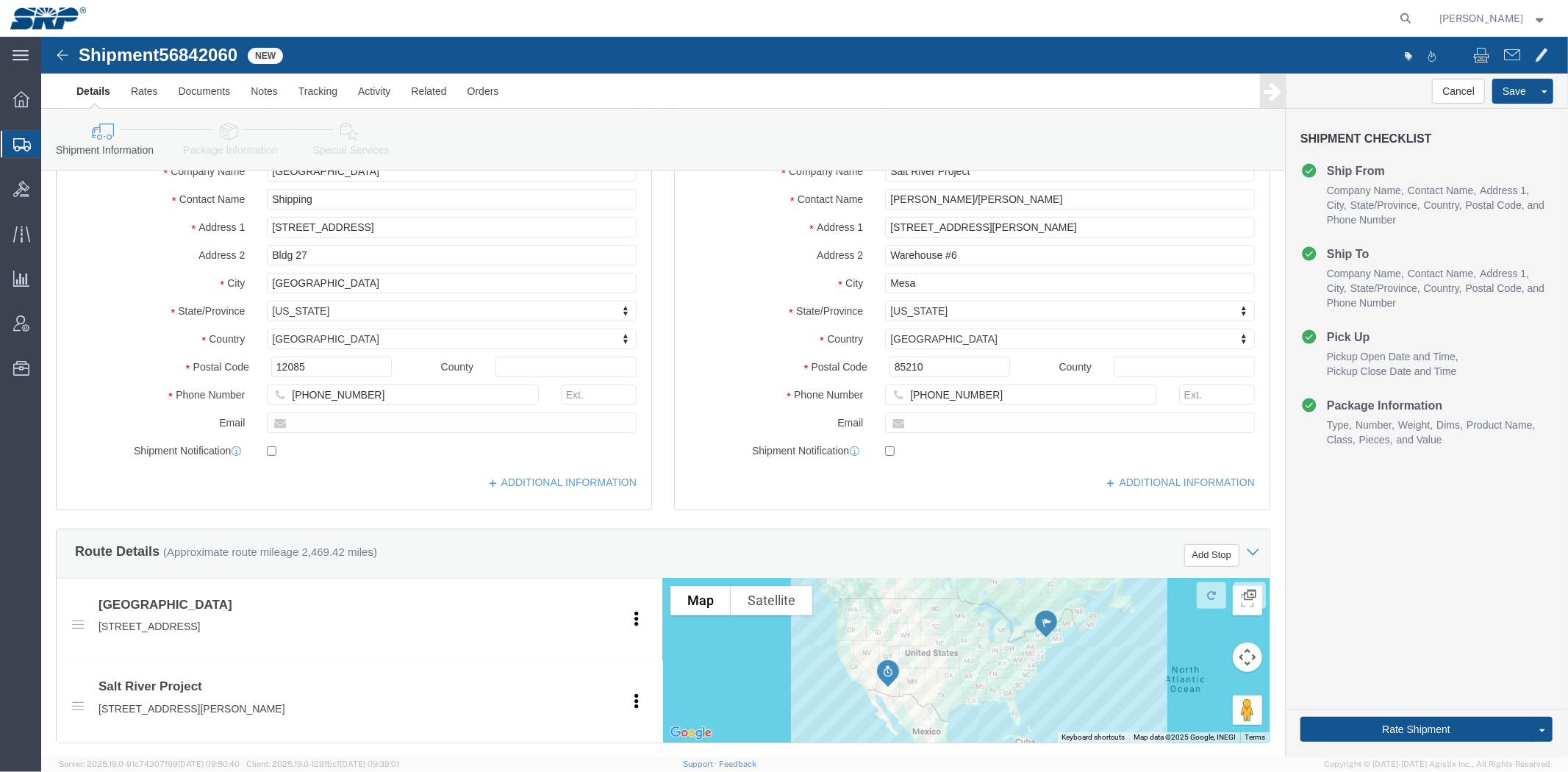
click link "Special Services"
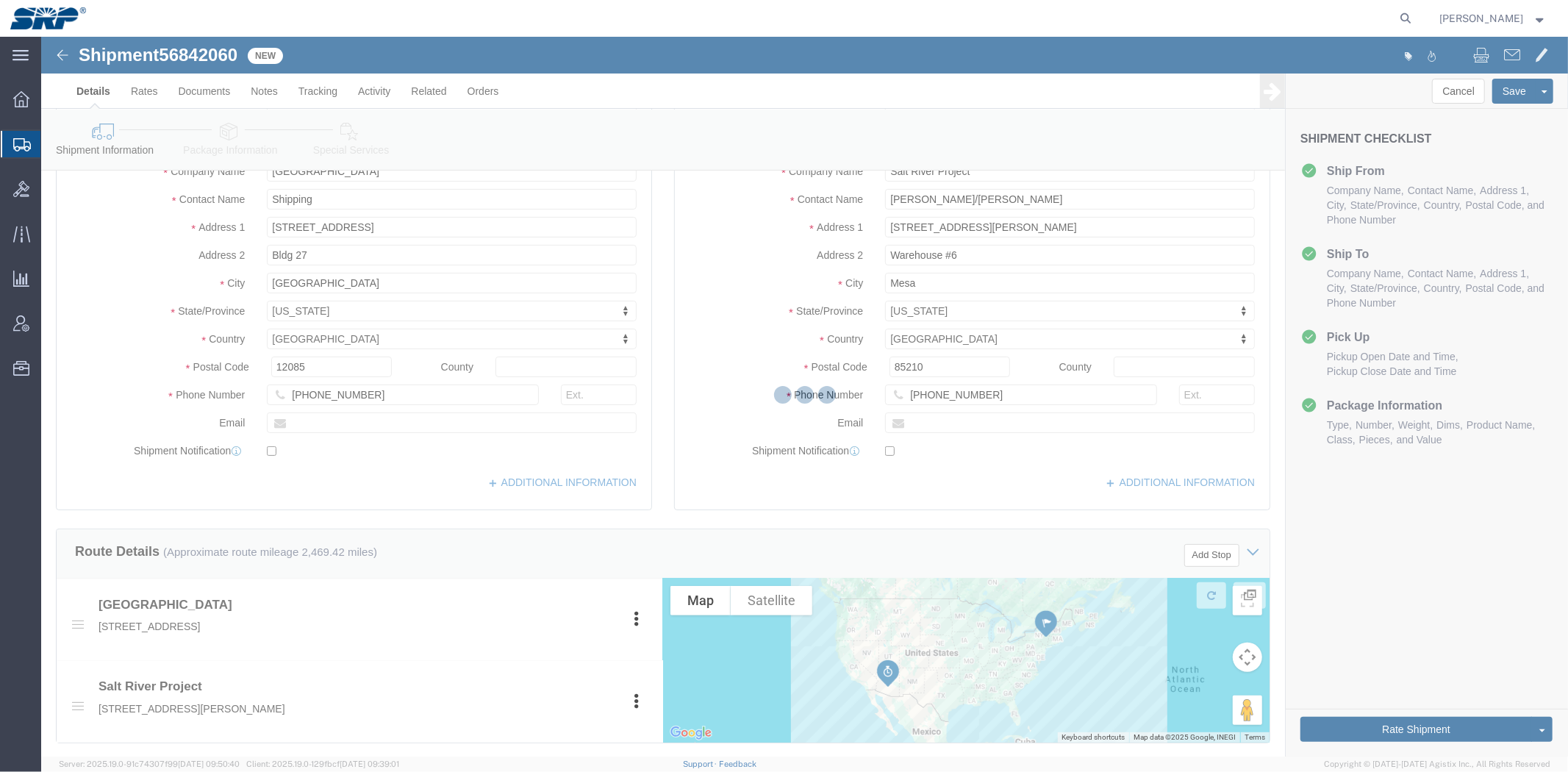
select select
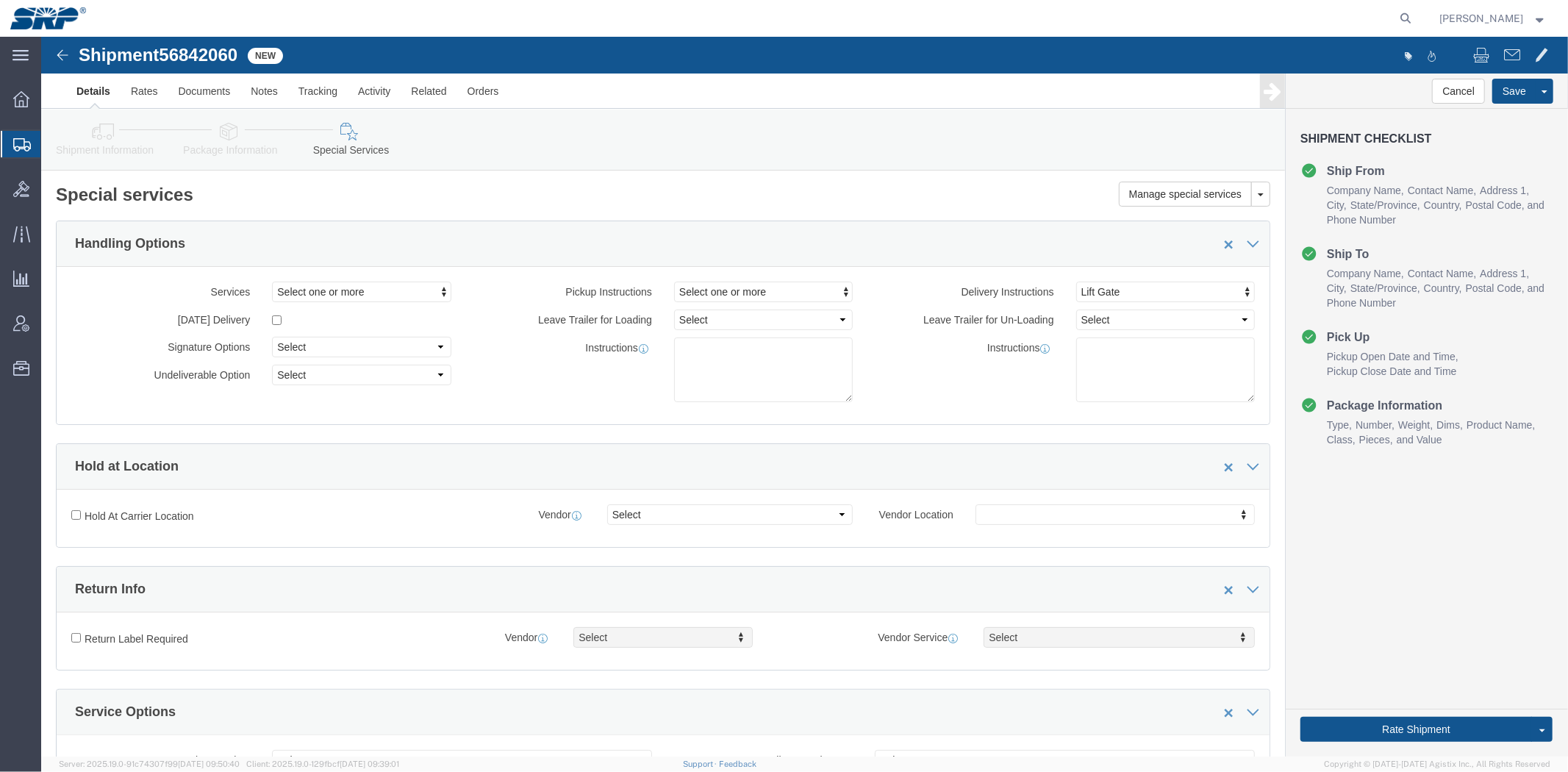
drag, startPoint x: 837, startPoint y: 256, endPoint x: 841, endPoint y: 162, distance: 94.1
click button "Rate Shipment"
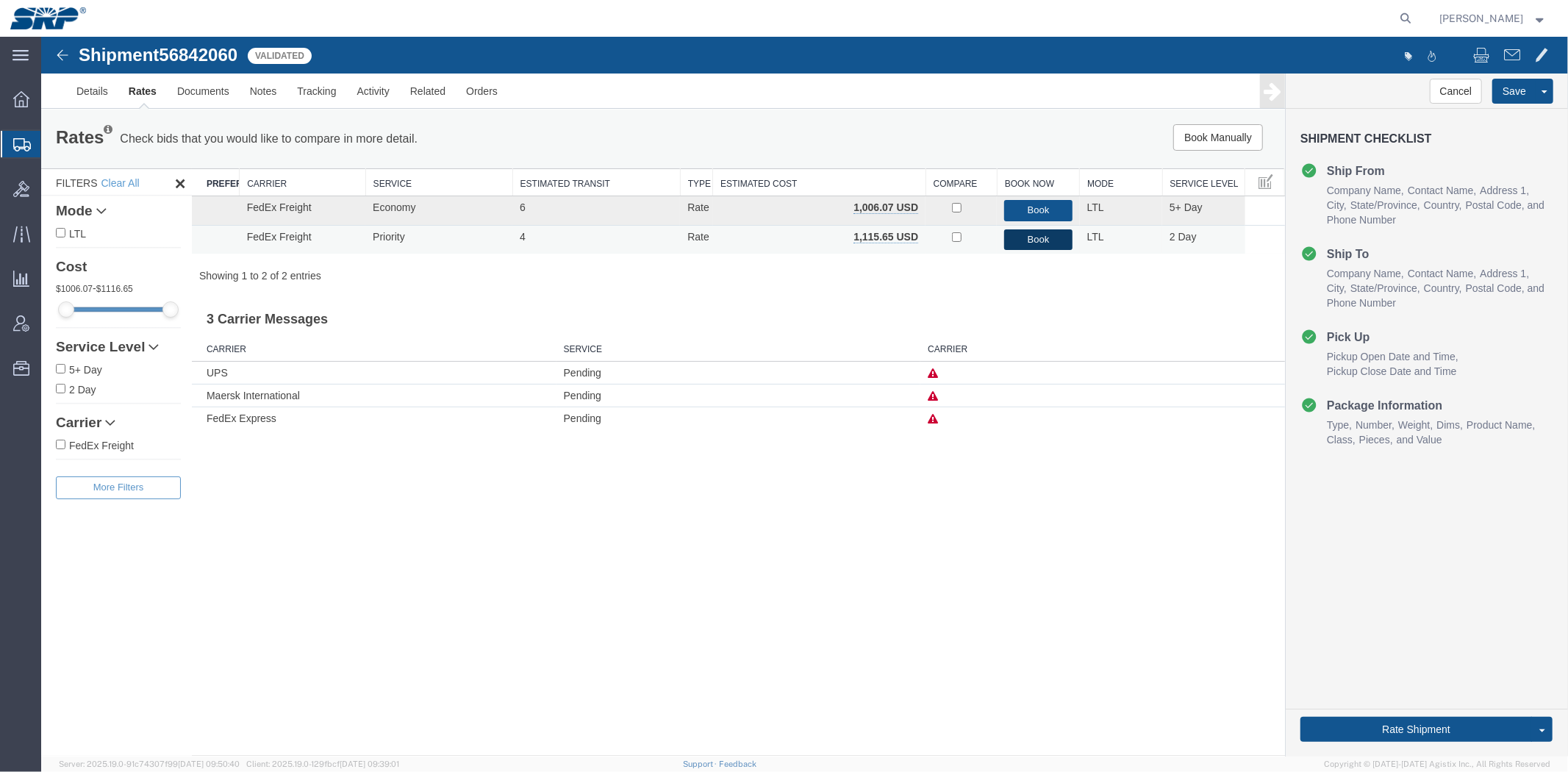
click at [1018, 240] on button "Book" at bounding box center [1037, 239] width 68 height 21
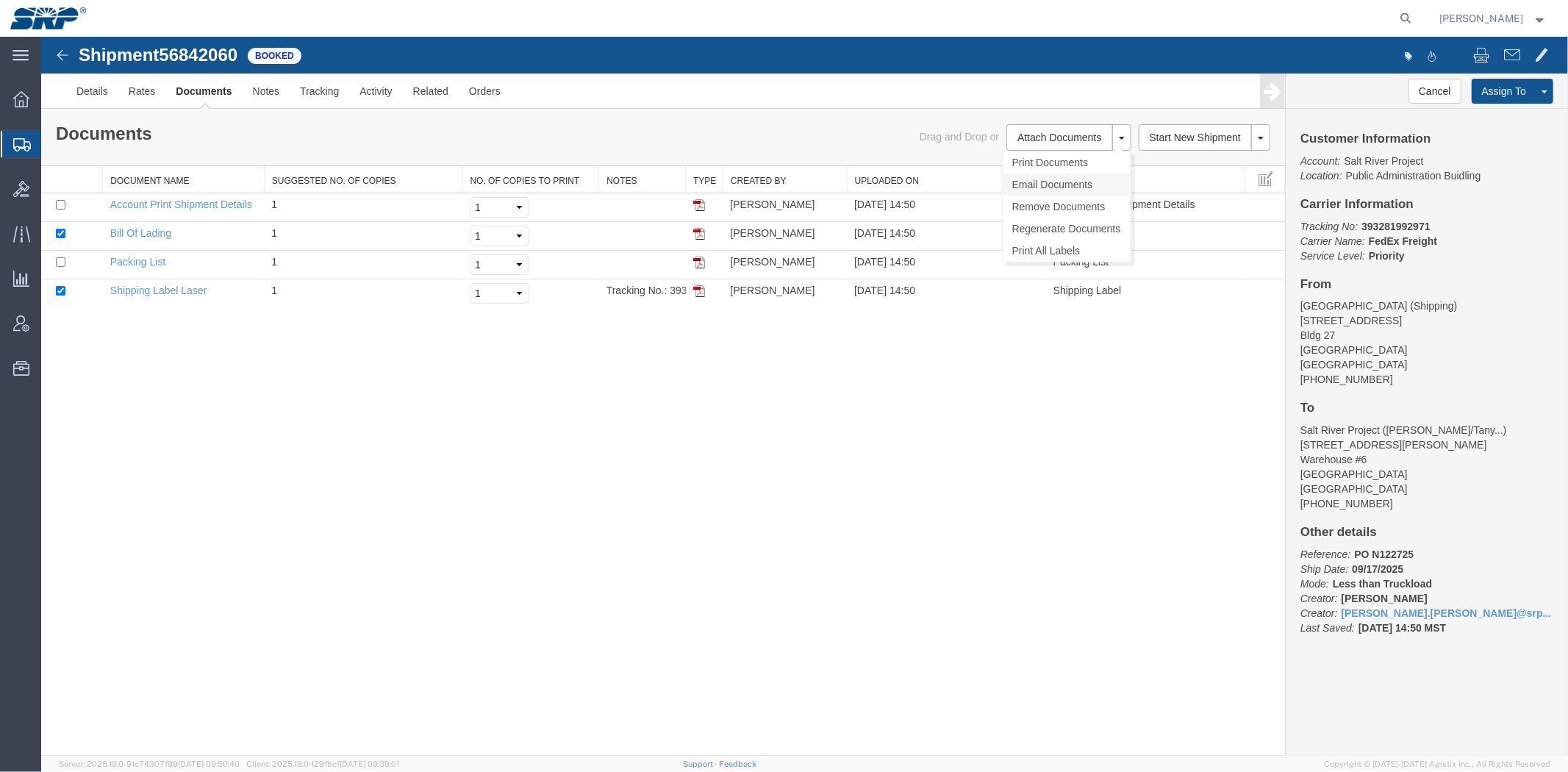
click at [1037, 177] on link "Email Documents" at bounding box center [1066, 183] width 128 height 22
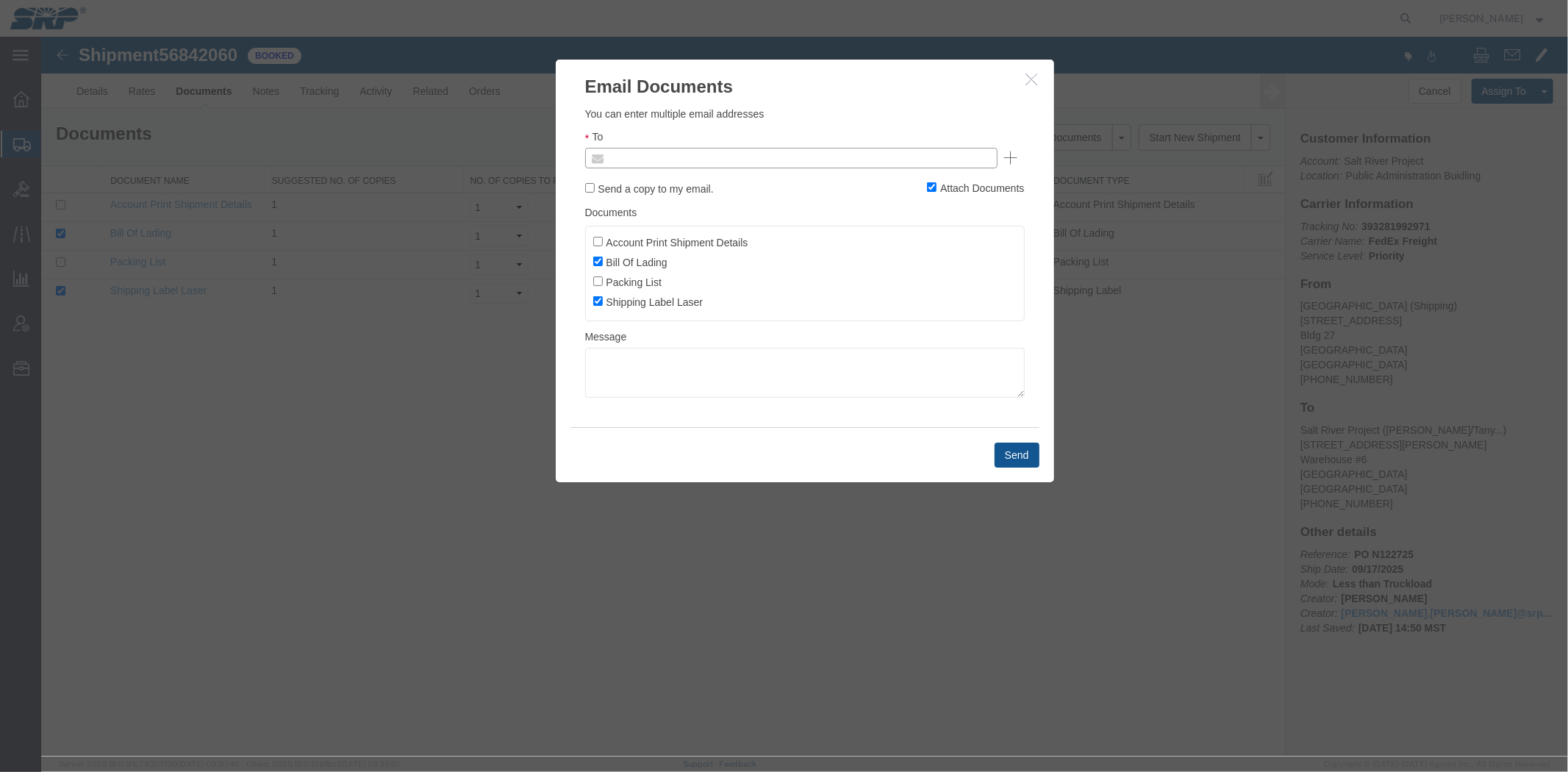
click at [690, 161] on input "text" at bounding box center [691, 157] width 172 height 19
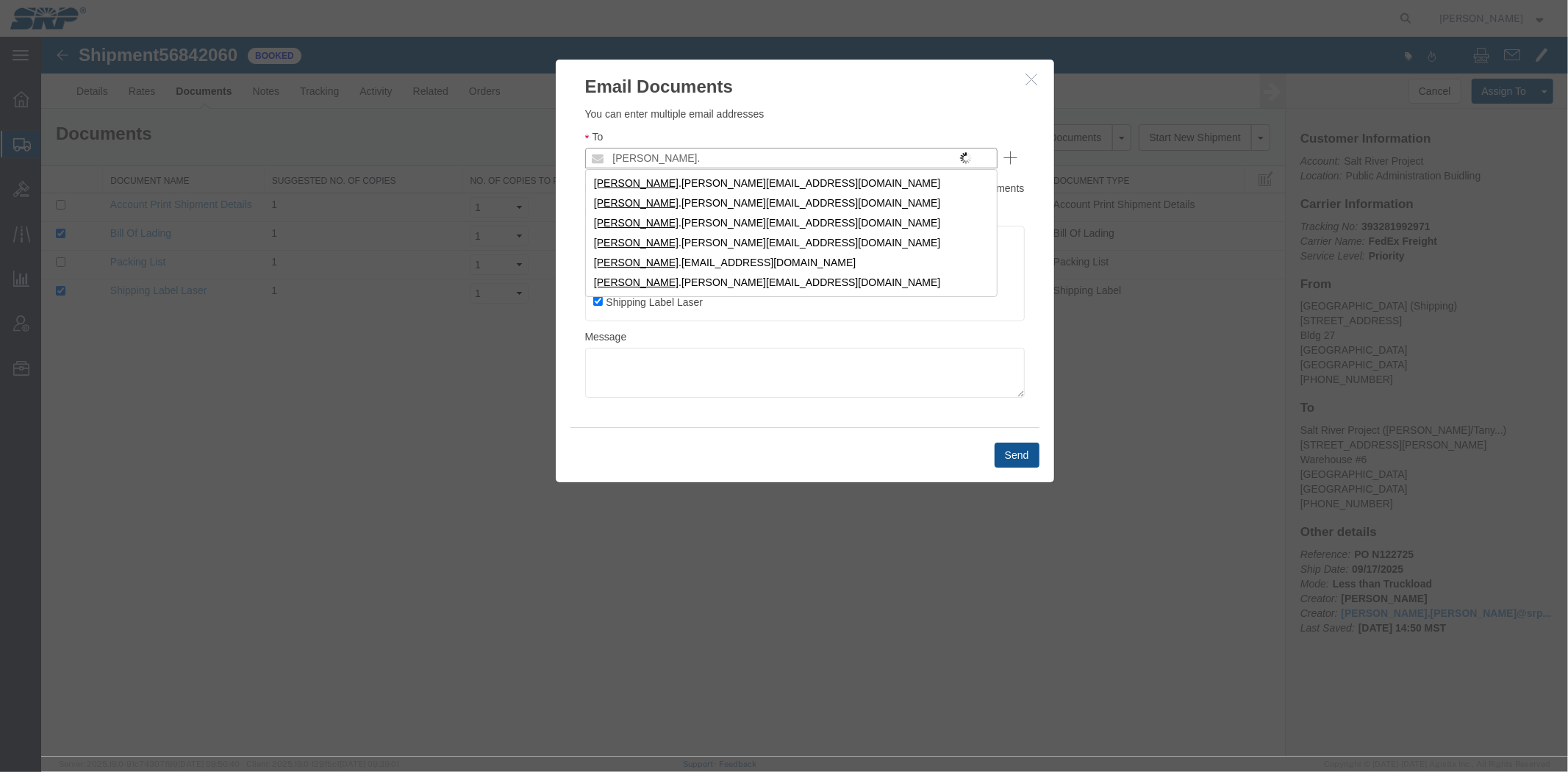
type input "[PERSON_NAME]."
type input "[PERSON_NAME][EMAIL_ADDRESS][PERSON_NAME][DOMAIN_NAME]"
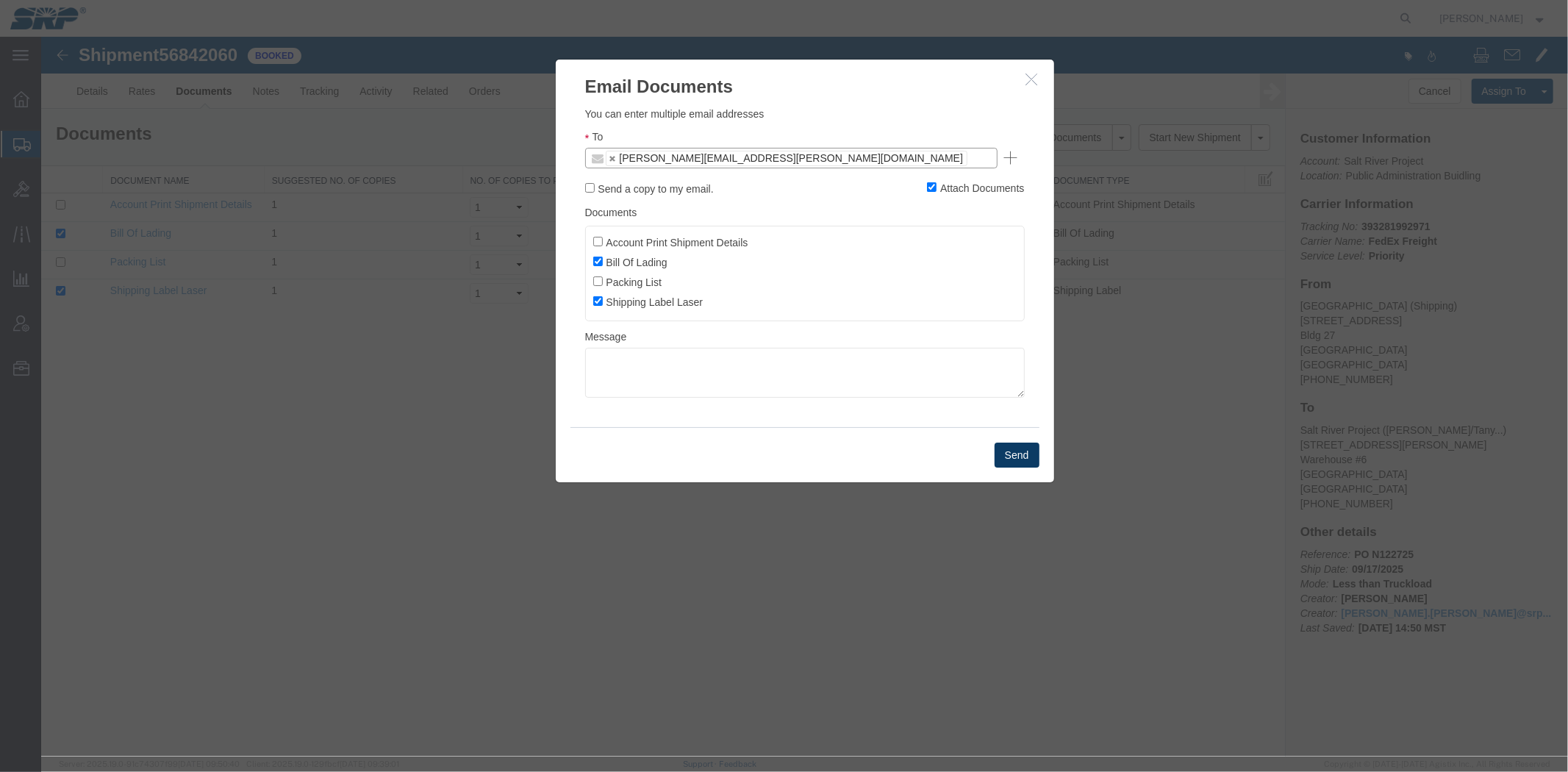
click at [1022, 455] on button "Send" at bounding box center [1016, 454] width 45 height 25
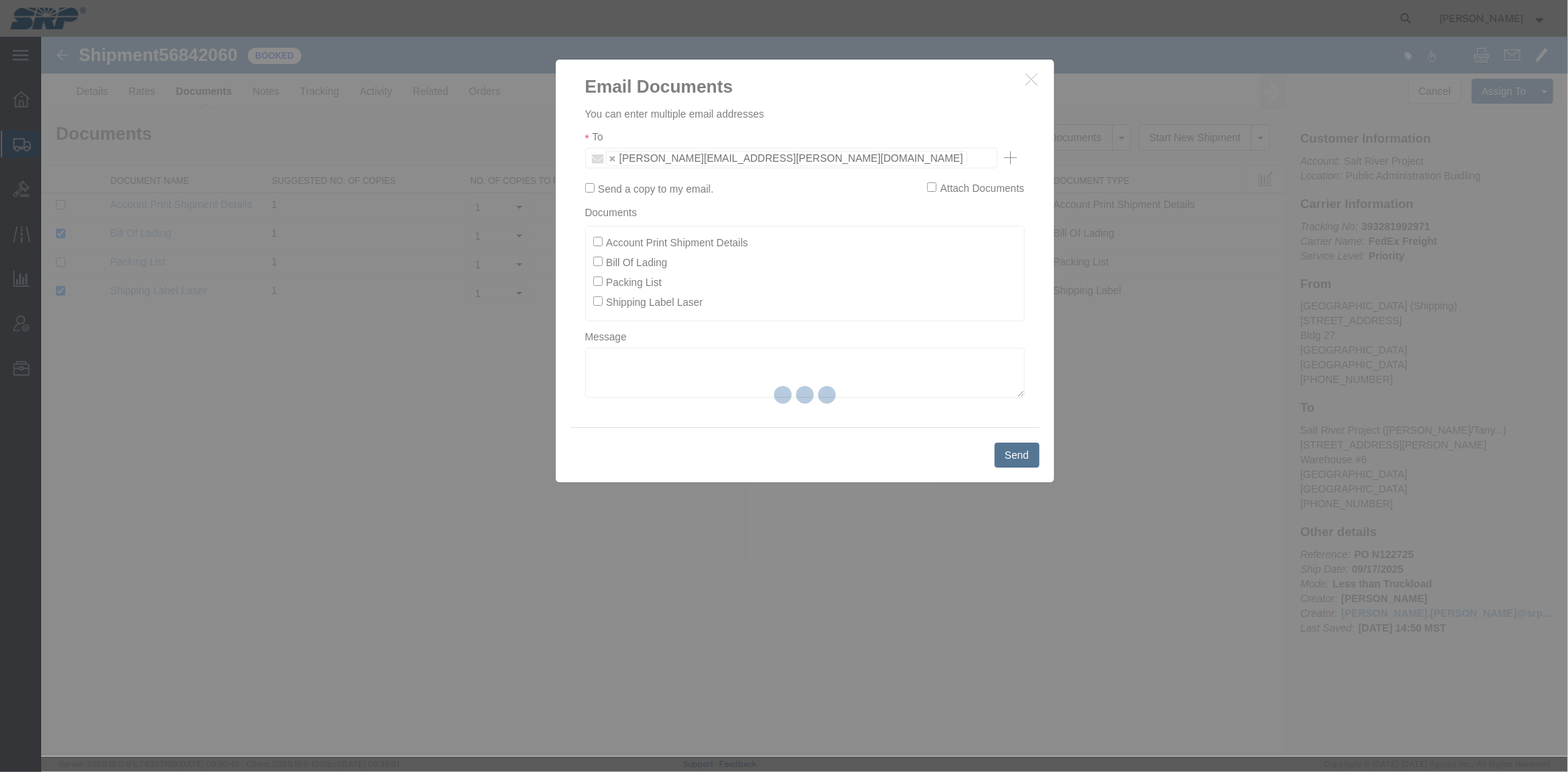
checkbox input "false"
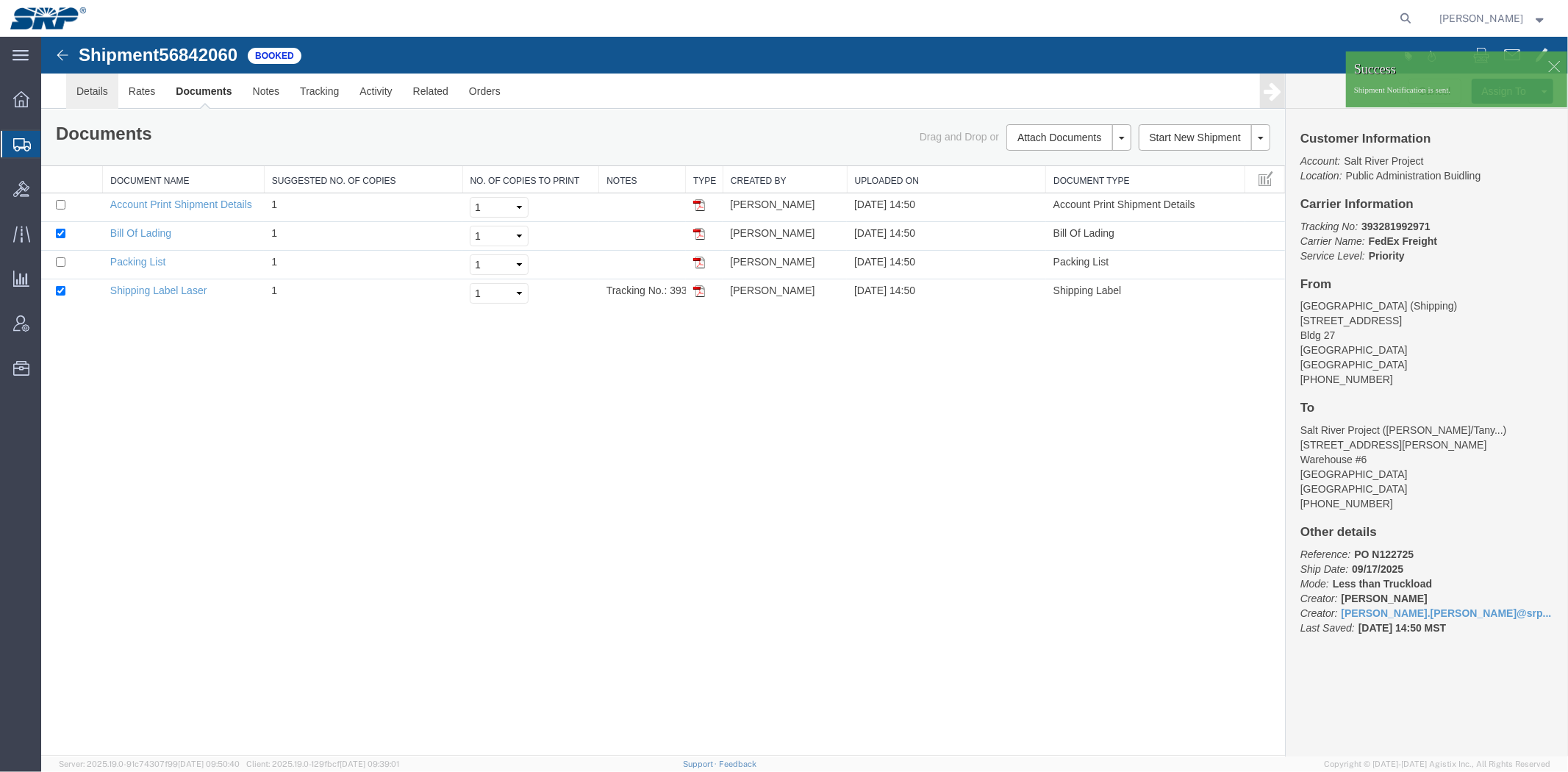
click at [89, 82] on link "Details" at bounding box center [91, 90] width 52 height 35
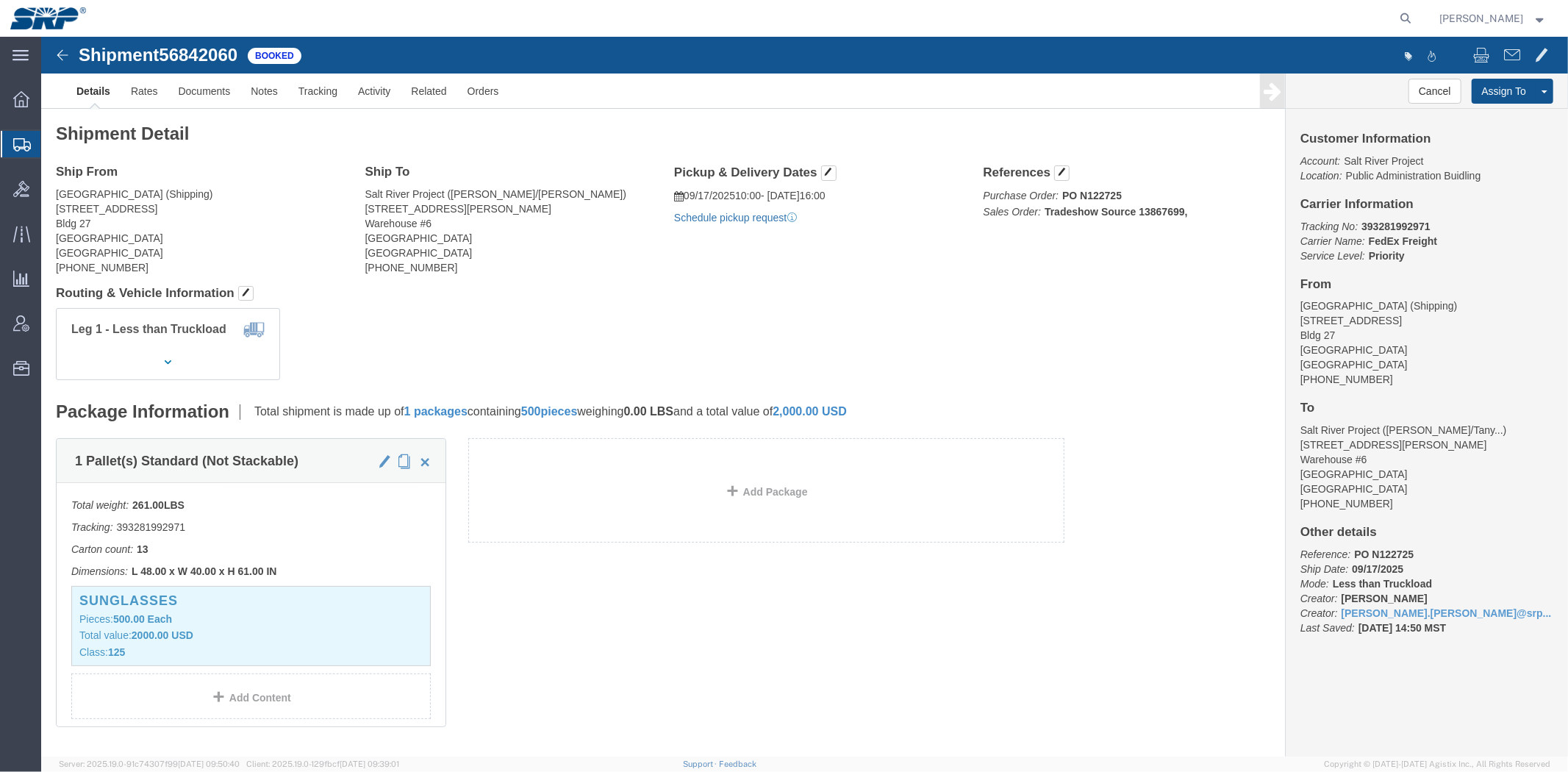
drag, startPoint x: 713, startPoint y: 215, endPoint x: 672, endPoint y: 179, distance: 54.6
click link "Schedule pickup request"
click b "393281992971"
copy b "393281992971"
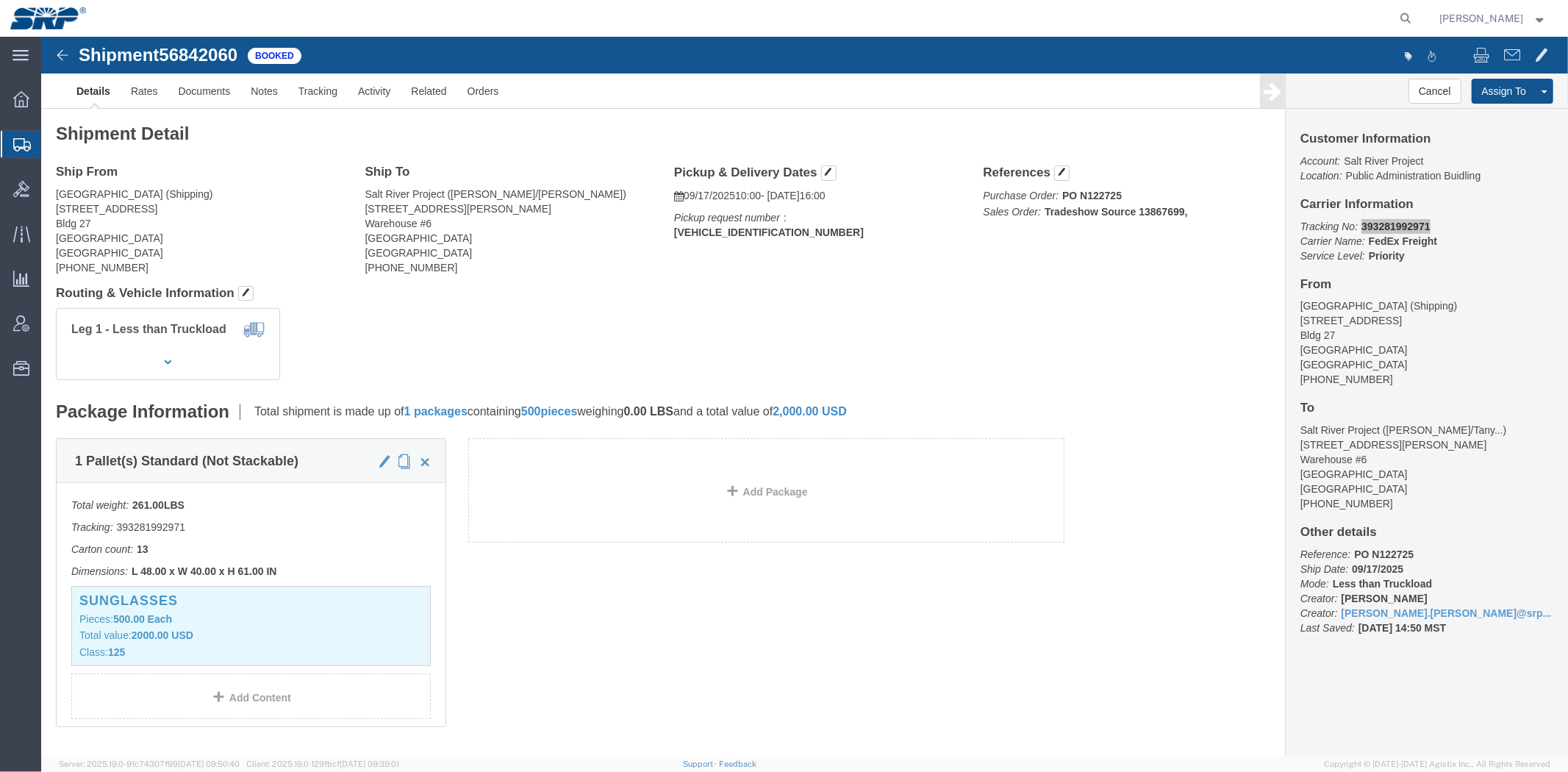
click at [0, 0] on span "Shipment Manager" at bounding box center [0, 0] width 0 height 0
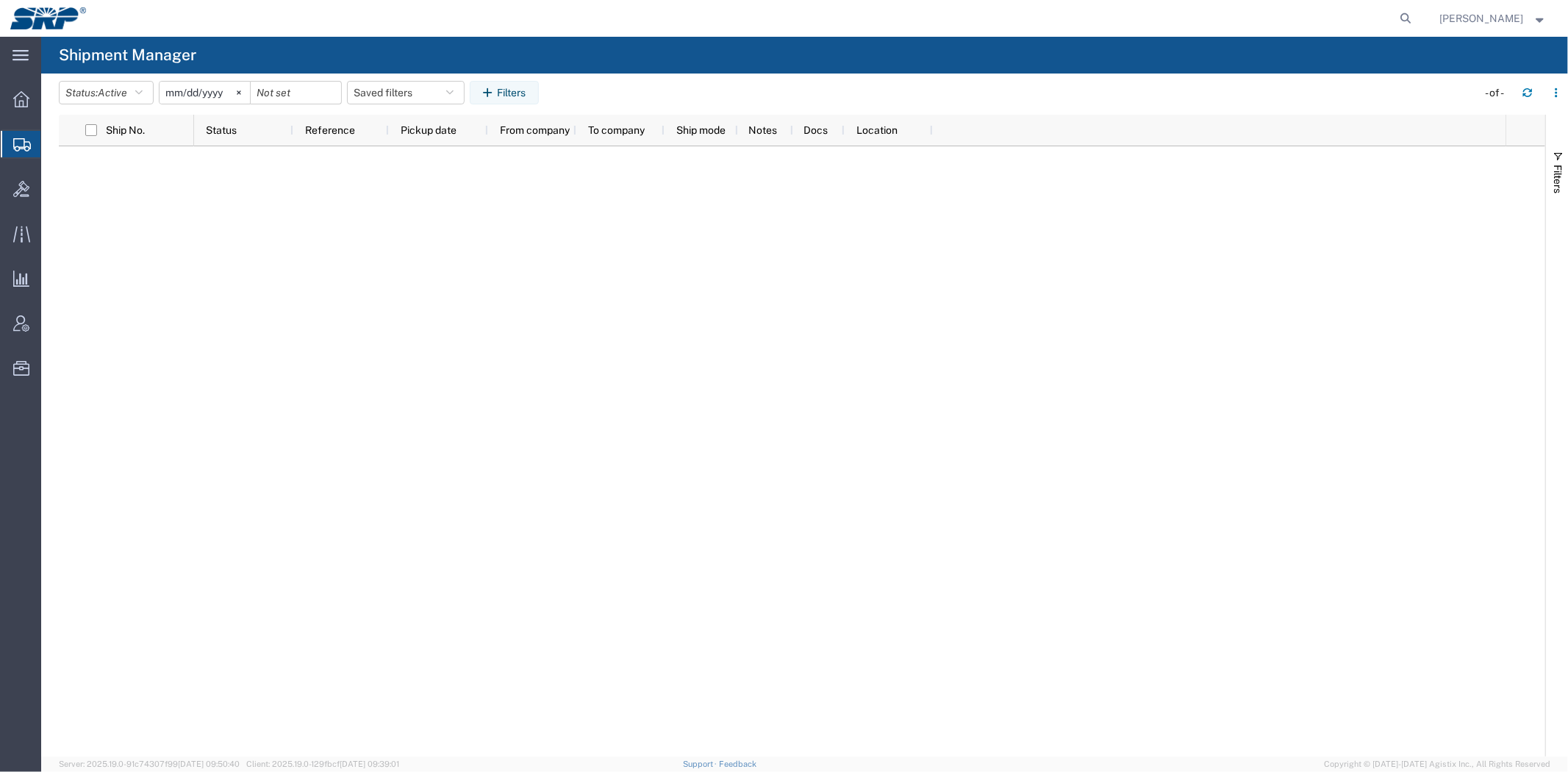
click at [824, 251] on div at bounding box center [850, 451] width 1312 height 610
